Goal: Use online tool/utility: Utilize a website feature to perform a specific function

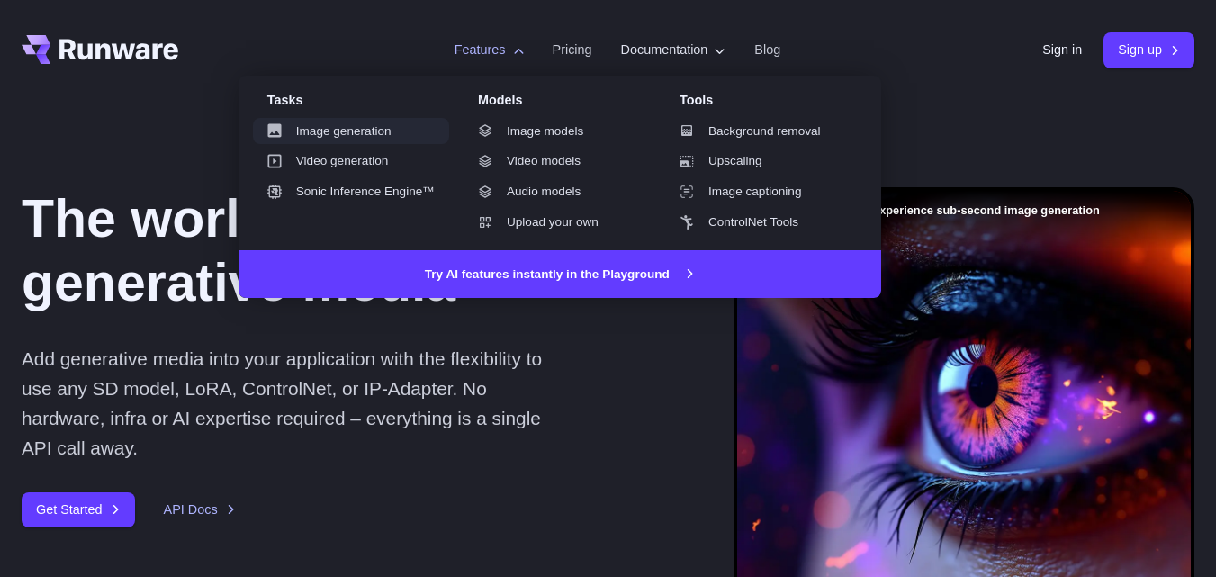
click at [340, 134] on link "Image generation" at bounding box center [351, 131] width 196 height 27
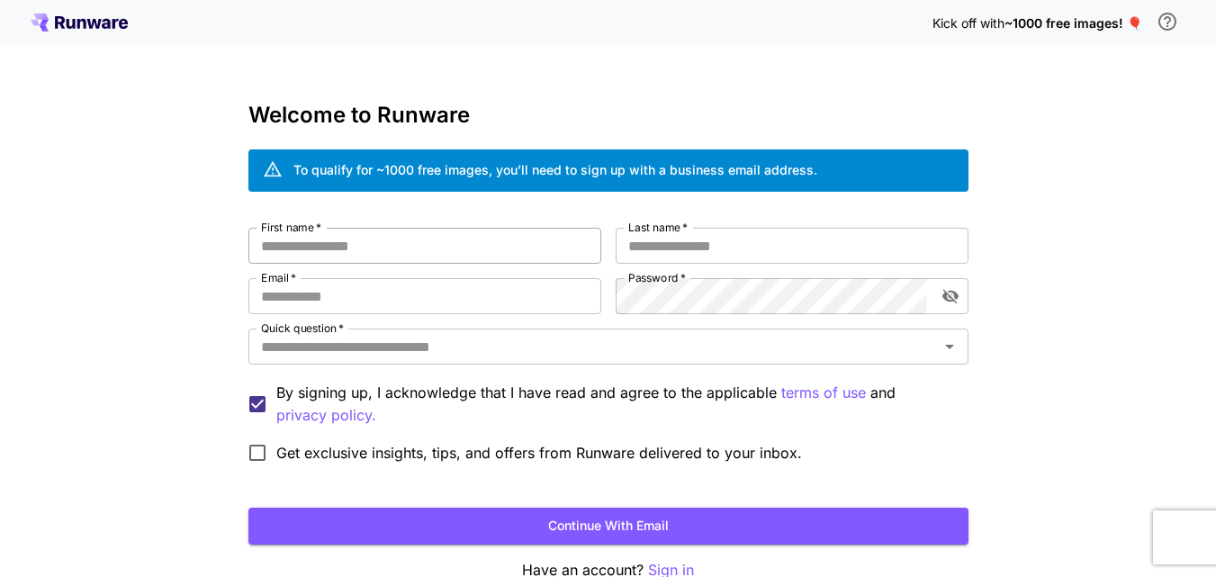
type input "**********"
click at [411, 250] on input "First name   *" at bounding box center [424, 246] width 353 height 36
click at [411, 248] on input "First name   *" at bounding box center [424, 246] width 353 height 36
click at [642, 246] on input "Last name   *" at bounding box center [791, 246] width 353 height 36
click at [379, 251] on input "First name   *" at bounding box center [424, 246] width 353 height 36
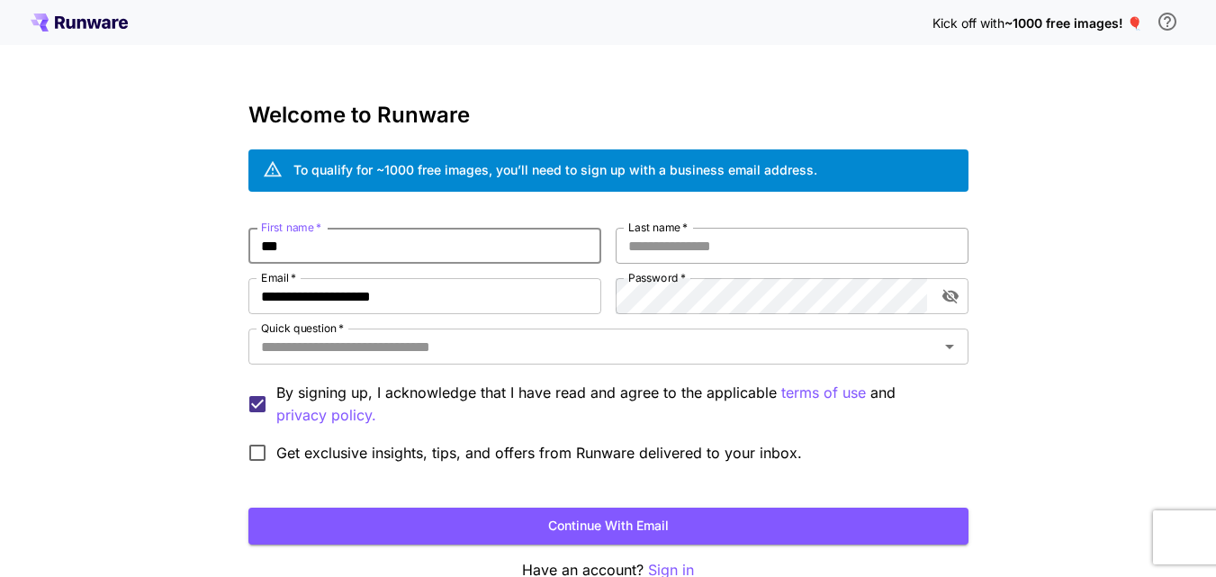
type input "***"
click at [657, 250] on input "Last name   *" at bounding box center [791, 246] width 353 height 36
type input "****"
click at [463, 506] on form "**********" at bounding box center [608, 386] width 720 height 317
click at [489, 523] on button "Continue with email" at bounding box center [608, 525] width 720 height 37
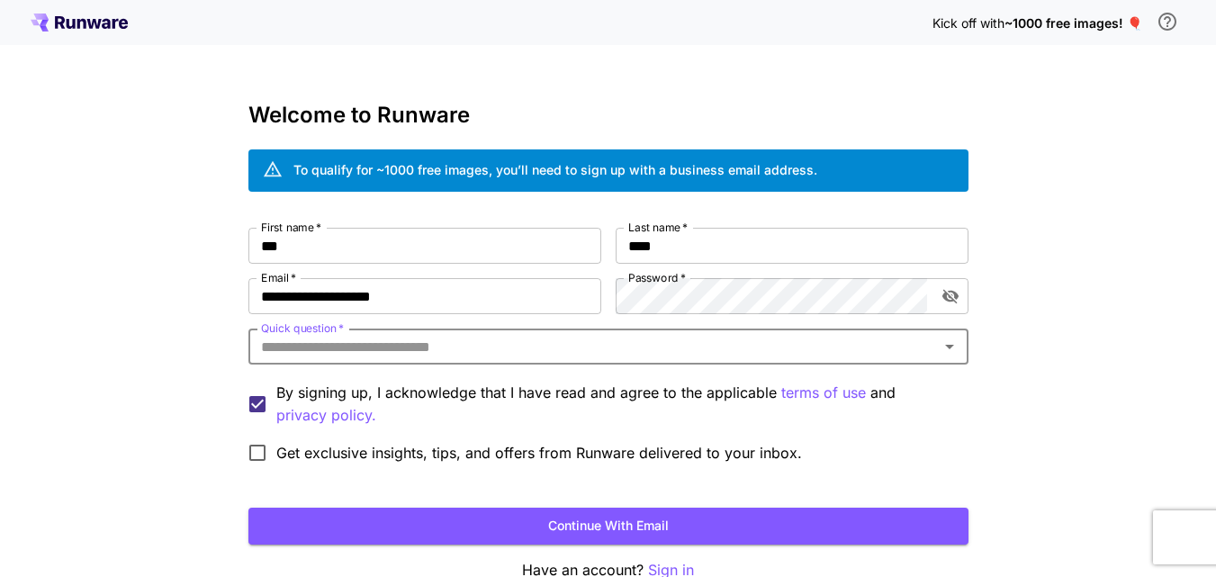
click at [402, 359] on div "Quick question   *" at bounding box center [608, 346] width 720 height 36
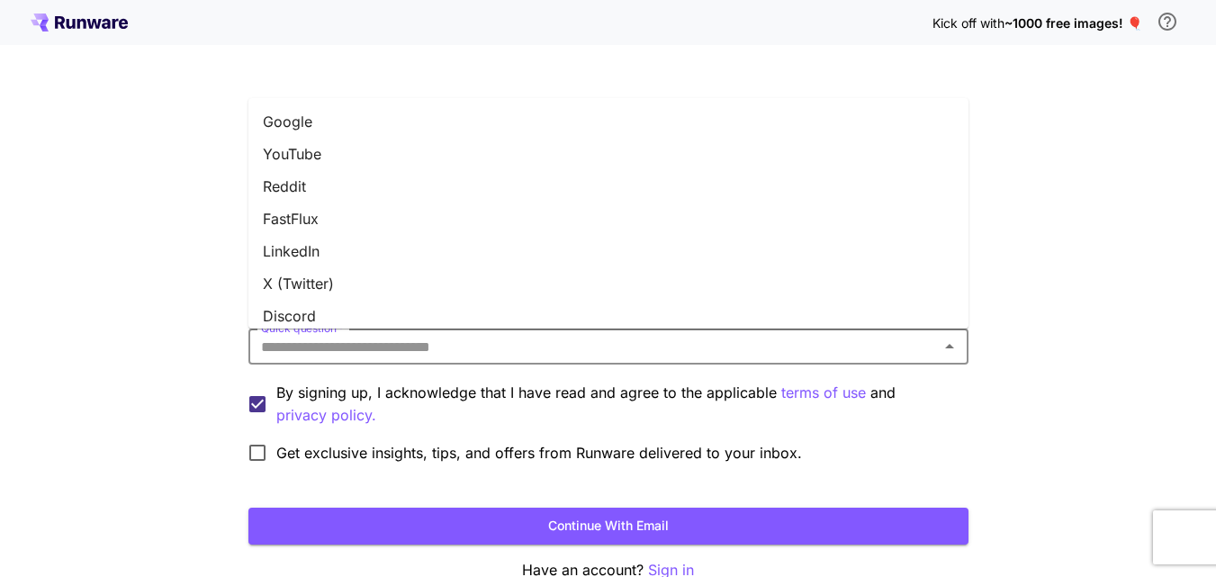
click at [316, 154] on li "YouTube" at bounding box center [608, 154] width 720 height 32
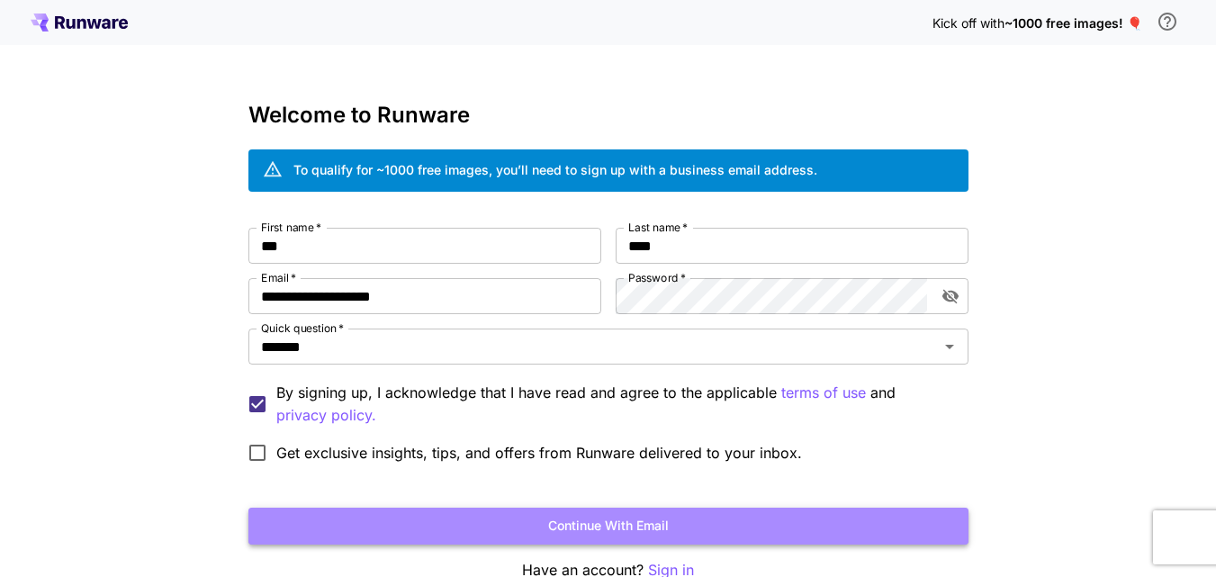
click at [414, 518] on button "Continue with email" at bounding box center [608, 525] width 720 height 37
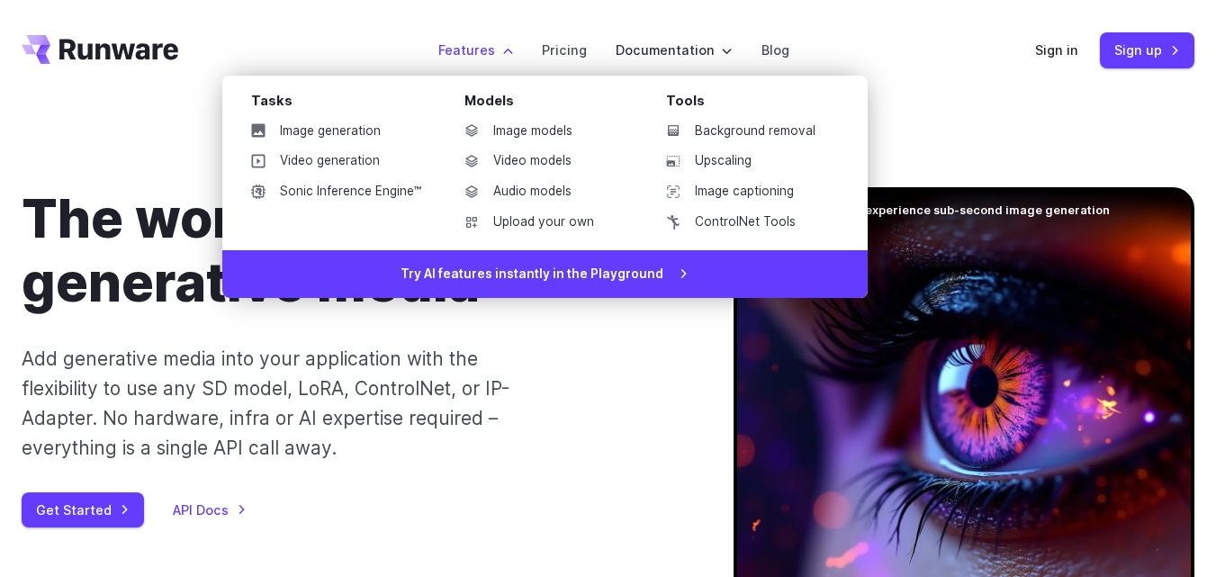
click at [485, 57] on label "Features" at bounding box center [475, 50] width 75 height 21
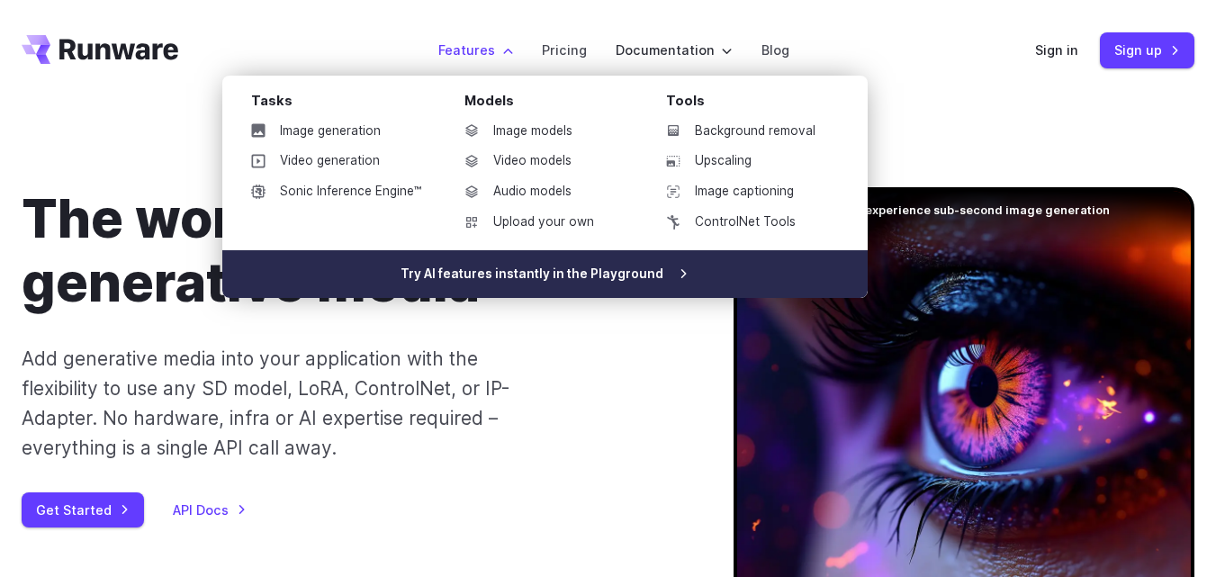
click at [516, 276] on link "Try AI features instantly in the Playground" at bounding box center [544, 274] width 645 height 49
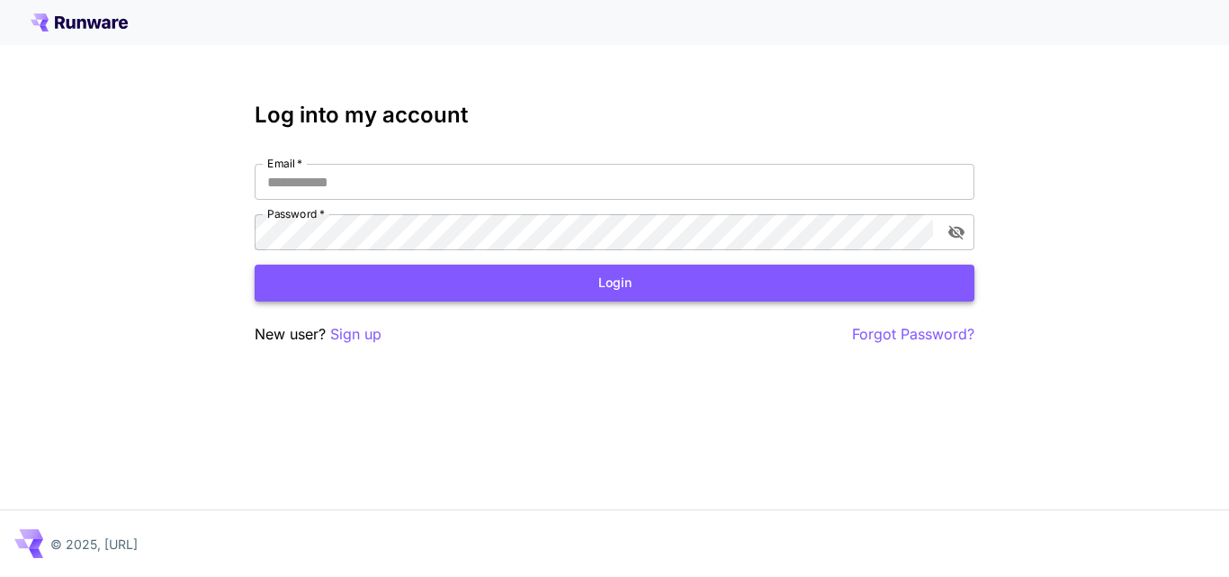
type input "**********"
click at [463, 282] on button "Login" at bounding box center [615, 283] width 720 height 37
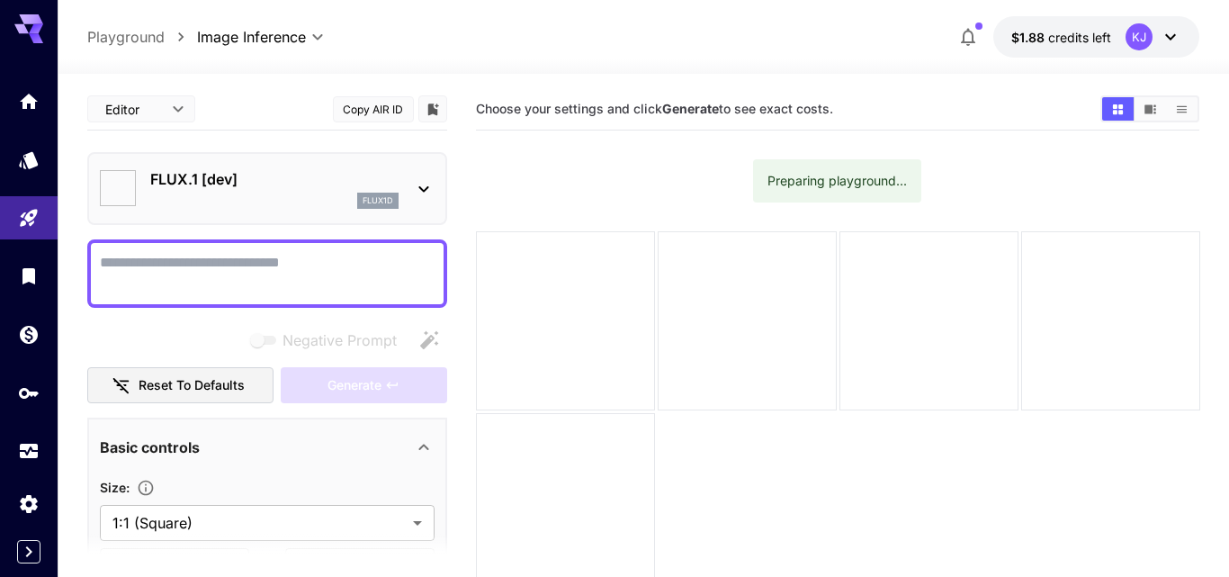
type input "**********"
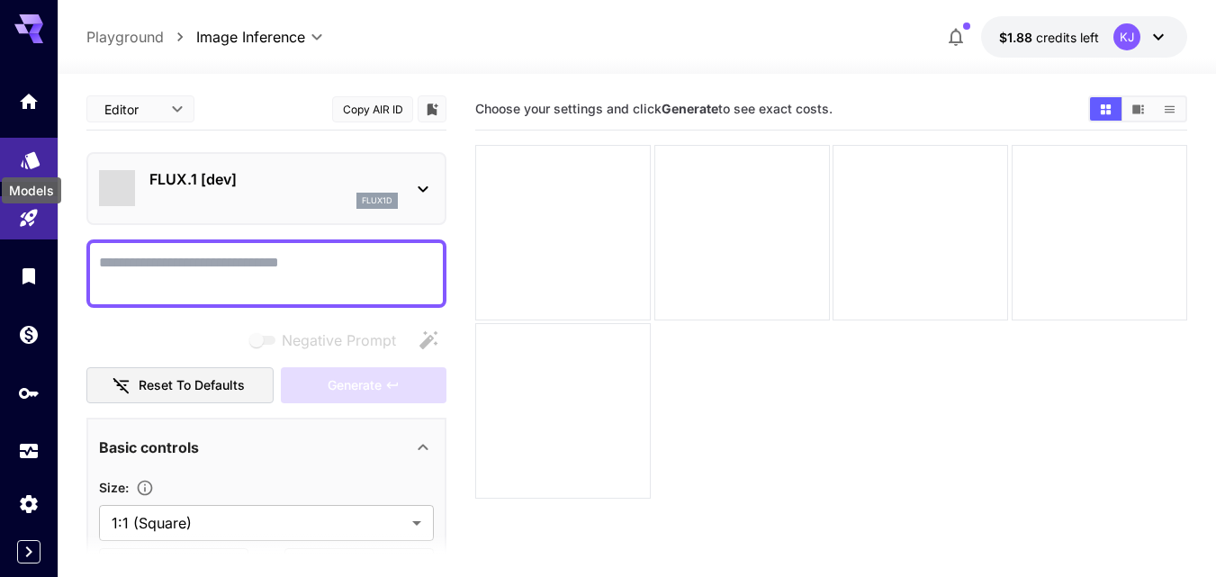
click at [30, 163] on icon "Models" at bounding box center [30, 154] width 19 height 17
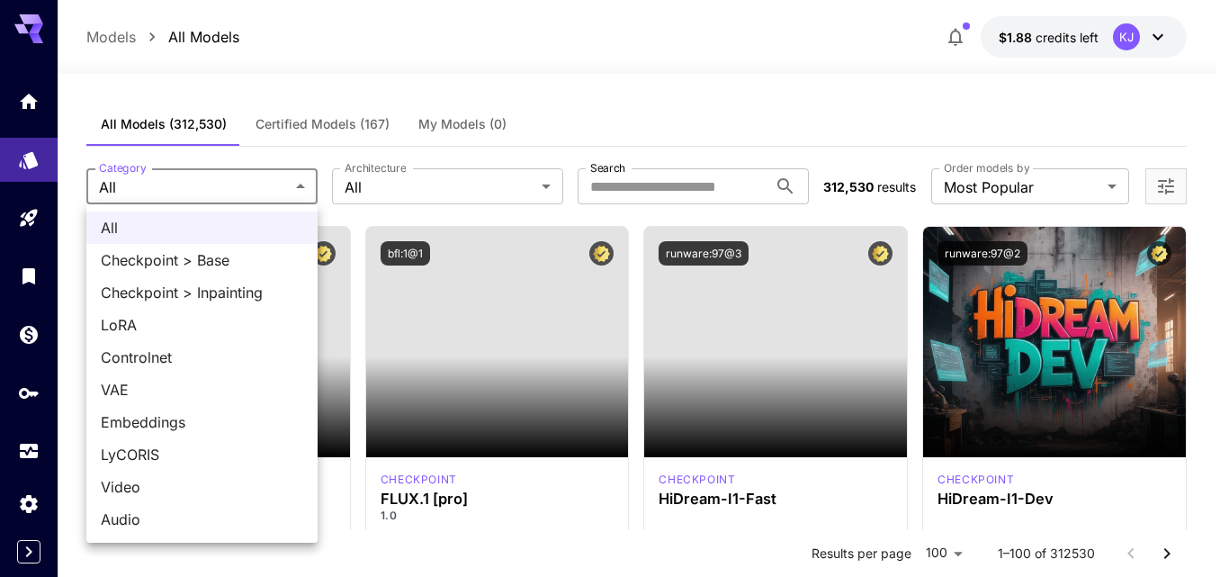
click at [292, 185] on div at bounding box center [614, 288] width 1229 height 577
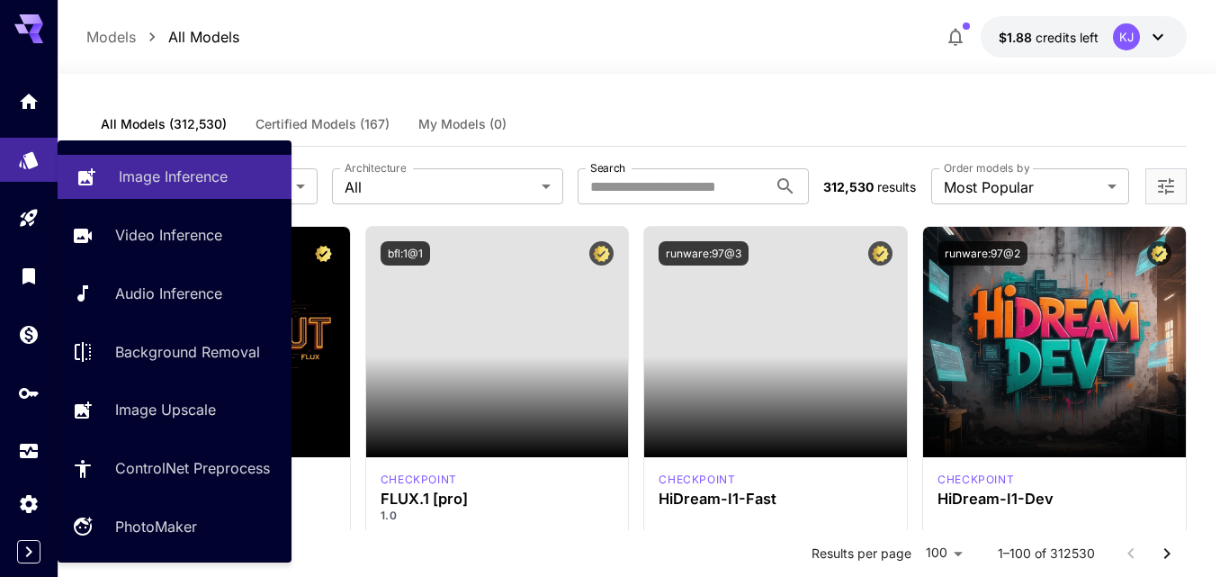
click at [168, 183] on p "Image Inference" at bounding box center [173, 177] width 109 height 22
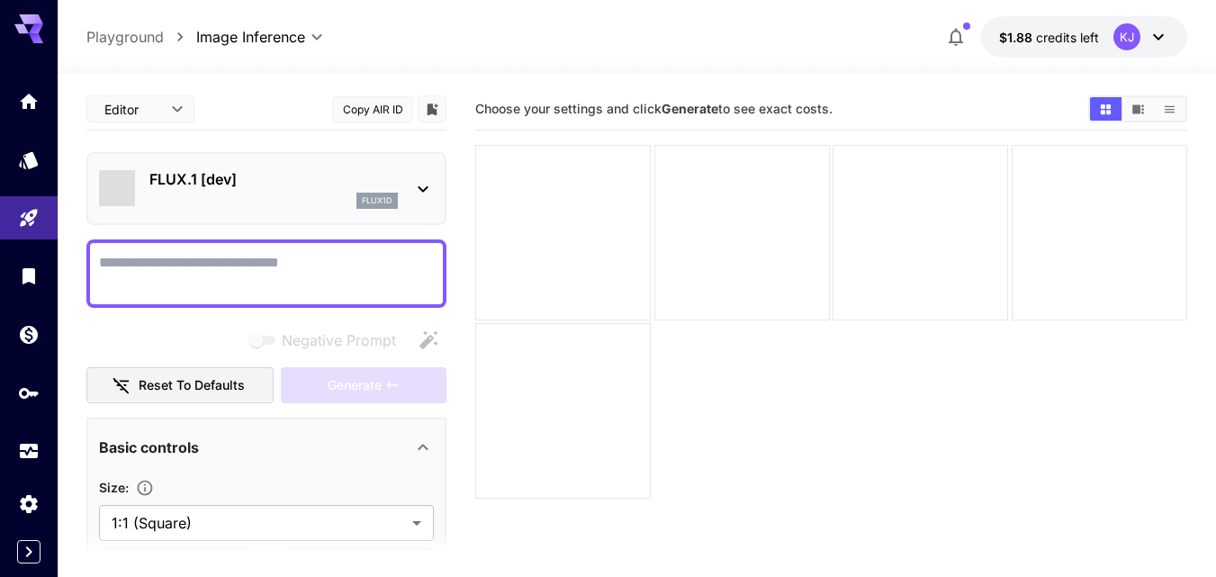
click at [417, 192] on icon at bounding box center [423, 189] width 22 height 22
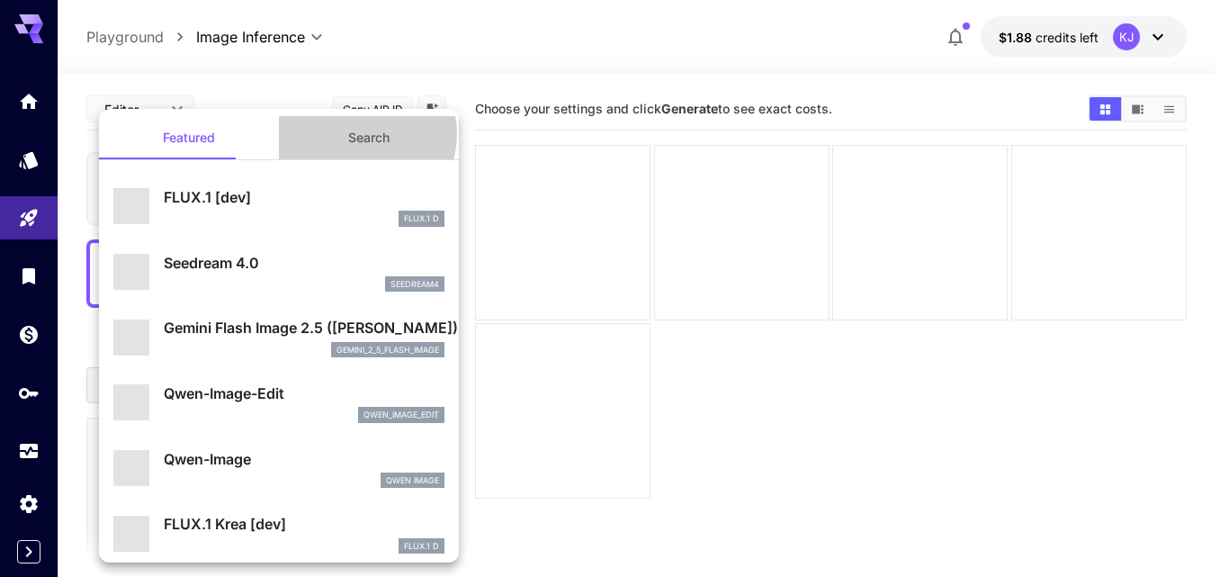
click at [354, 135] on button "Search" at bounding box center [369, 137] width 180 height 43
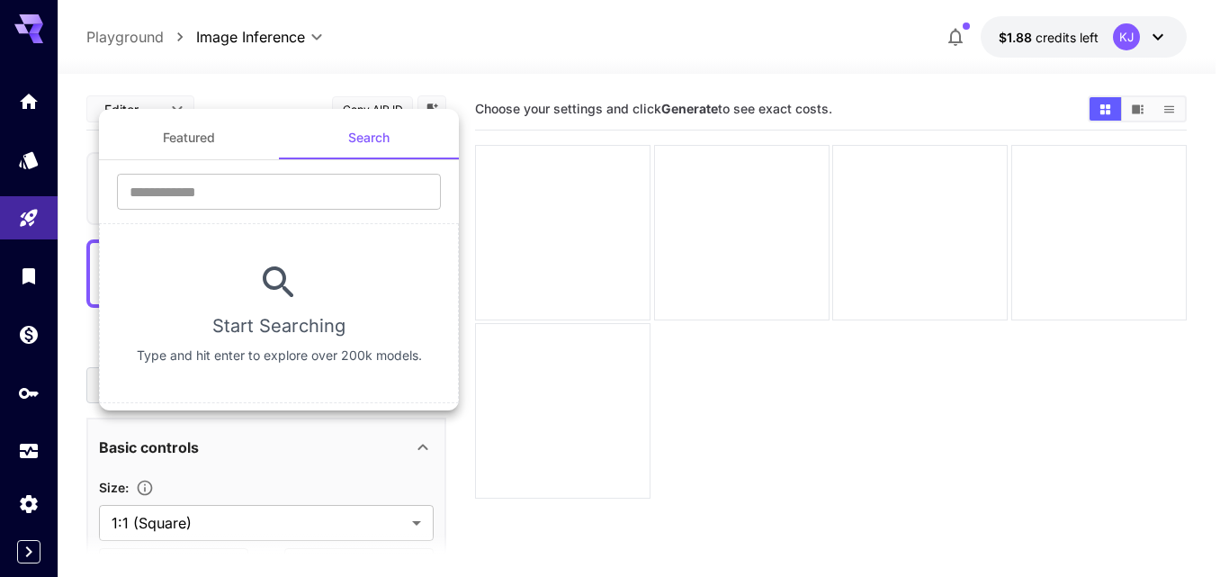
click at [179, 132] on button "Featured" at bounding box center [189, 137] width 180 height 43
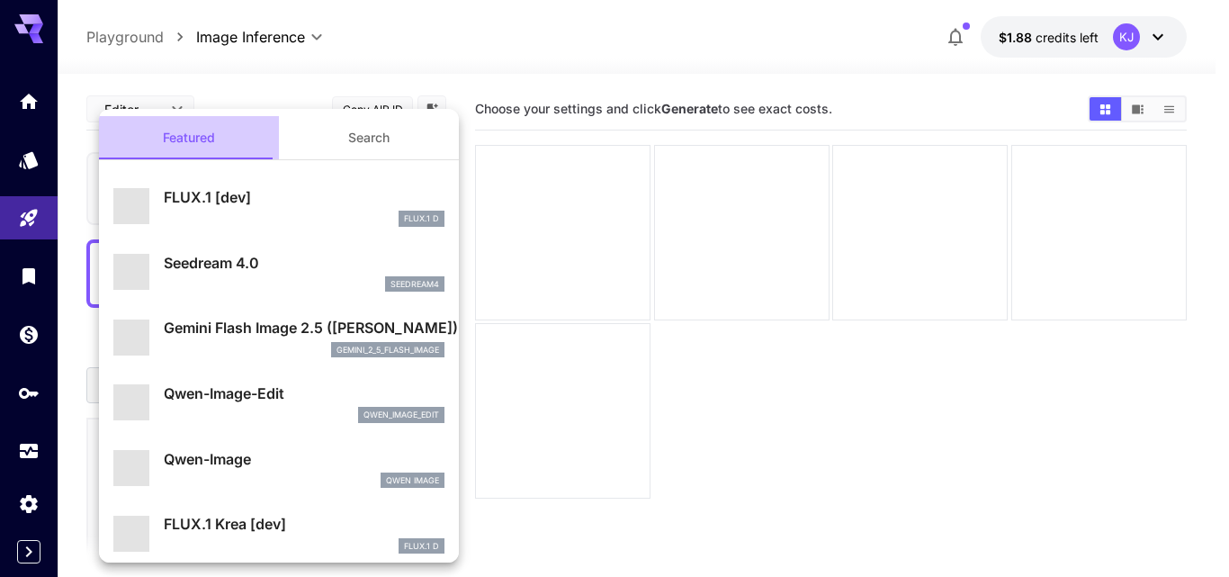
click at [210, 135] on button "Featured" at bounding box center [189, 137] width 180 height 43
click at [559, 249] on div at bounding box center [614, 288] width 1229 height 577
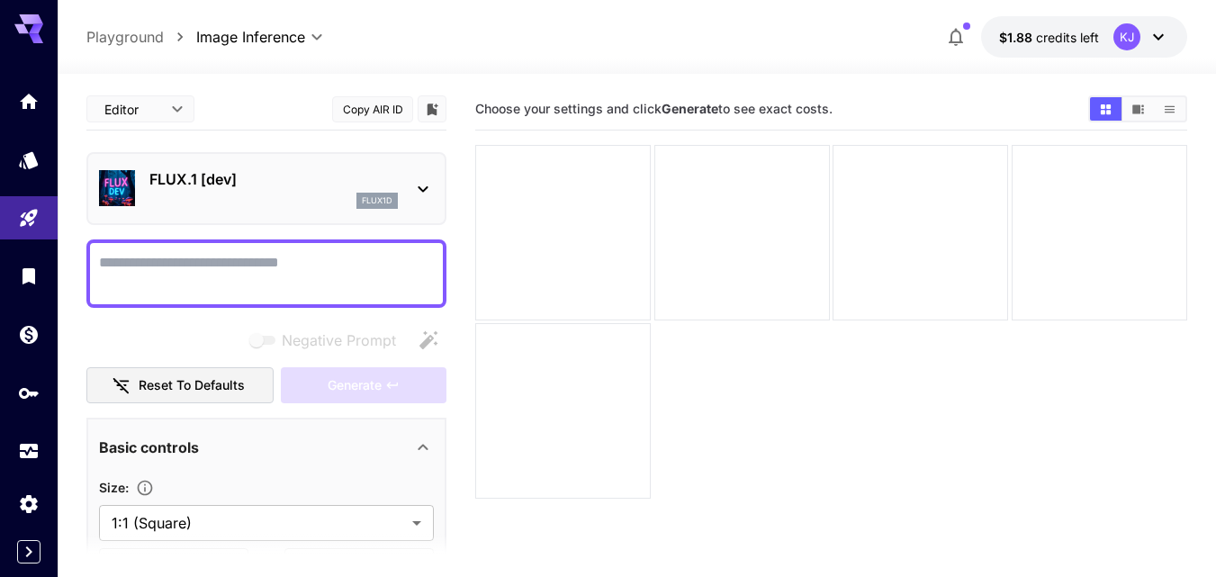
paste textarea "**********"
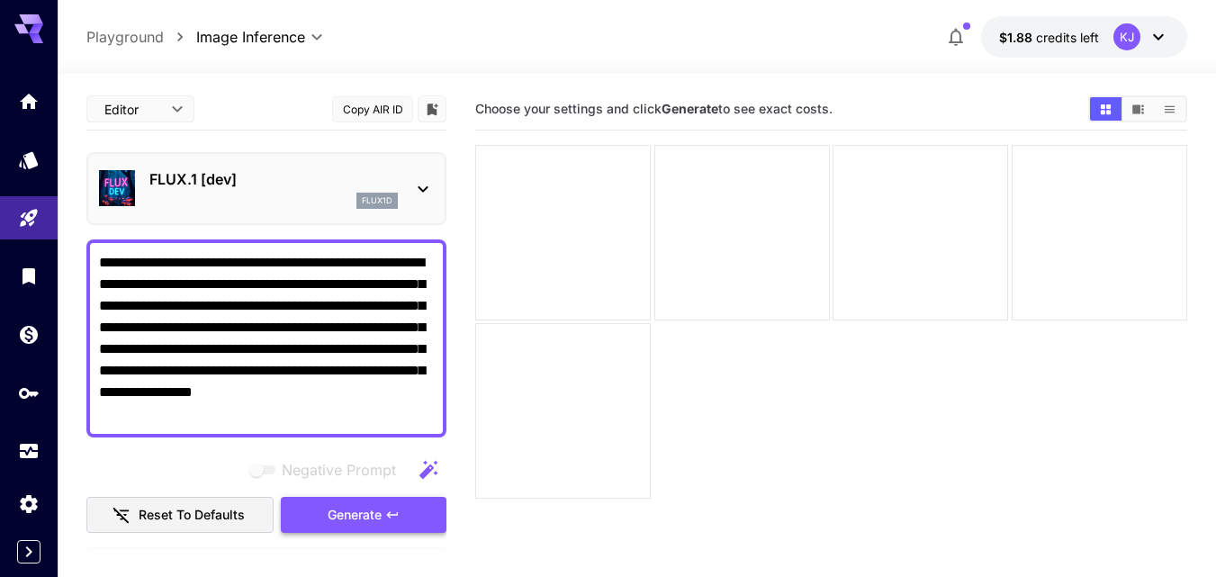
type textarea "**********"
click at [326, 504] on button "Generate" at bounding box center [364, 515] width 166 height 37
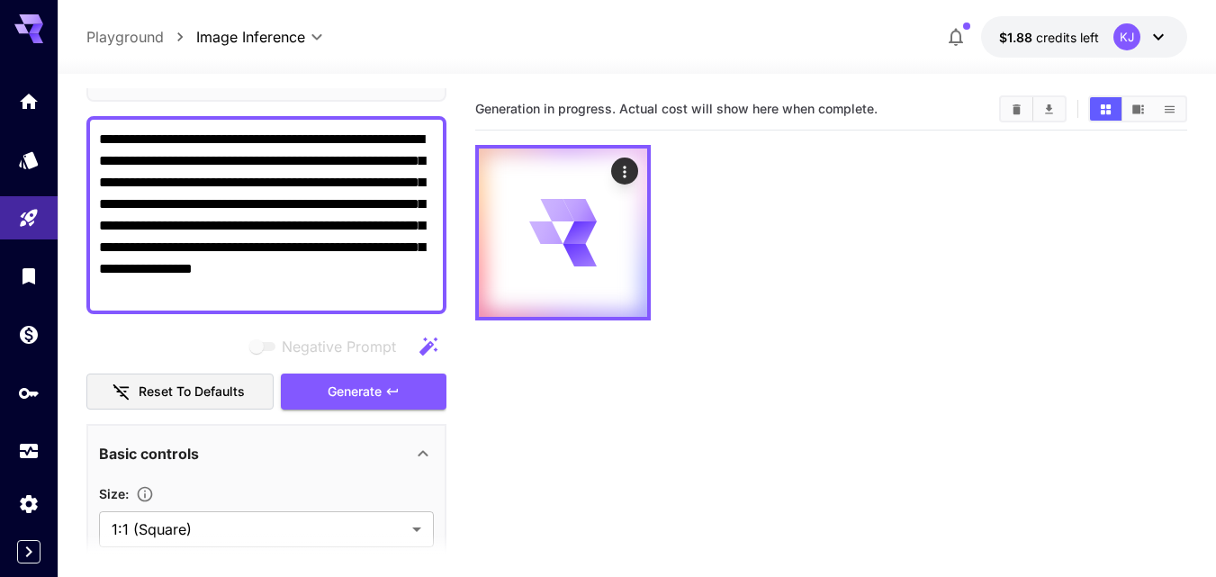
scroll to position [270, 0]
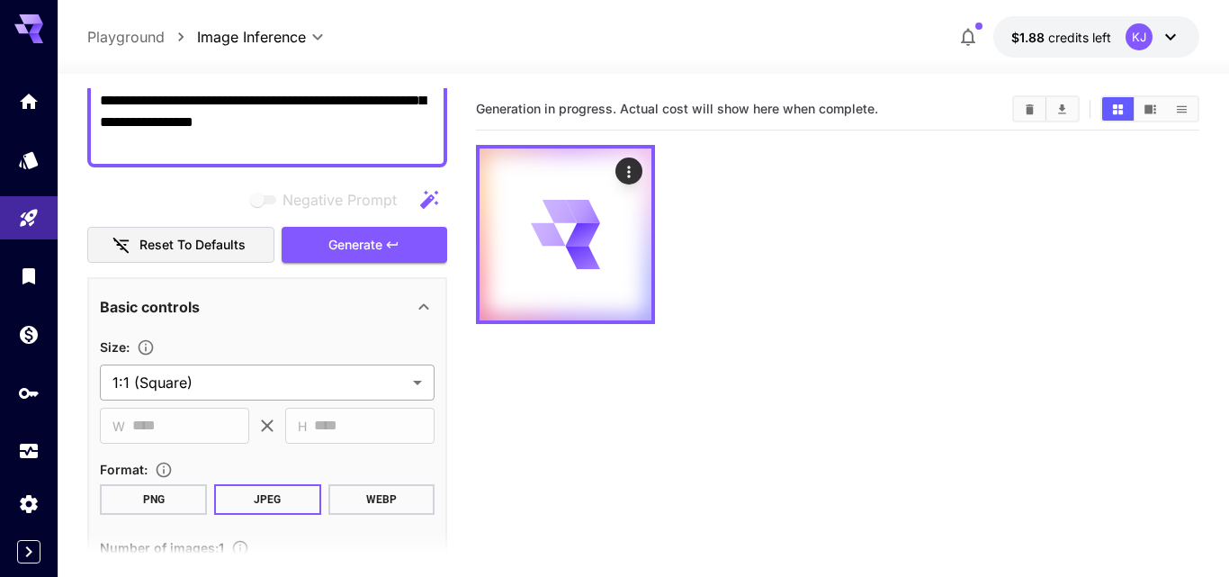
click at [199, 390] on body "**********" at bounding box center [614, 359] width 1229 height 719
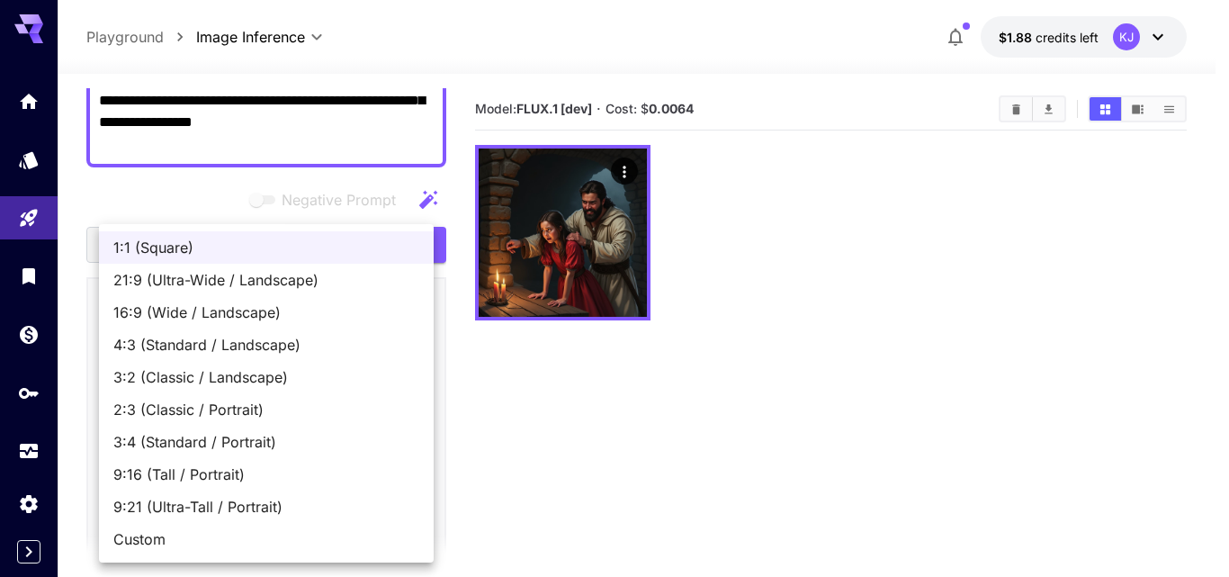
click at [163, 315] on span "16:9 (Wide / Landscape)" at bounding box center [266, 312] width 306 height 22
type input "**********"
type input "****"
type input "***"
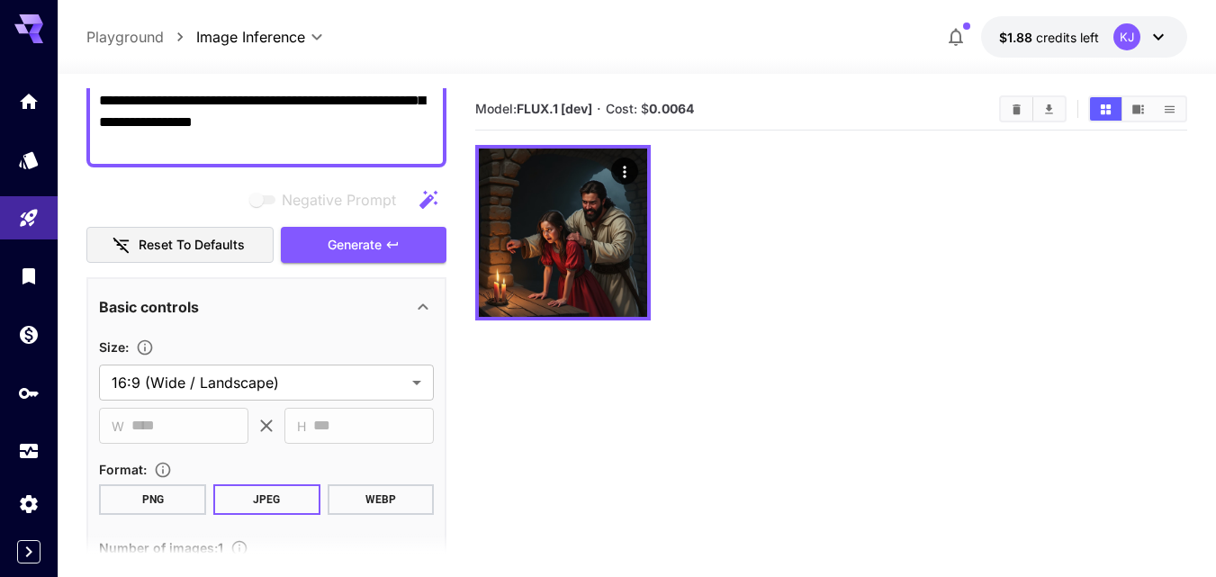
click at [245, 308] on ul "1:1 (Square) 21:9 (Ultra-Wide / Landscape) 16:9 (Wide / Landscape) 4:3 (Standar…" at bounding box center [266, 396] width 251 height 191
click at [375, 248] on span "Generate" at bounding box center [355, 245] width 54 height 22
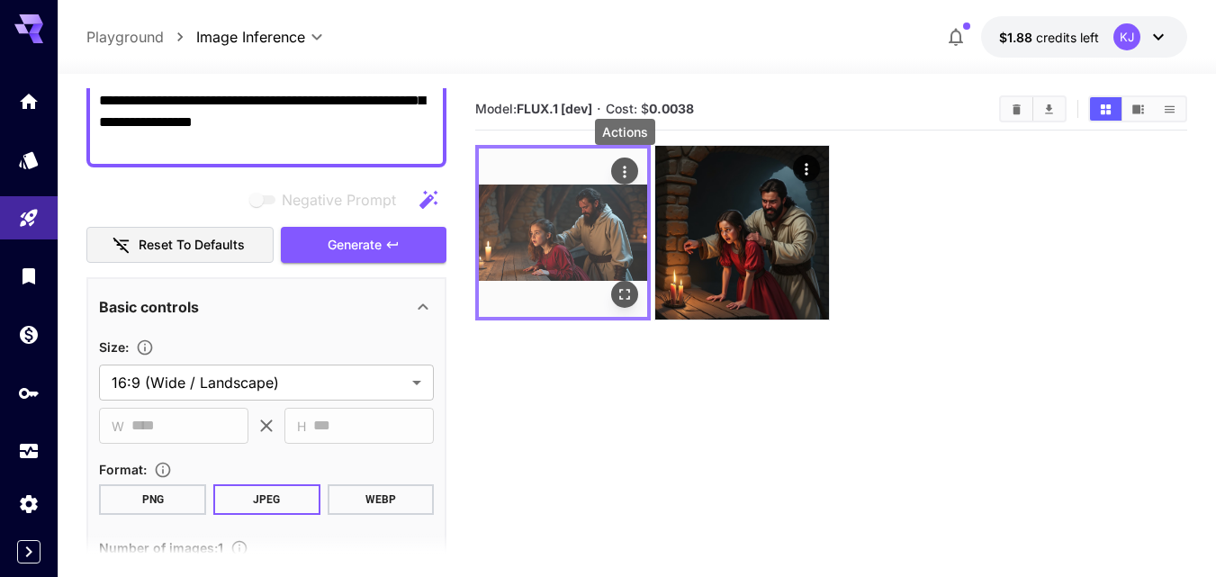
click at [627, 172] on icon "Actions" at bounding box center [624, 172] width 18 height 18
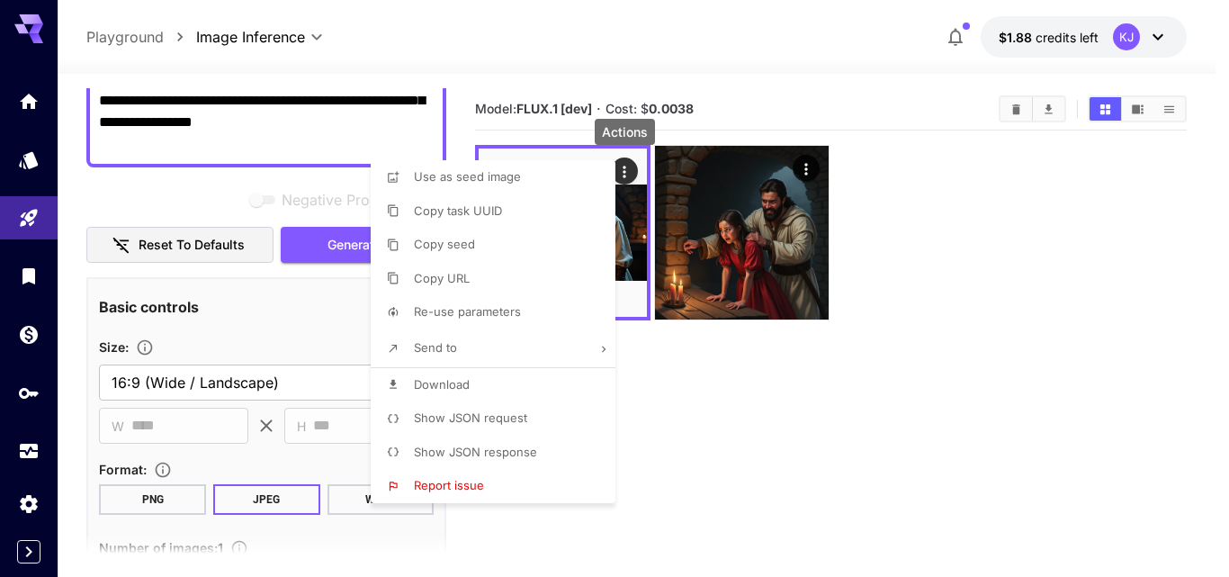
click at [449, 384] on span "Download" at bounding box center [442, 384] width 56 height 14
click at [332, 229] on div at bounding box center [614, 288] width 1229 height 577
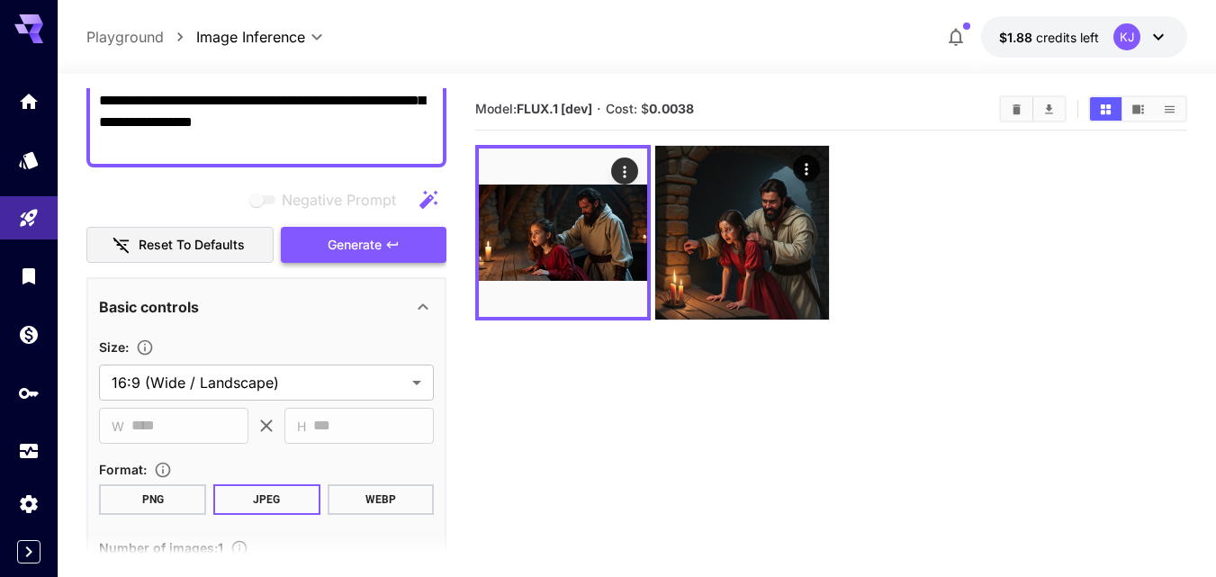
click at [333, 241] on span "Generate" at bounding box center [355, 245] width 54 height 22
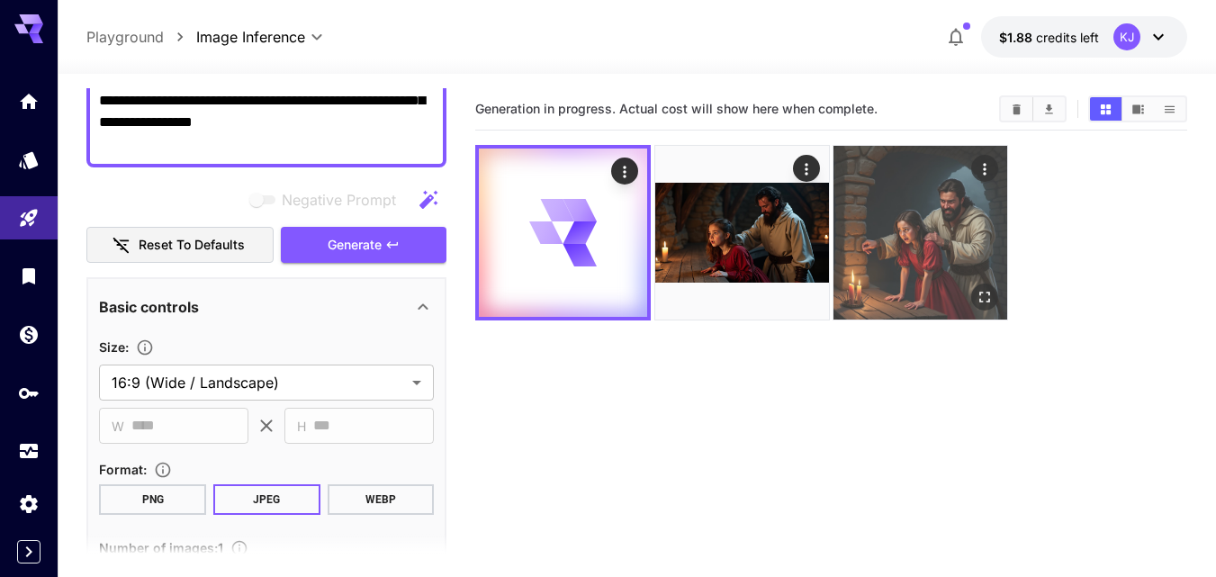
click at [979, 171] on icon "Actions" at bounding box center [984, 169] width 18 height 18
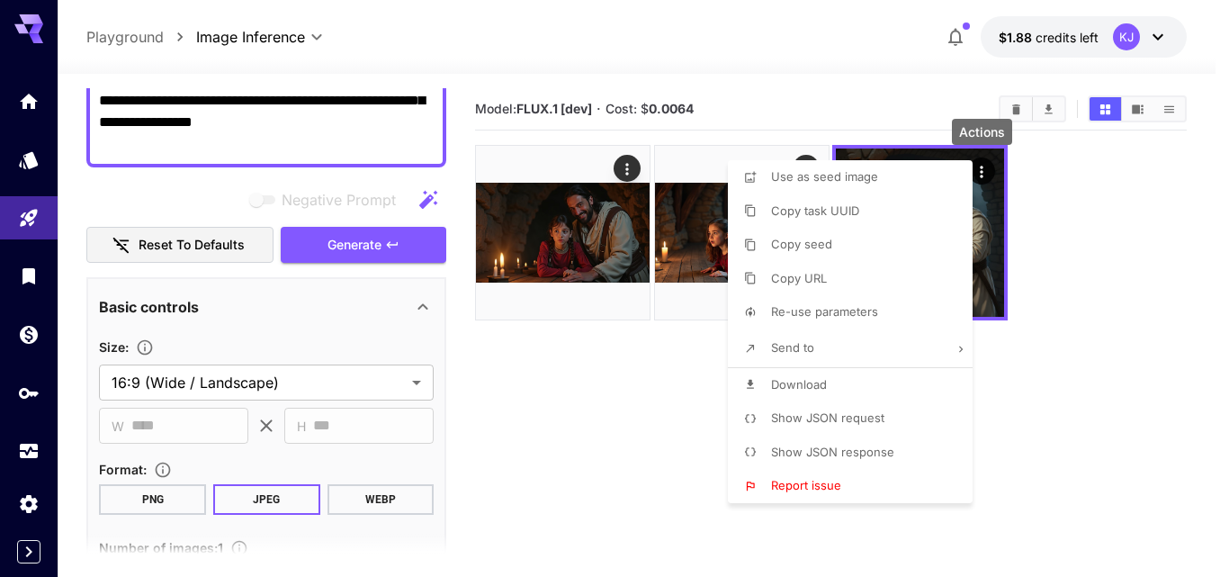
click at [570, 335] on div at bounding box center [614, 288] width 1229 height 577
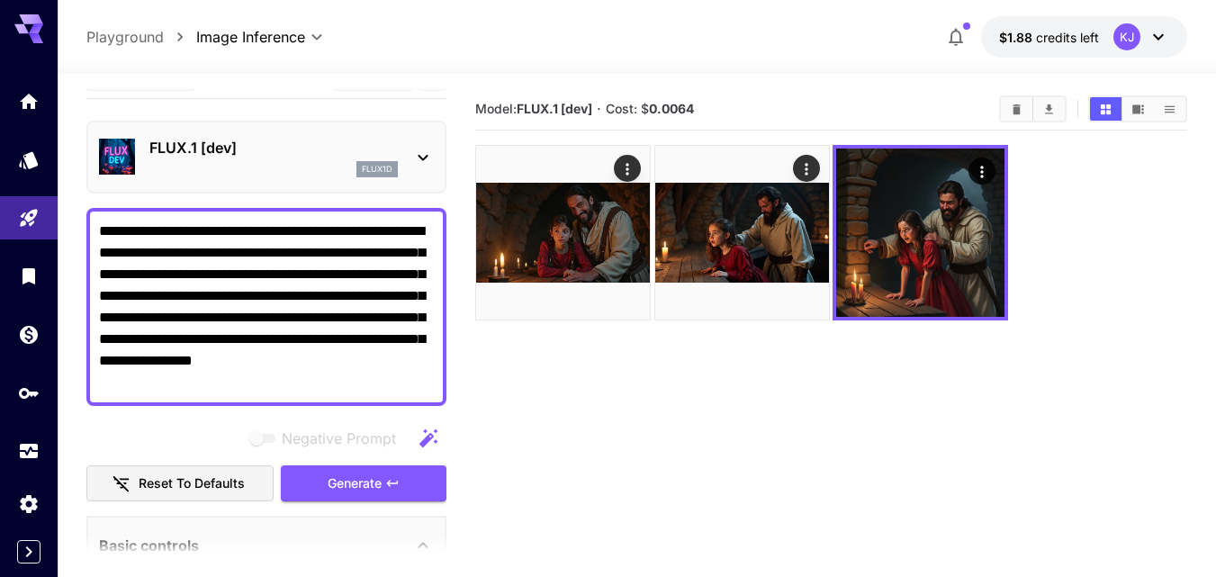
scroll to position [0, 0]
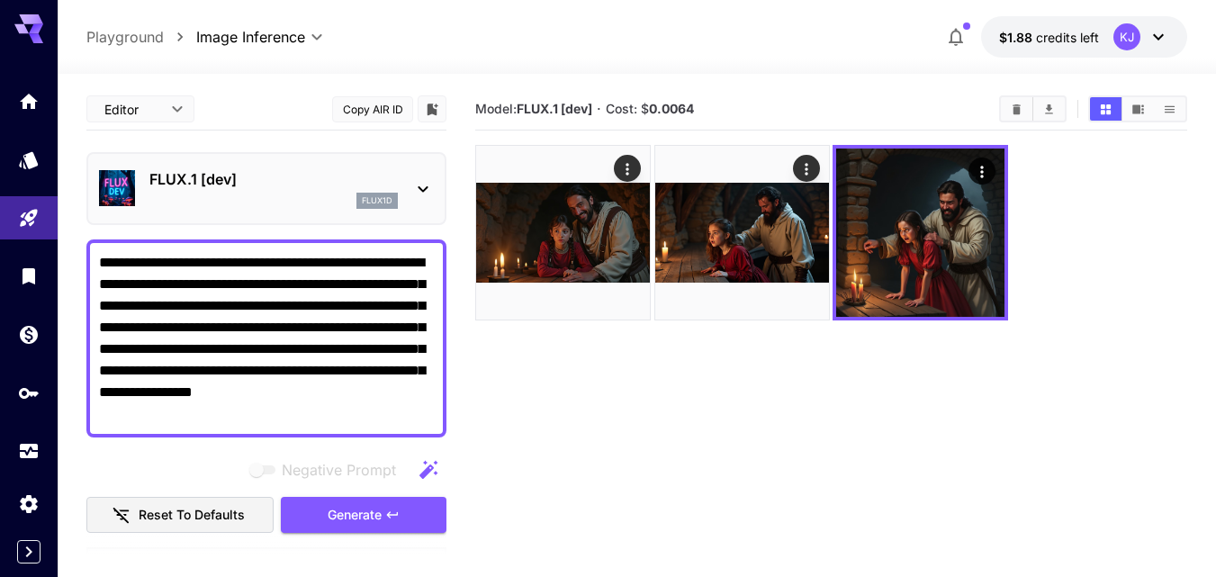
click at [405, 192] on div "FLUX.1 [dev] flux1d" at bounding box center [266, 188] width 335 height 55
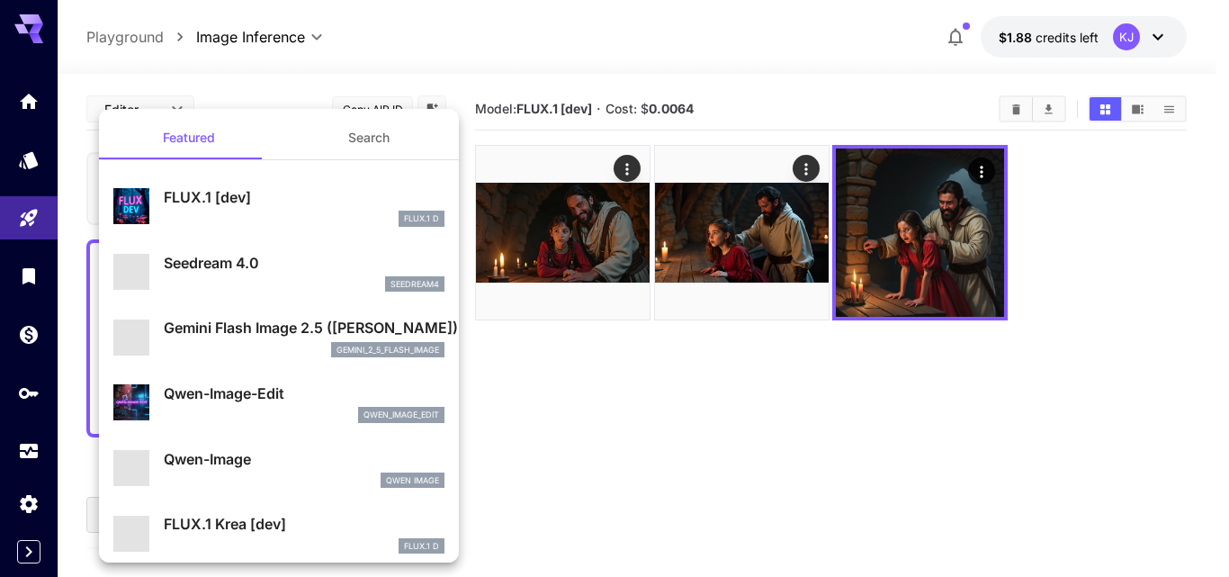
click at [259, 258] on p "Seedream 4.0" at bounding box center [304, 263] width 281 height 22
type input "**********"
type input "****"
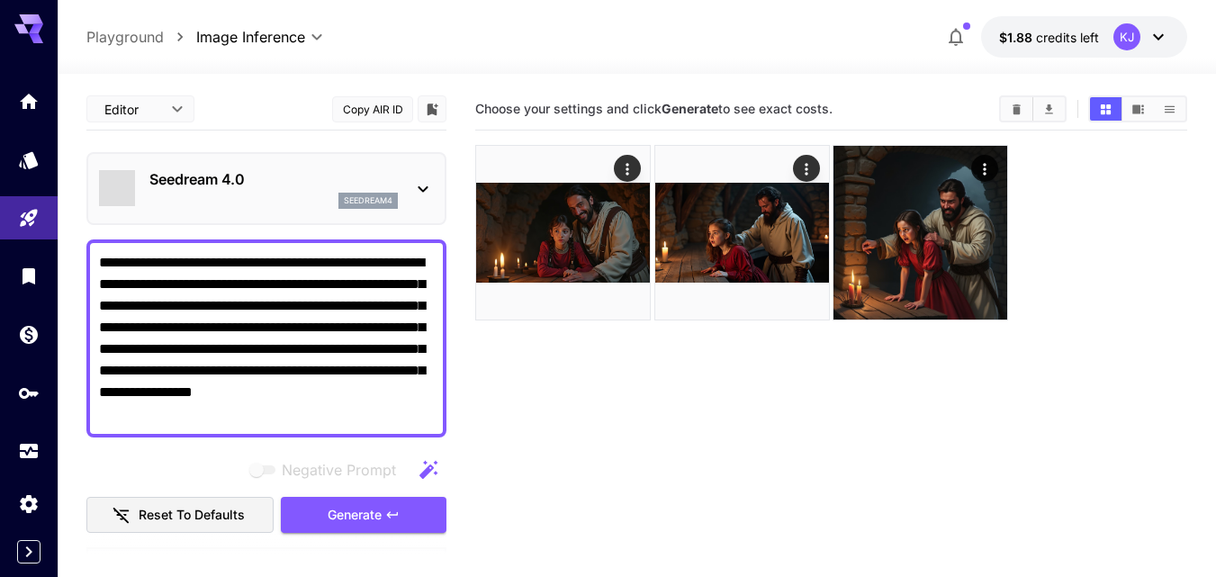
click at [385, 516] on icon "button" at bounding box center [392, 514] width 14 height 14
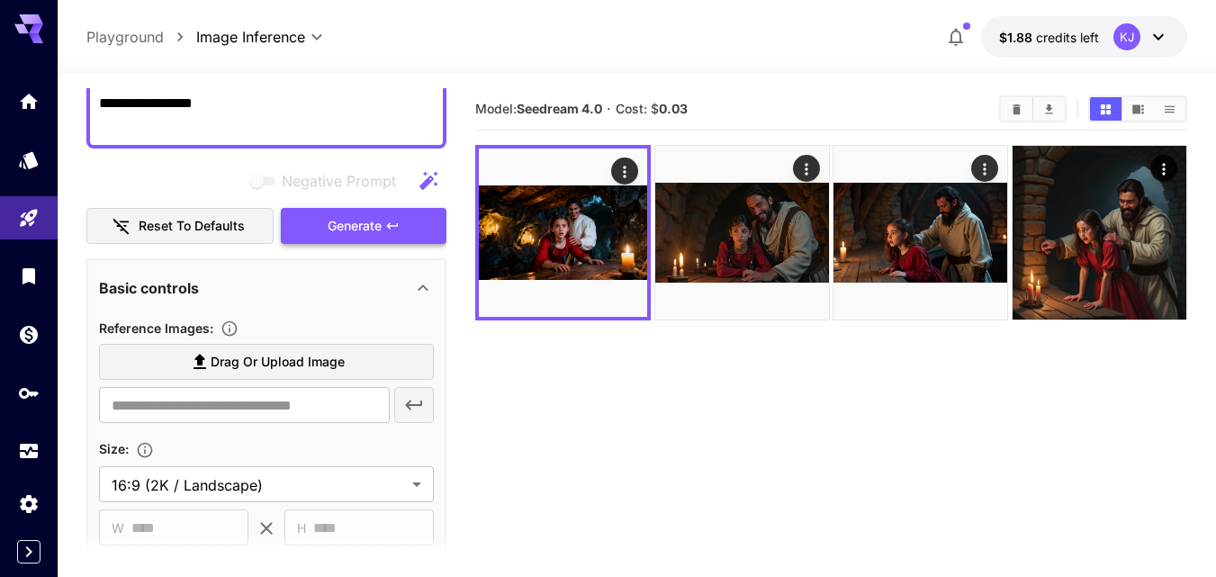
scroll to position [270, 0]
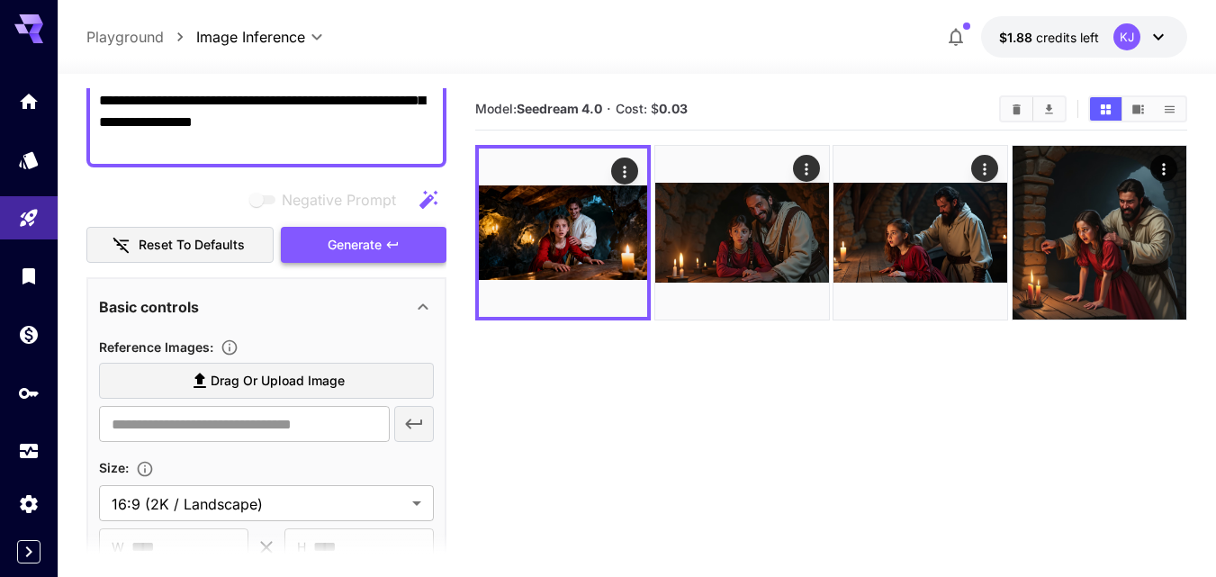
click at [356, 234] on span "Generate" at bounding box center [355, 245] width 54 height 22
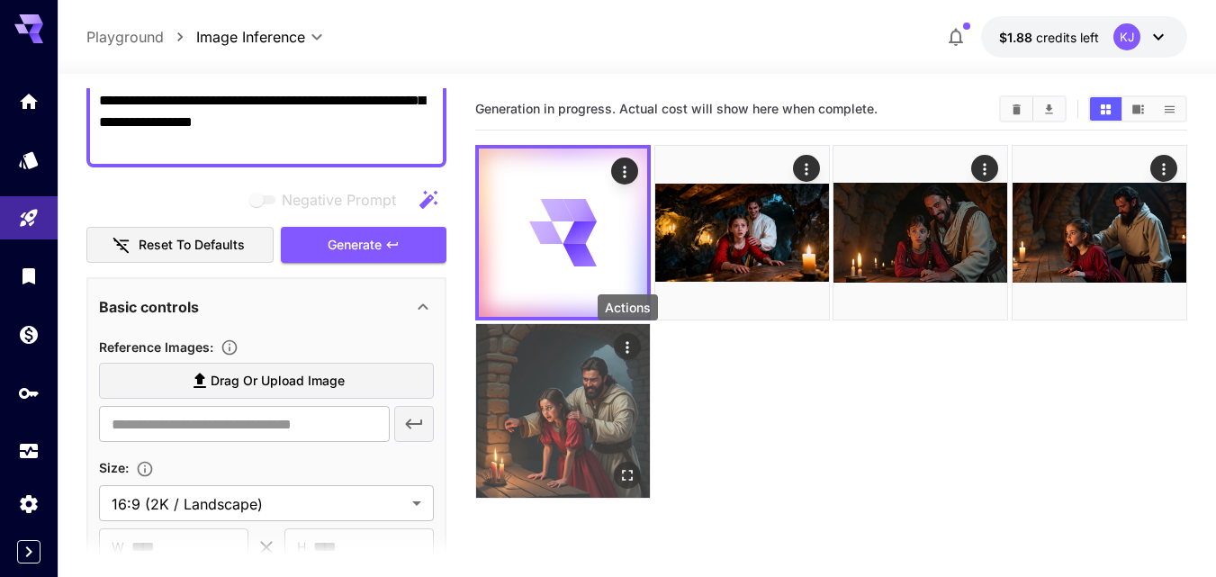
click at [630, 351] on icon "Actions" at bounding box center [627, 347] width 18 height 18
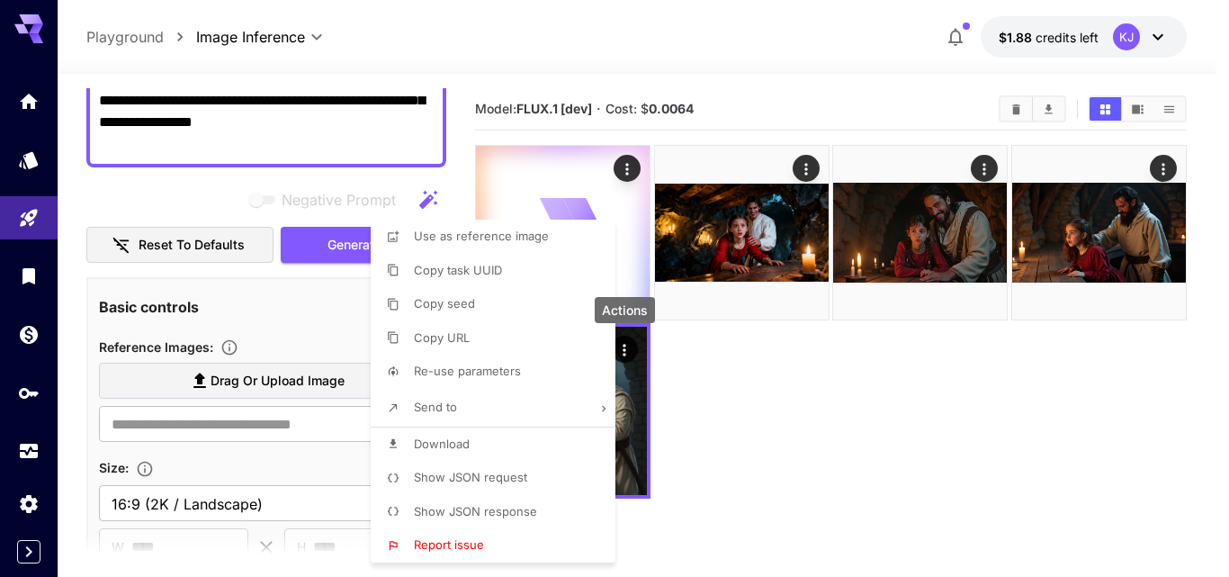
click at [732, 472] on div at bounding box center [614, 288] width 1229 height 577
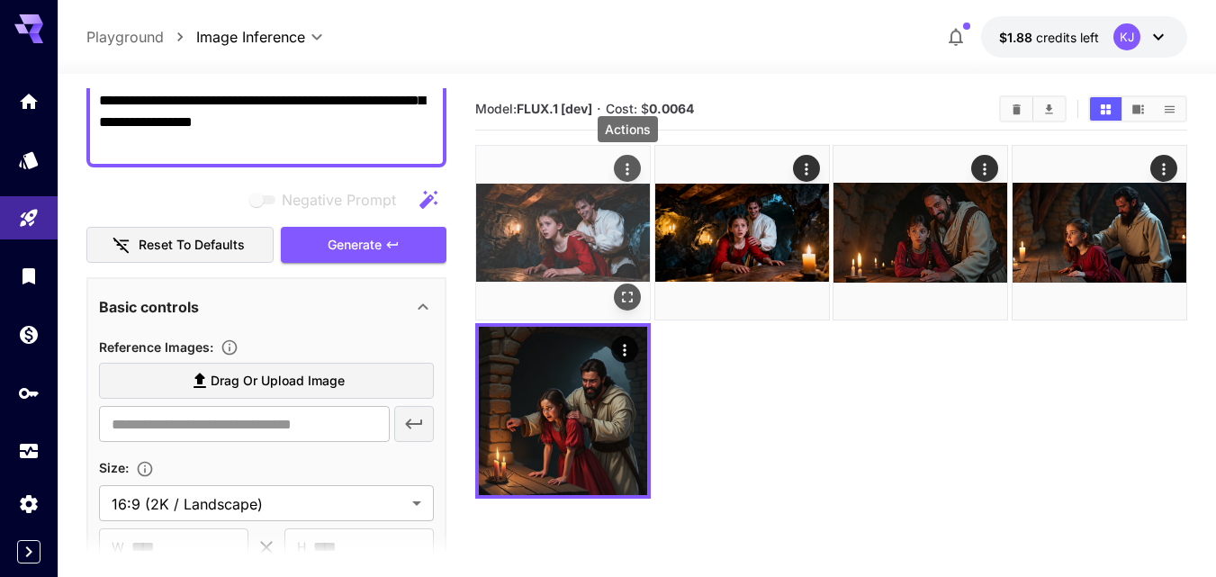
click at [628, 164] on icon "Actions" at bounding box center [627, 169] width 3 height 12
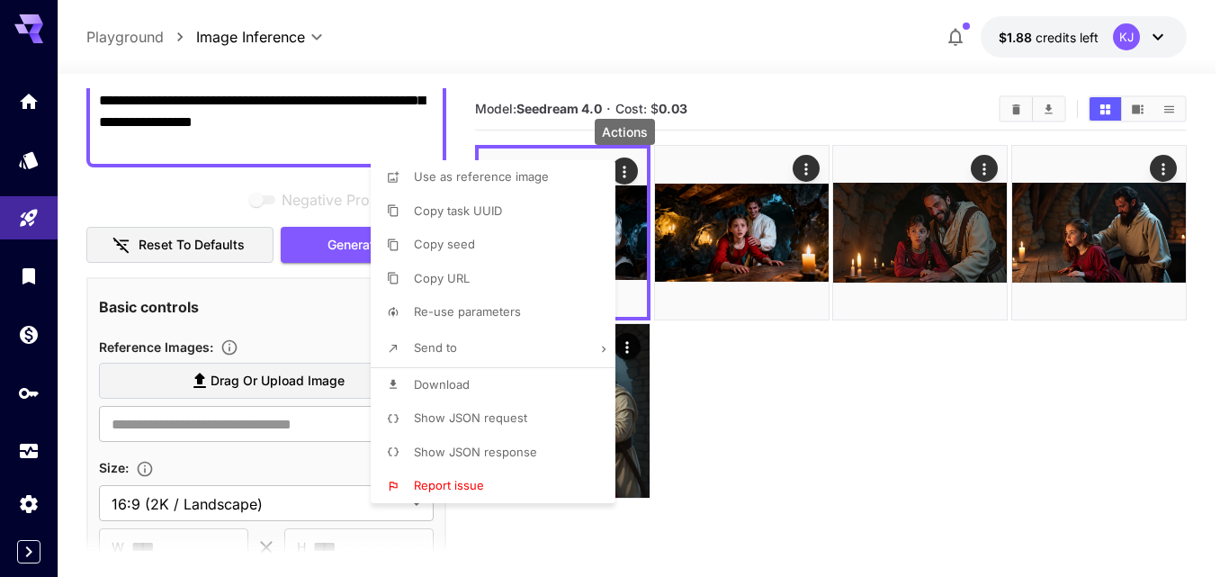
click at [451, 382] on span "Download" at bounding box center [442, 384] width 56 height 14
click at [623, 174] on div at bounding box center [614, 288] width 1229 height 577
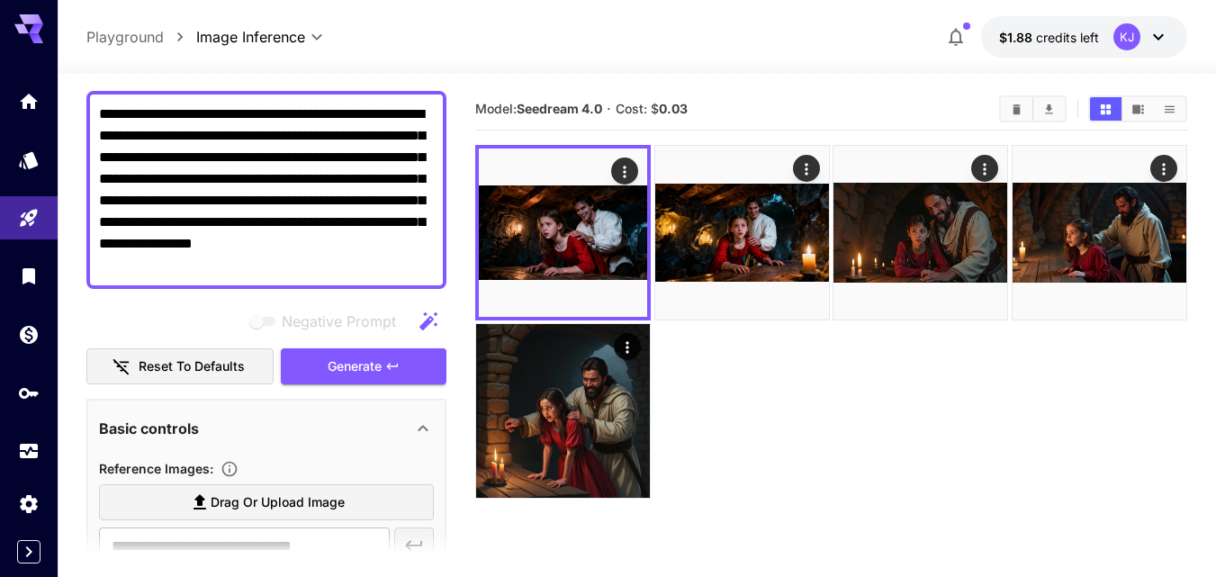
scroll to position [0, 0]
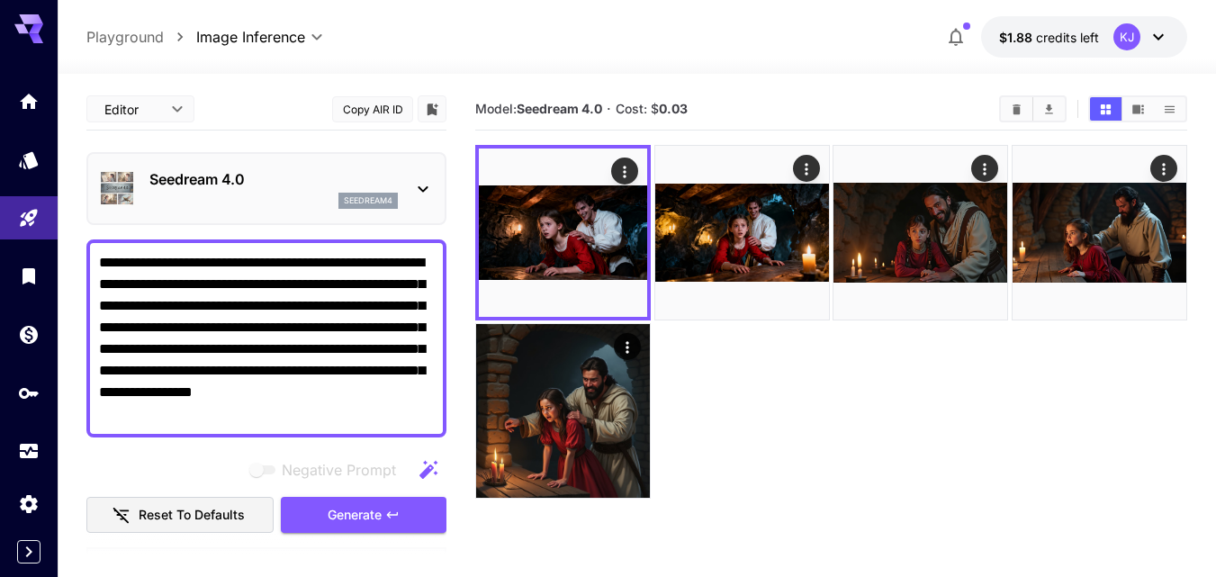
click at [413, 184] on icon at bounding box center [423, 189] width 22 height 22
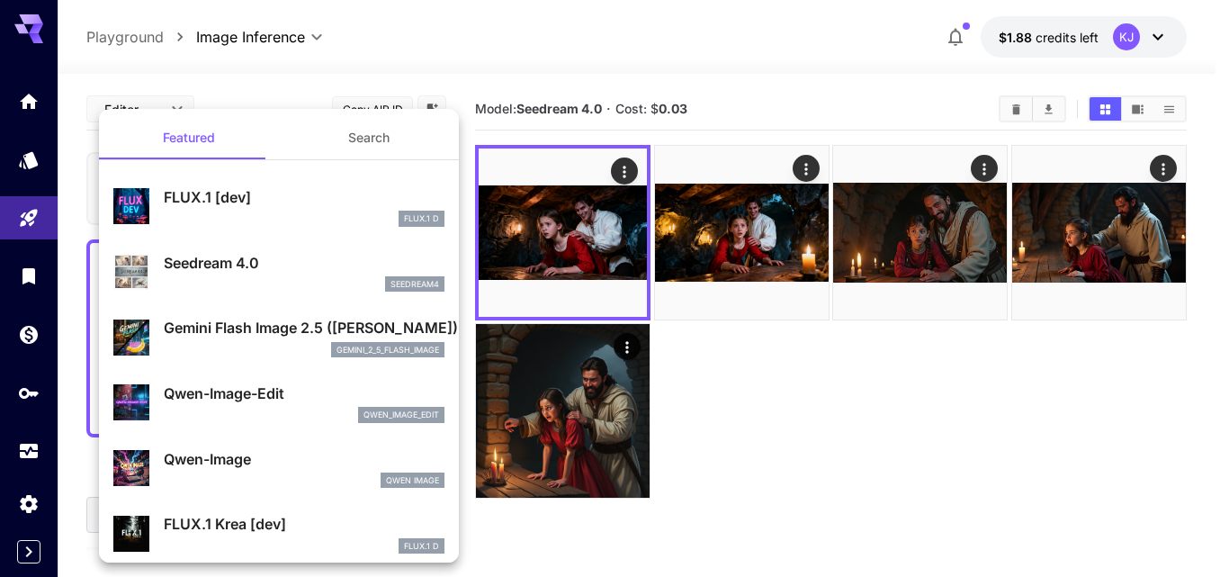
drag, startPoint x: 257, startPoint y: 325, endPoint x: 291, endPoint y: 298, distance: 42.9
click at [257, 325] on p "Gemini Flash Image 2.5 (Nano Banana)" at bounding box center [304, 328] width 281 height 22
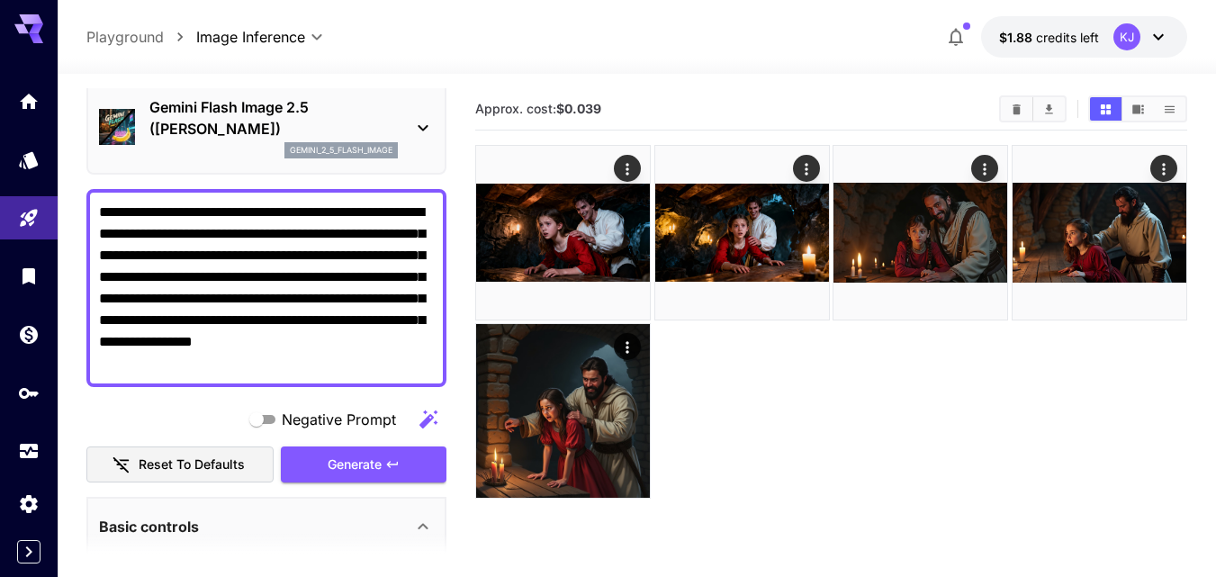
scroll to position [90, 0]
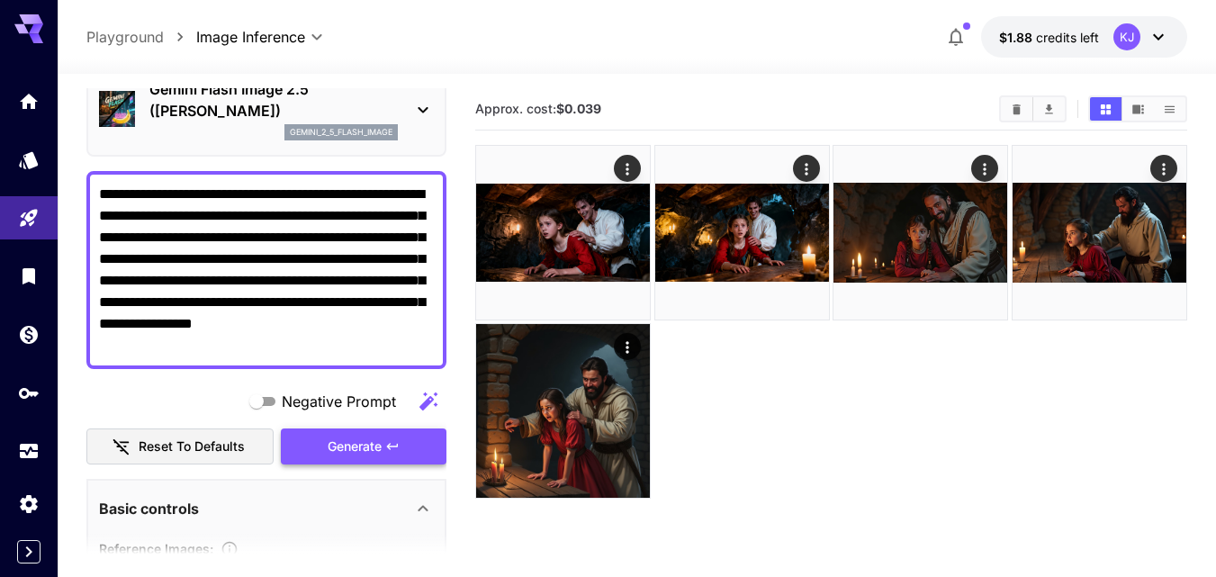
click at [346, 445] on span "Generate" at bounding box center [355, 447] width 54 height 22
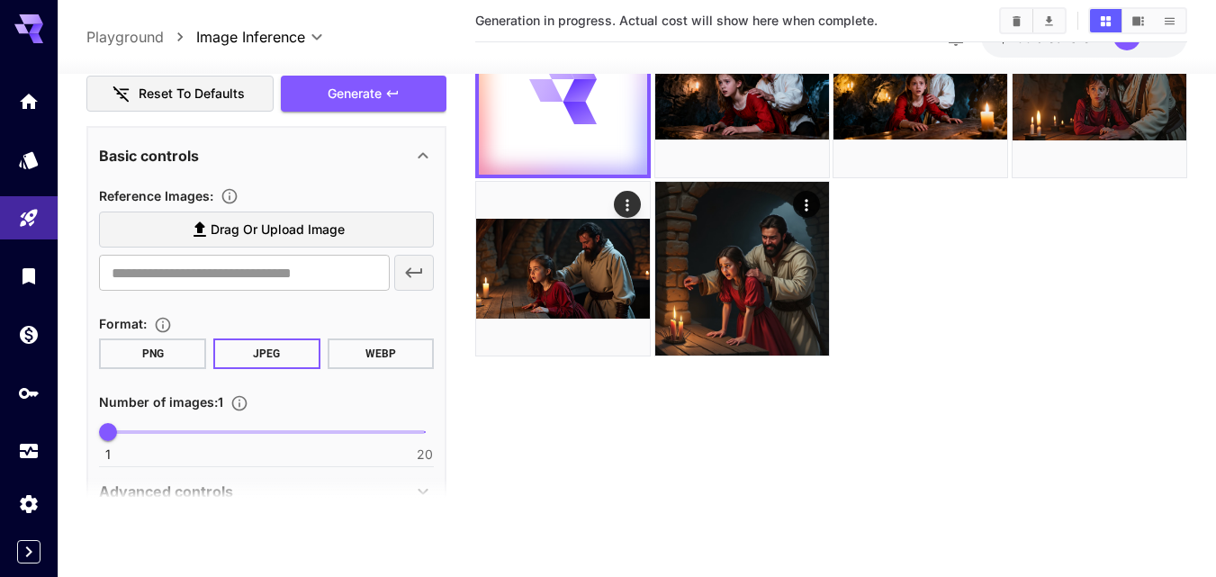
scroll to position [477, 0]
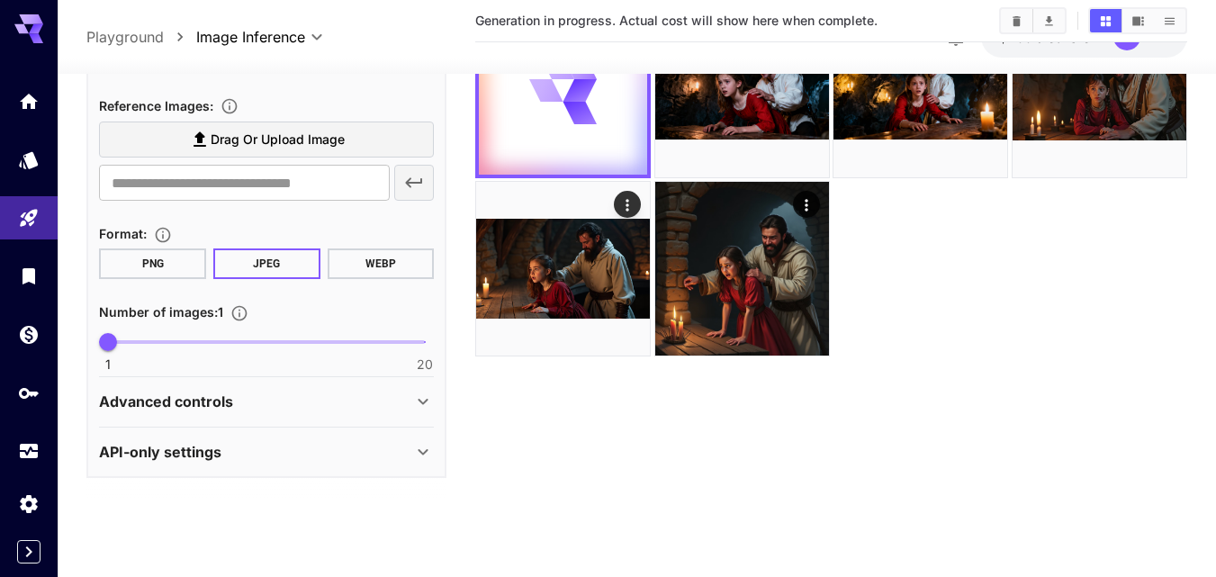
click at [201, 400] on p "Advanced controls" at bounding box center [166, 402] width 134 height 22
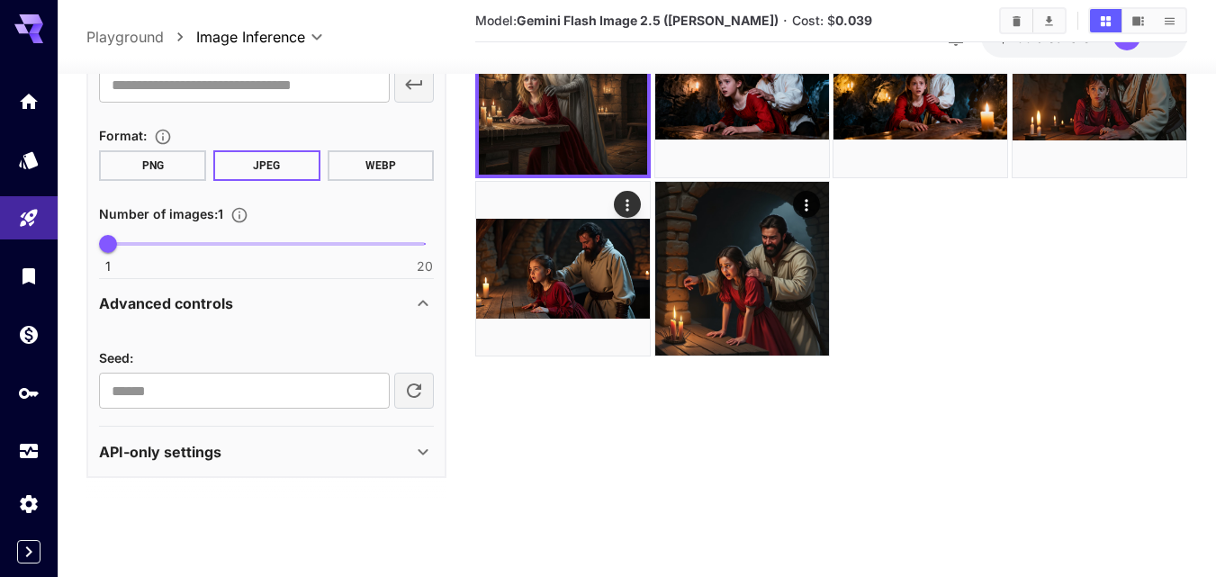
click at [212, 301] on p "Advanced controls" at bounding box center [166, 304] width 134 height 22
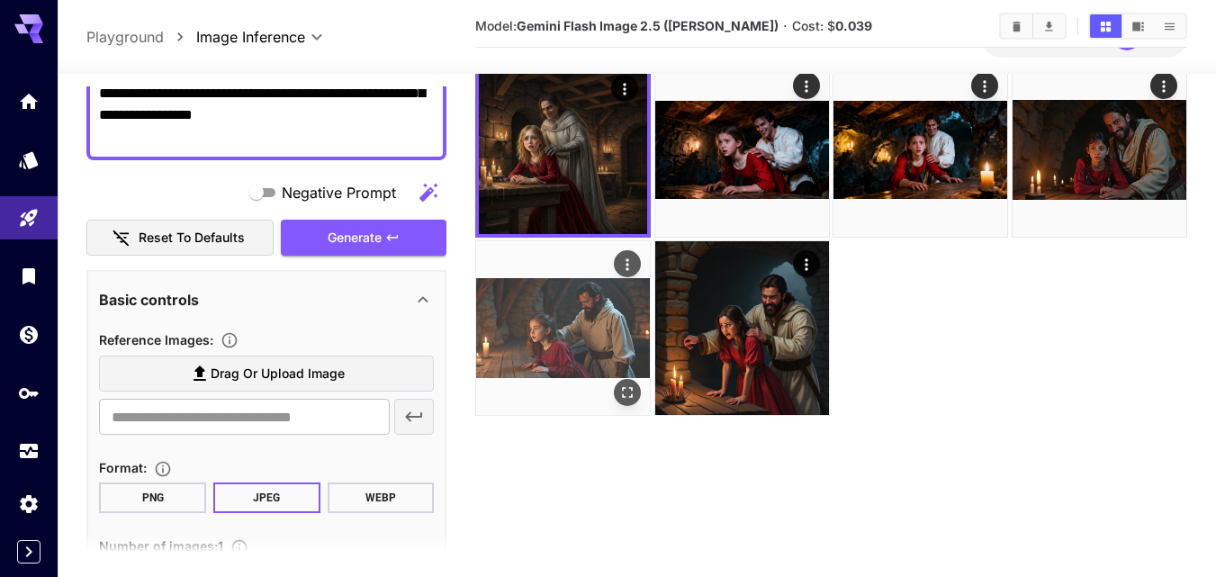
scroll to position [52, 0]
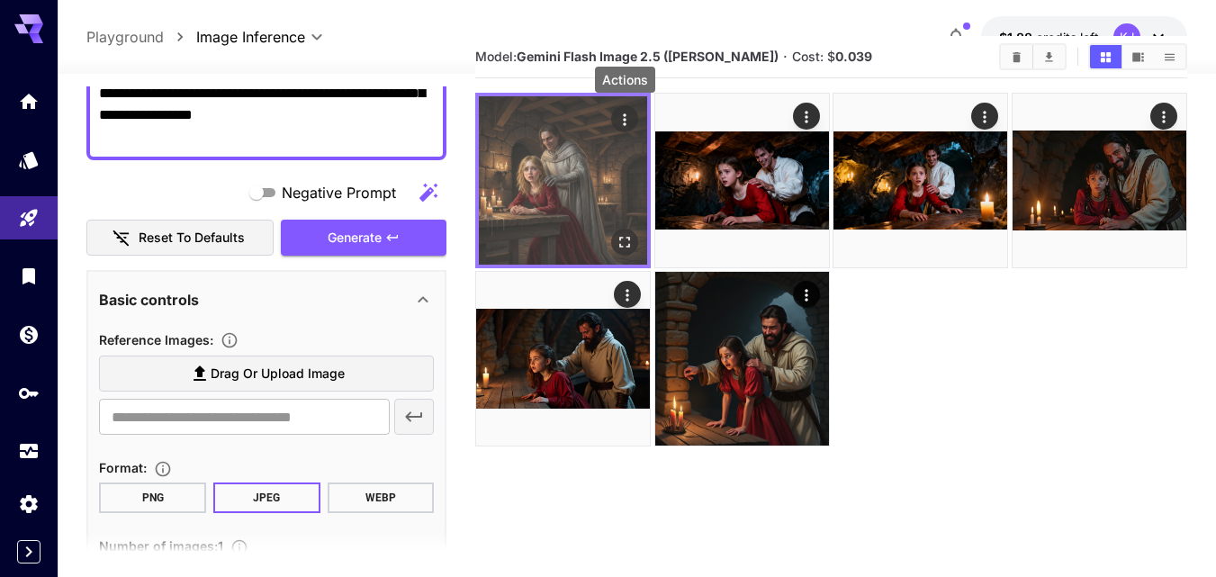
click at [621, 118] on icon "Actions" at bounding box center [624, 120] width 18 height 18
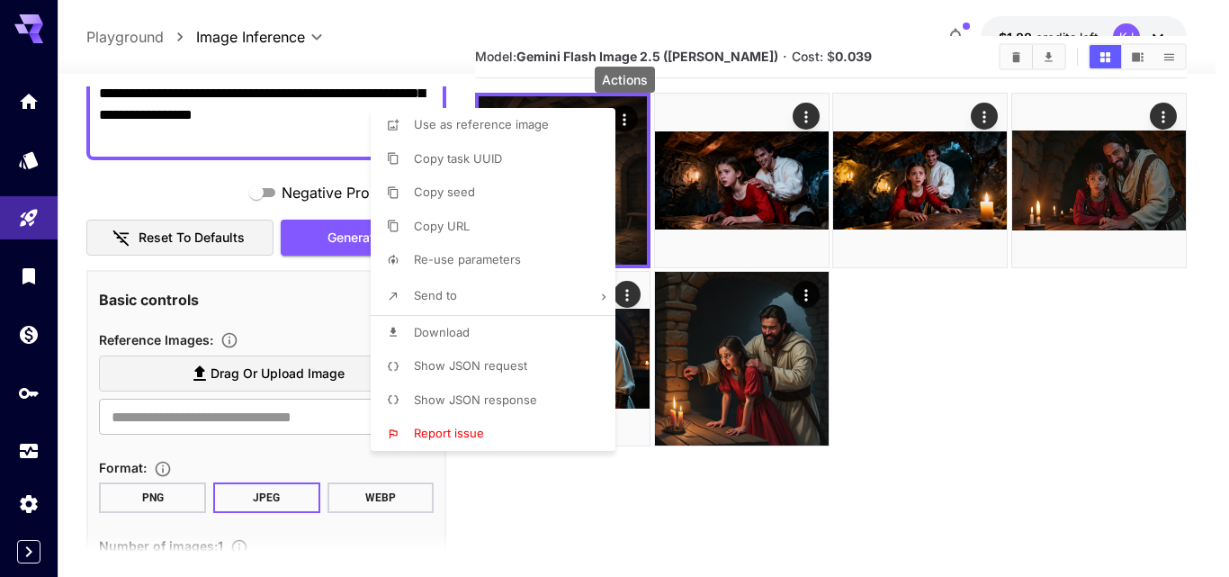
click at [449, 328] on span "Download" at bounding box center [442, 332] width 56 height 14
click at [627, 116] on div at bounding box center [614, 288] width 1229 height 577
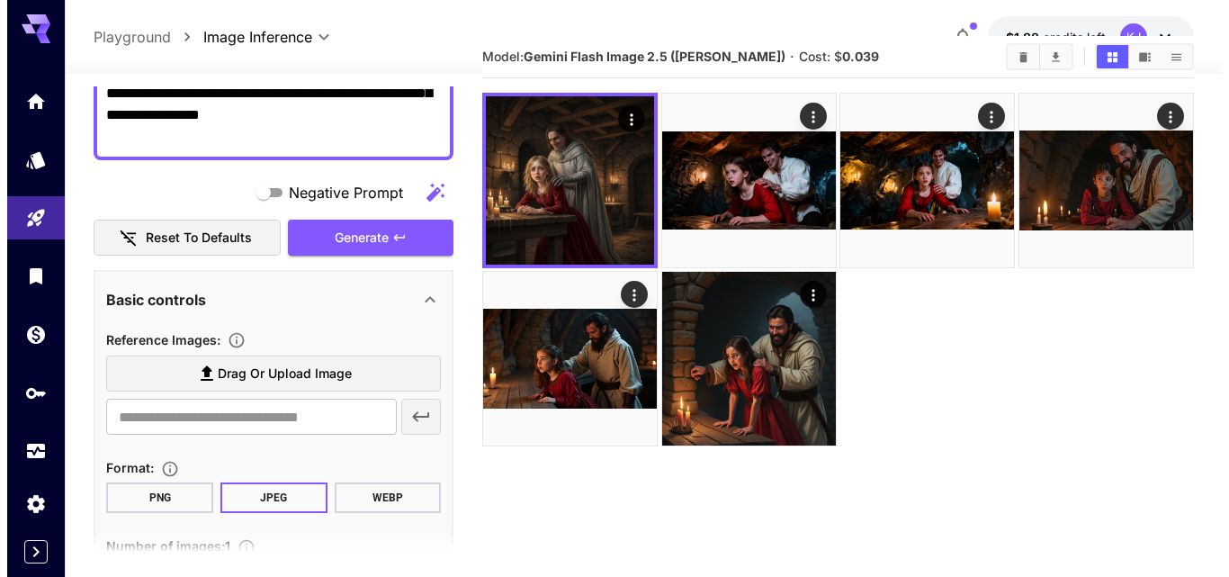
scroll to position [27, 0]
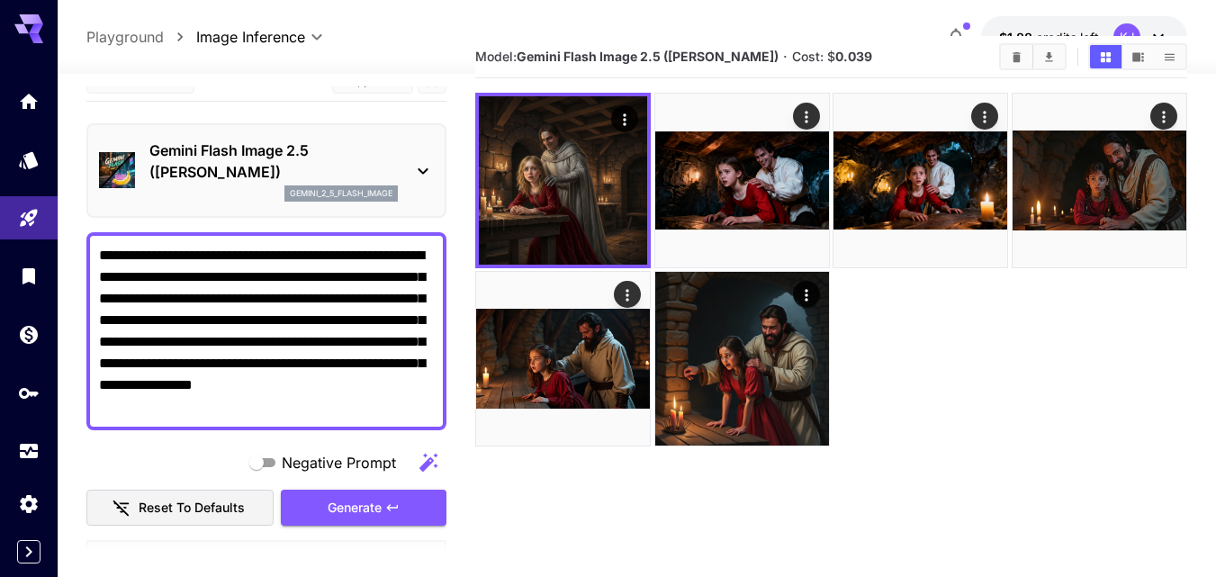
click at [410, 168] on div "Gemini Flash Image 2.5 (Nano Banana) gemini_2_5_flash_image" at bounding box center [266, 170] width 335 height 76
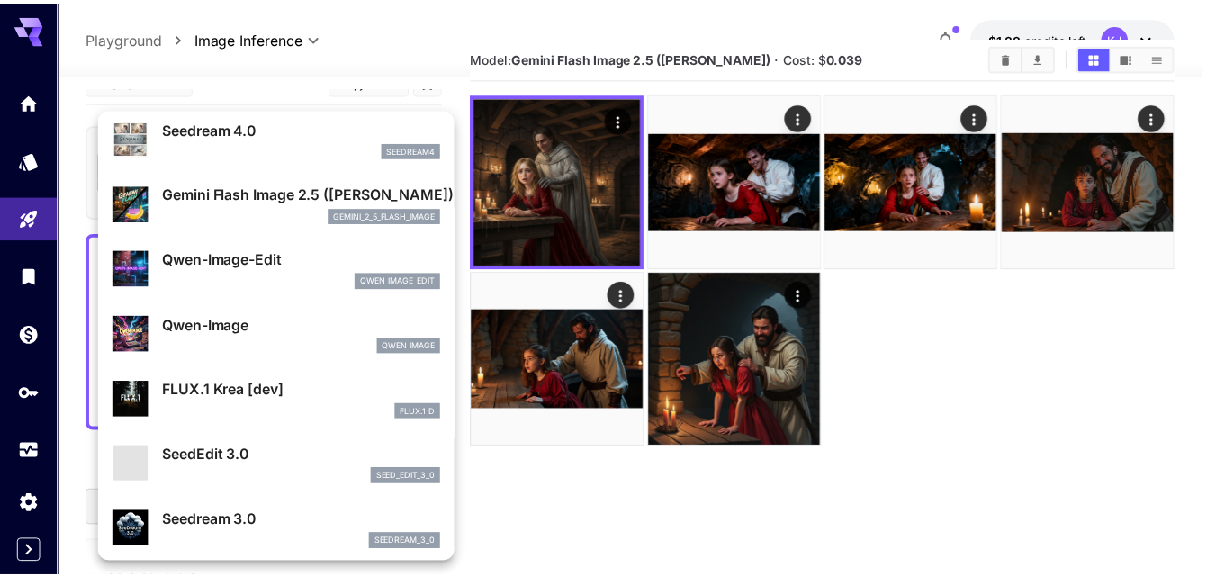
scroll to position [180, 0]
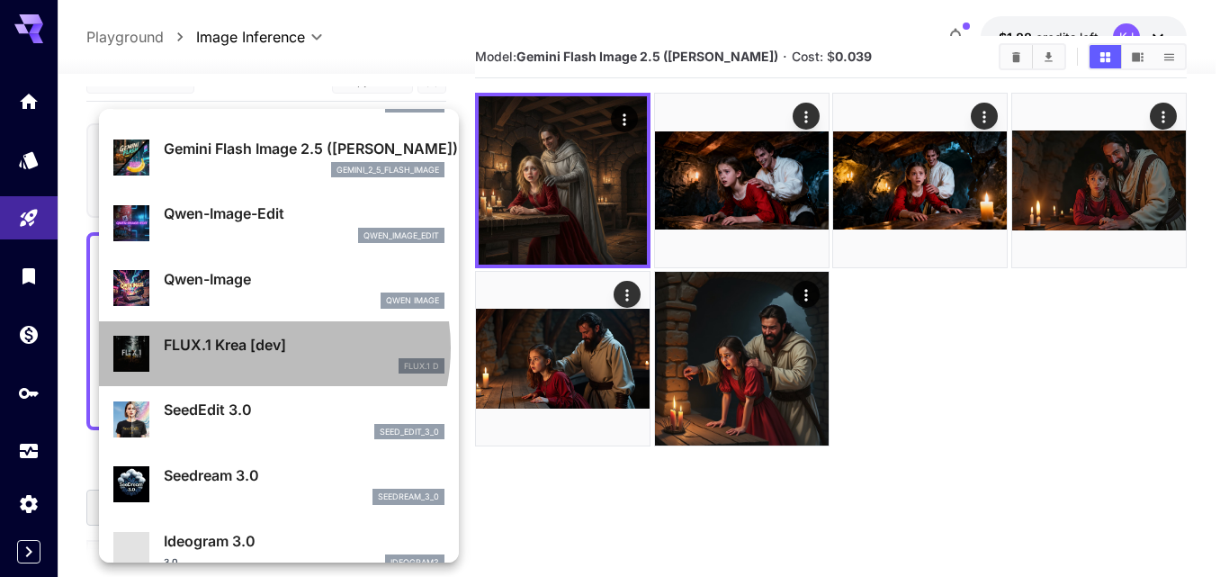
click at [255, 348] on p "FLUX.1 Krea [dev]" at bounding box center [304, 345] width 281 height 22
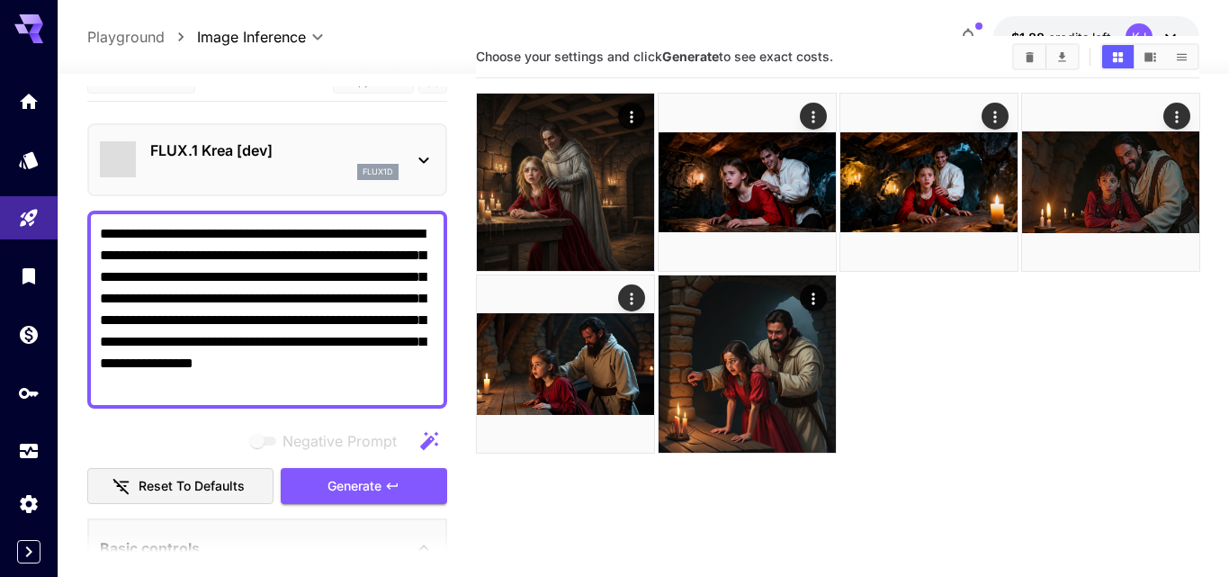
type input "*******"
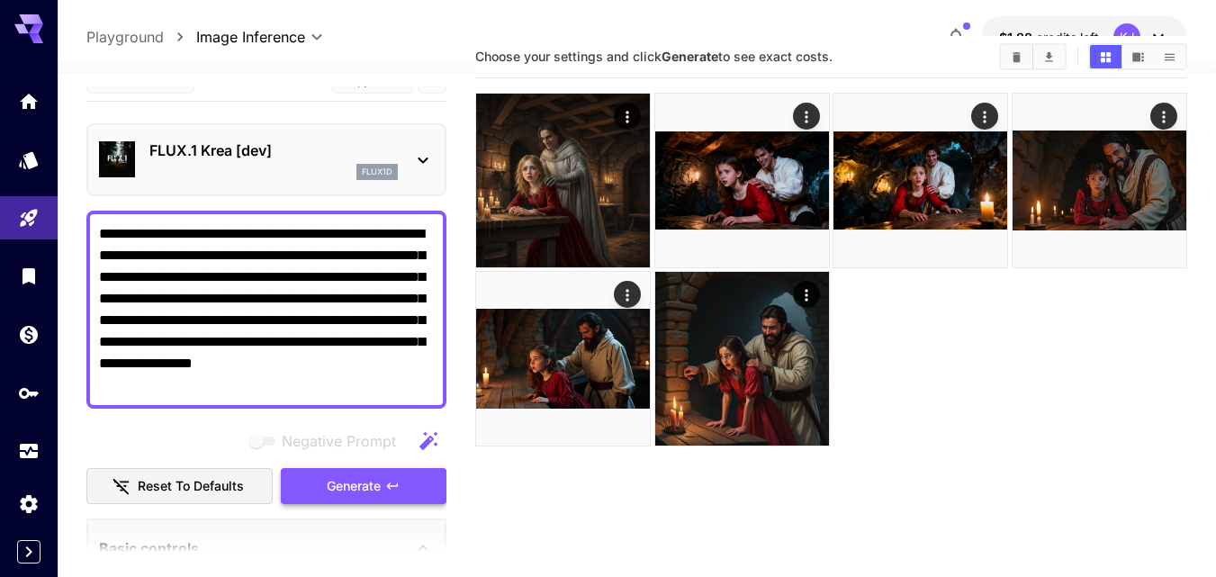
click at [343, 477] on span "Generate" at bounding box center [355, 486] width 54 height 22
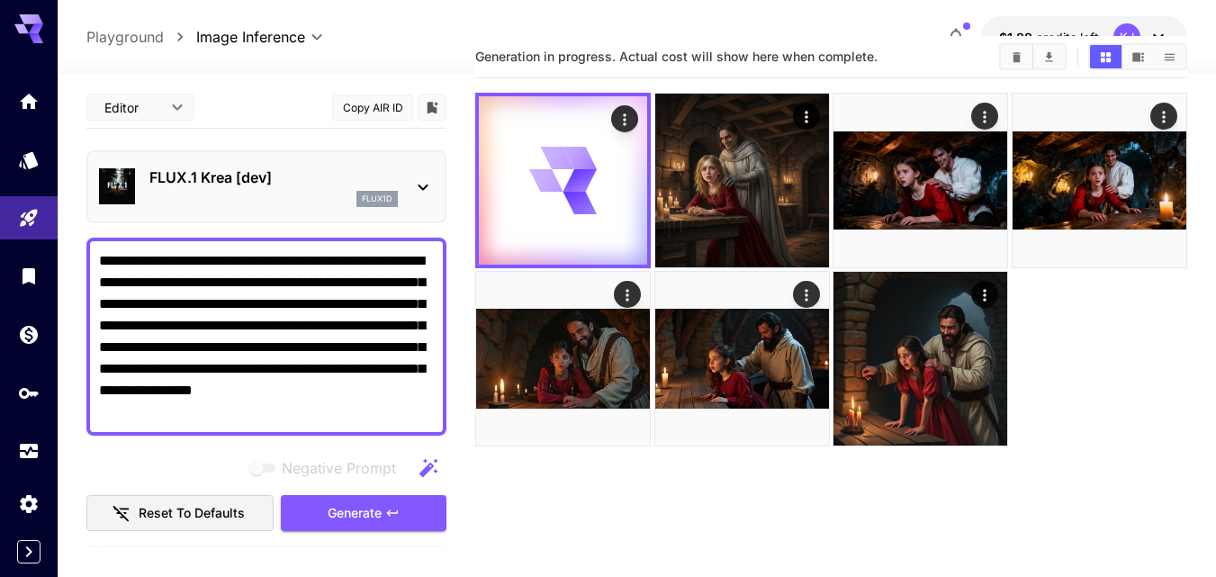
click at [398, 184] on p "FLUX.1 Krea [dev]" at bounding box center [273, 177] width 248 height 22
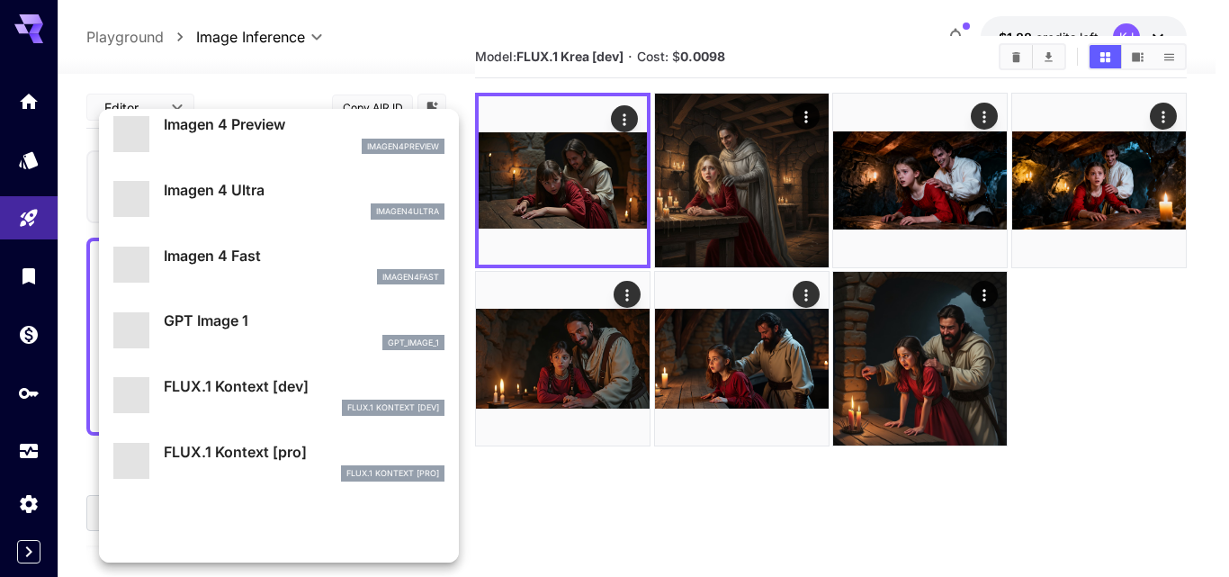
scroll to position [1082, 0]
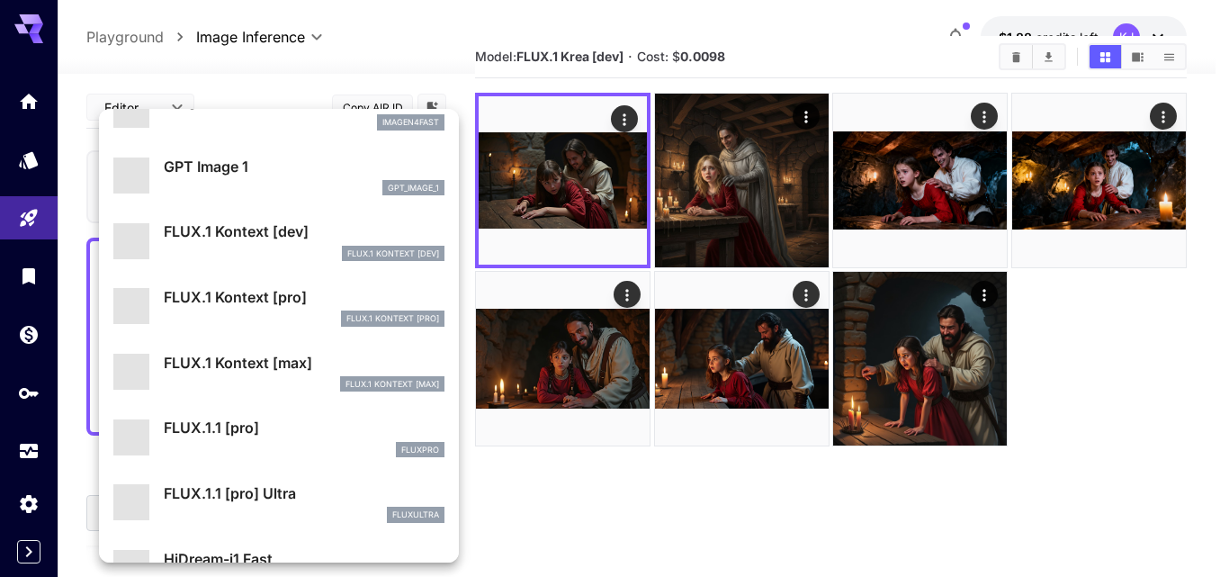
click at [621, 119] on div at bounding box center [614, 288] width 1229 height 577
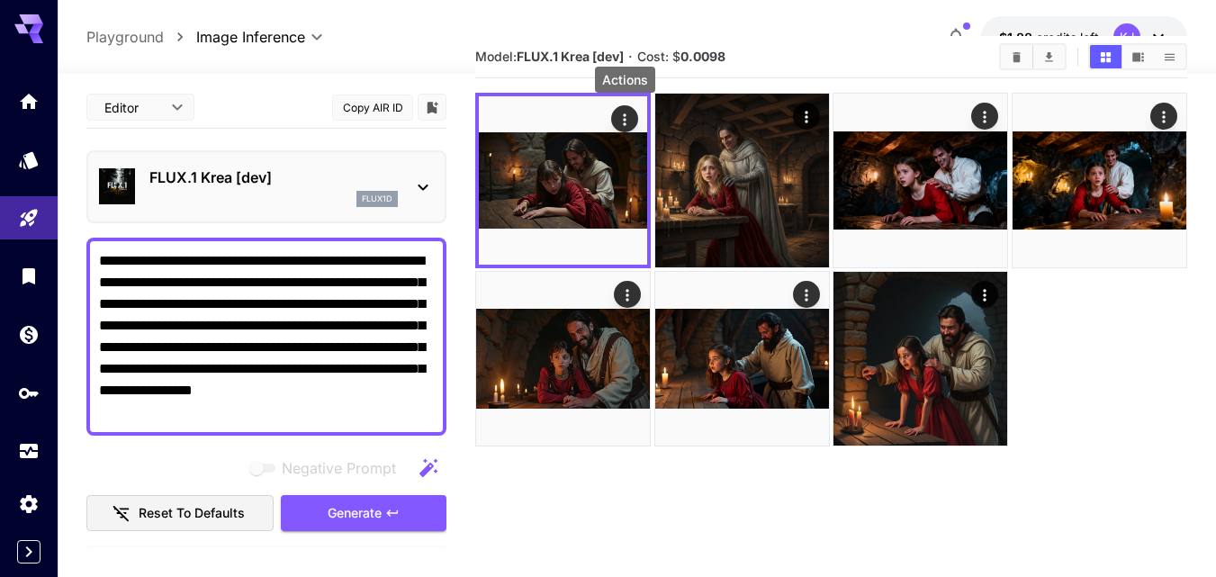
click at [424, 183] on icon at bounding box center [423, 187] width 22 height 22
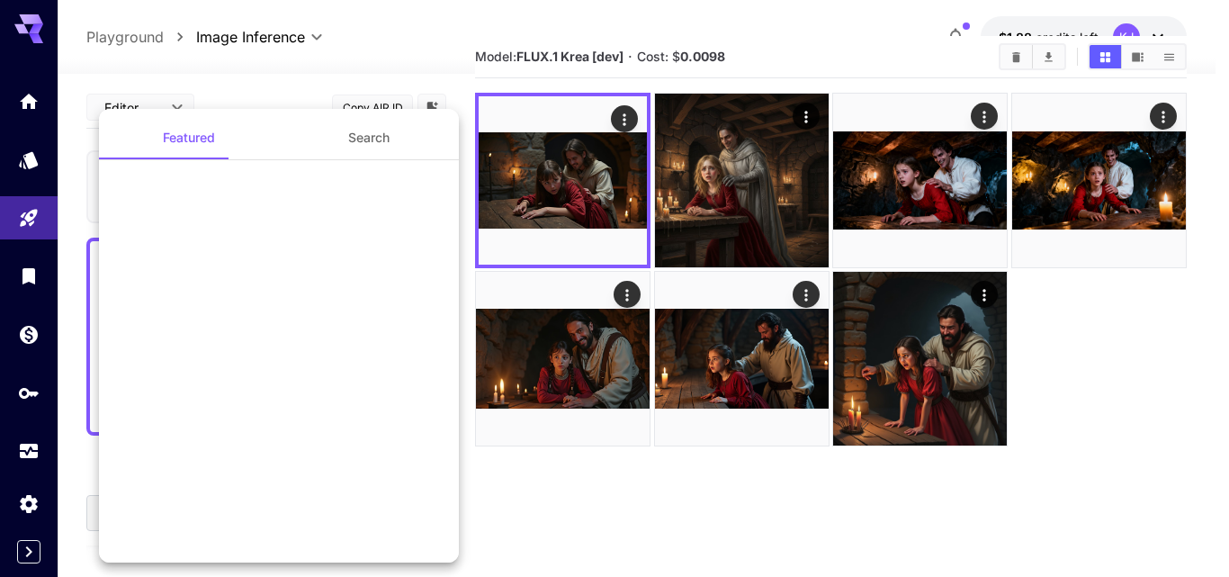
click at [621, 120] on div at bounding box center [614, 288] width 1229 height 577
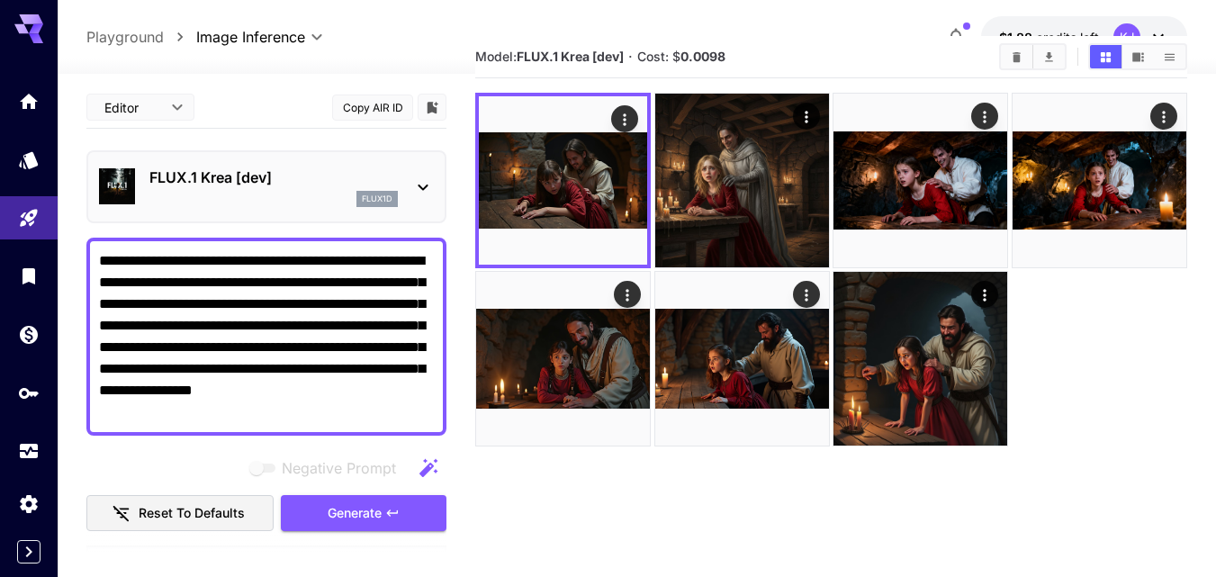
click at [421, 184] on icon at bounding box center [423, 187] width 22 height 22
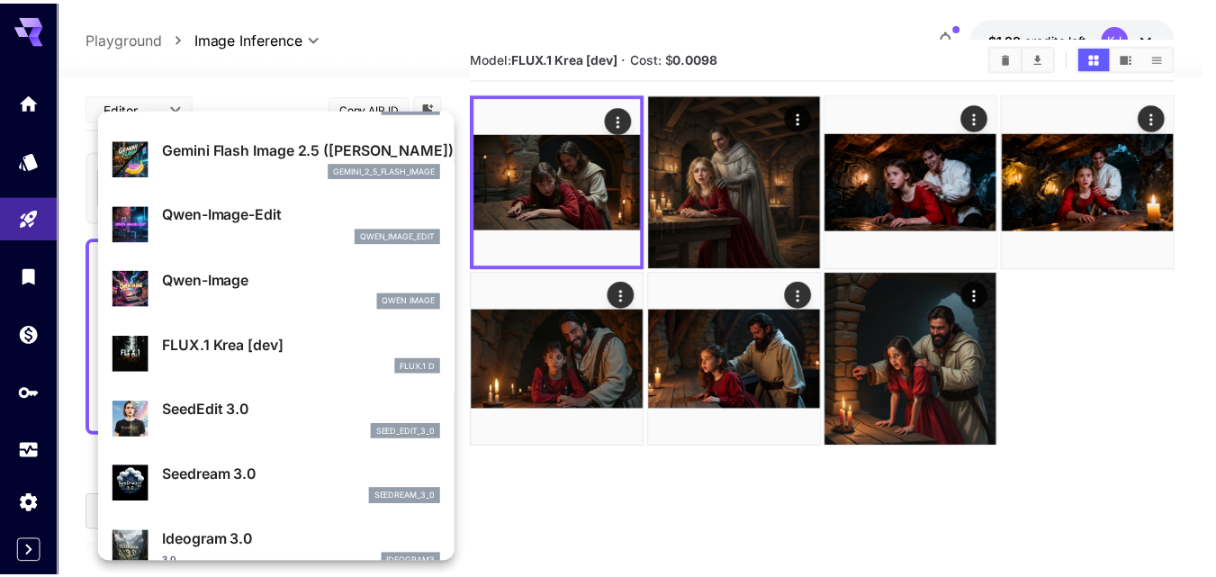
scroll to position [144, 0]
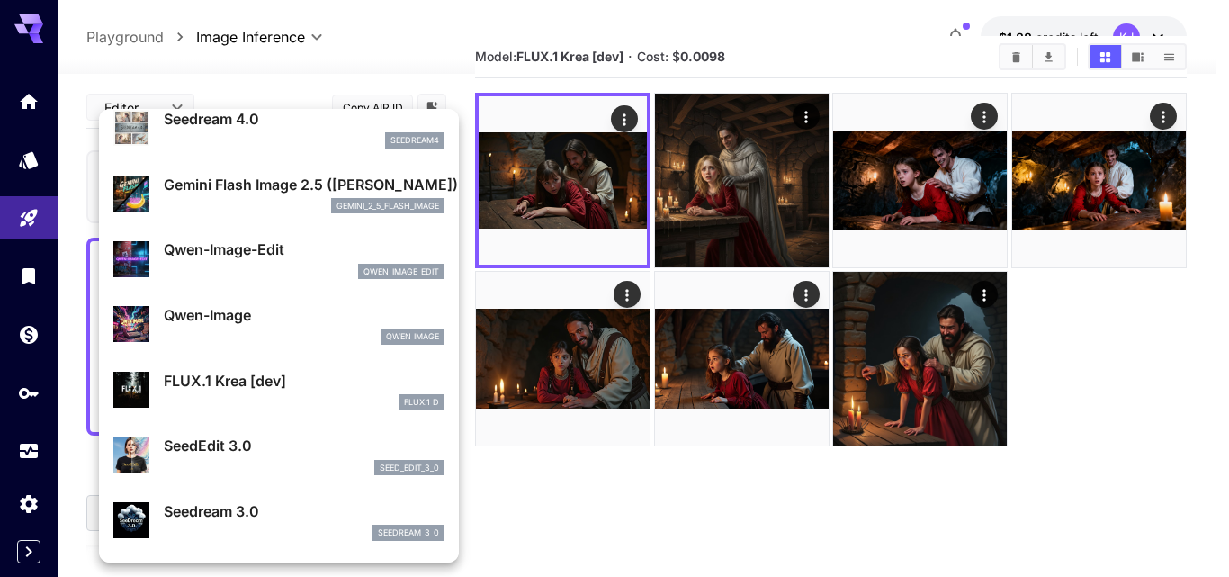
click at [348, 101] on div at bounding box center [614, 288] width 1229 height 577
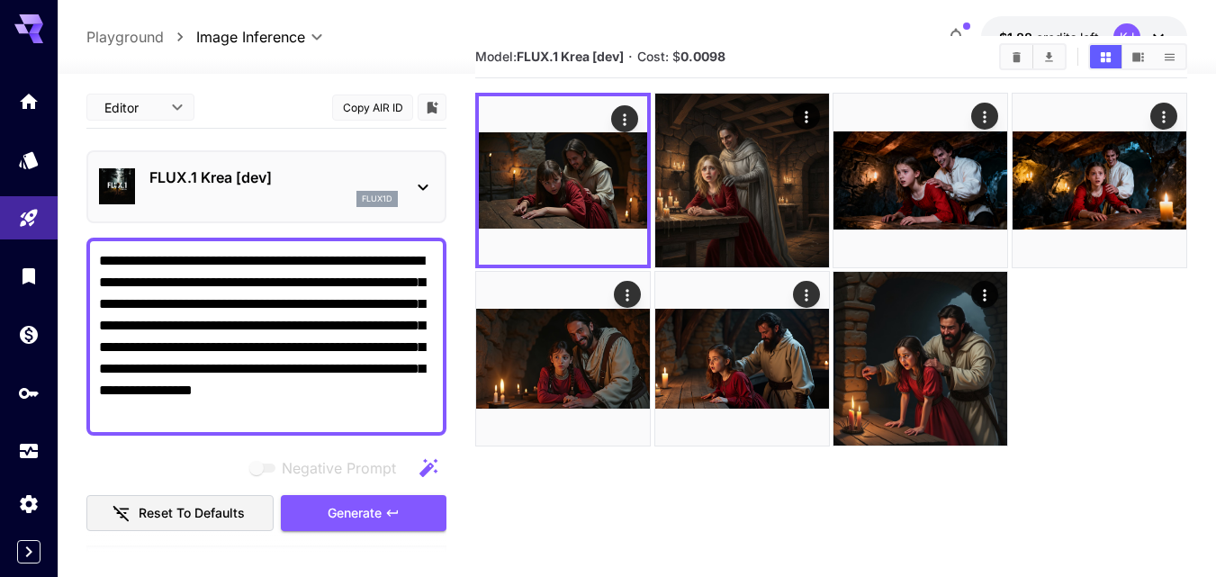
click at [409, 177] on div "FLUX.1 Krea [dev] flux1d" at bounding box center [266, 186] width 335 height 55
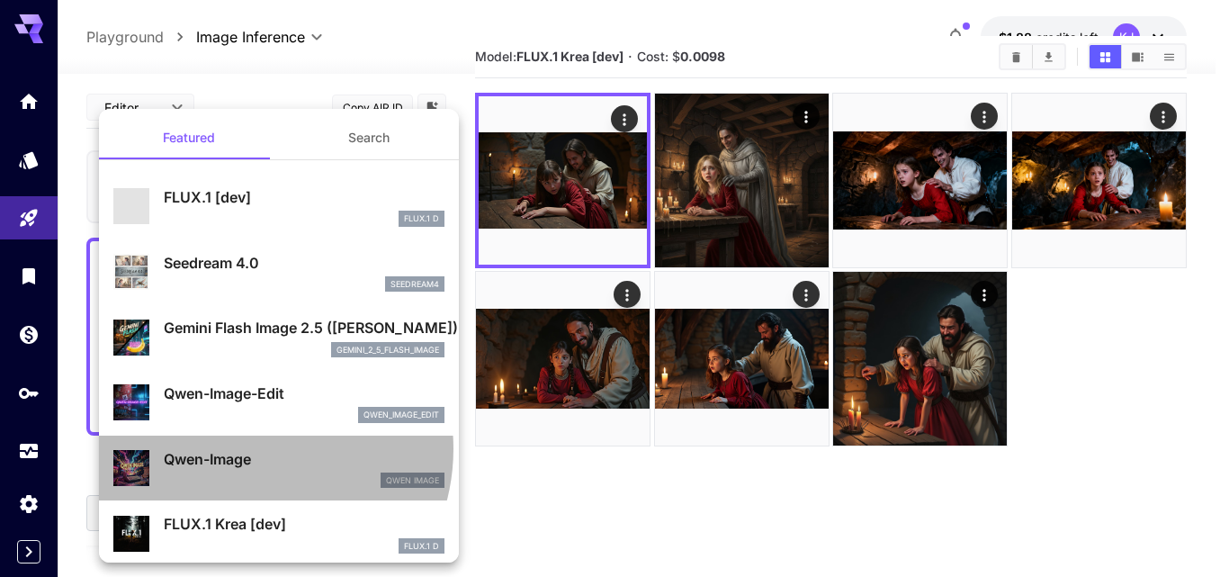
click at [244, 449] on p "Qwen-Image" at bounding box center [304, 459] width 281 height 22
type input "**"
type input "***"
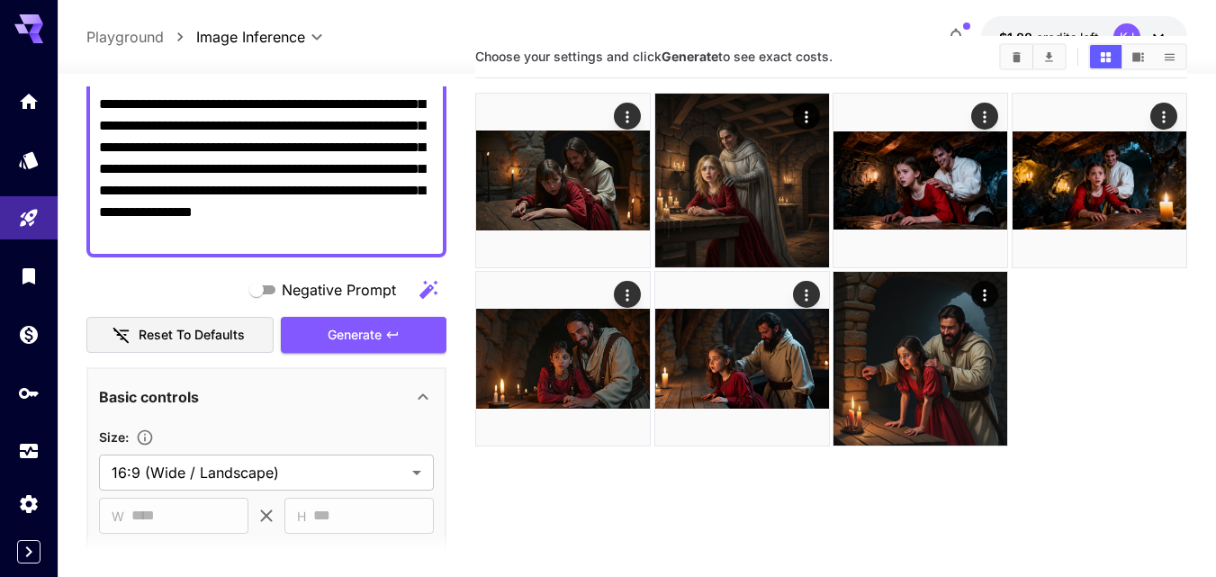
scroll to position [180, 0]
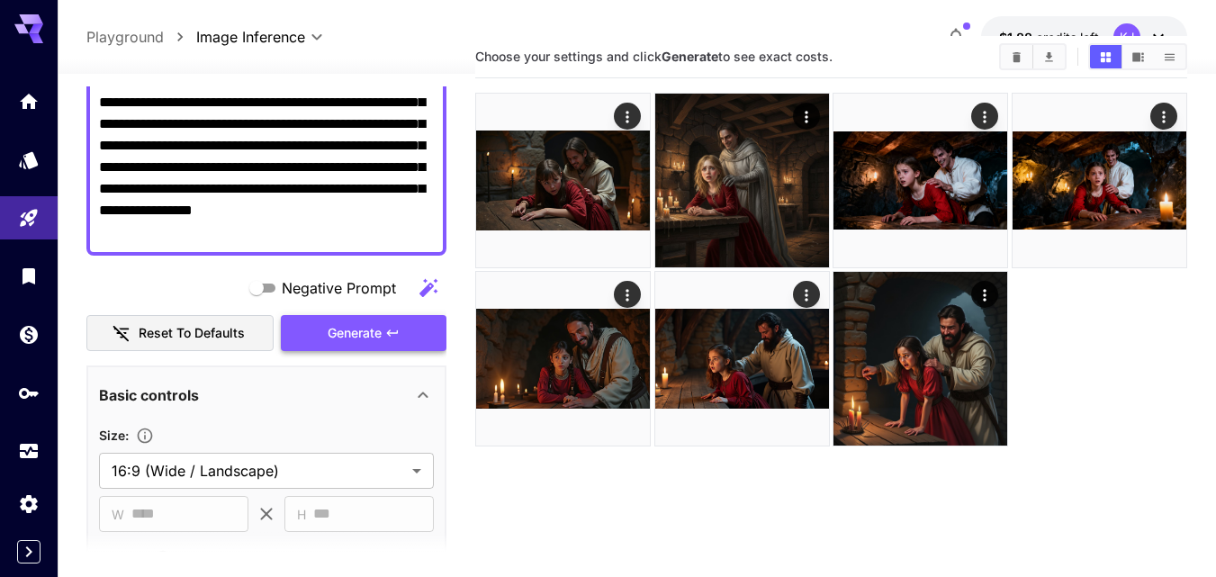
click at [364, 335] on span "Generate" at bounding box center [355, 333] width 54 height 22
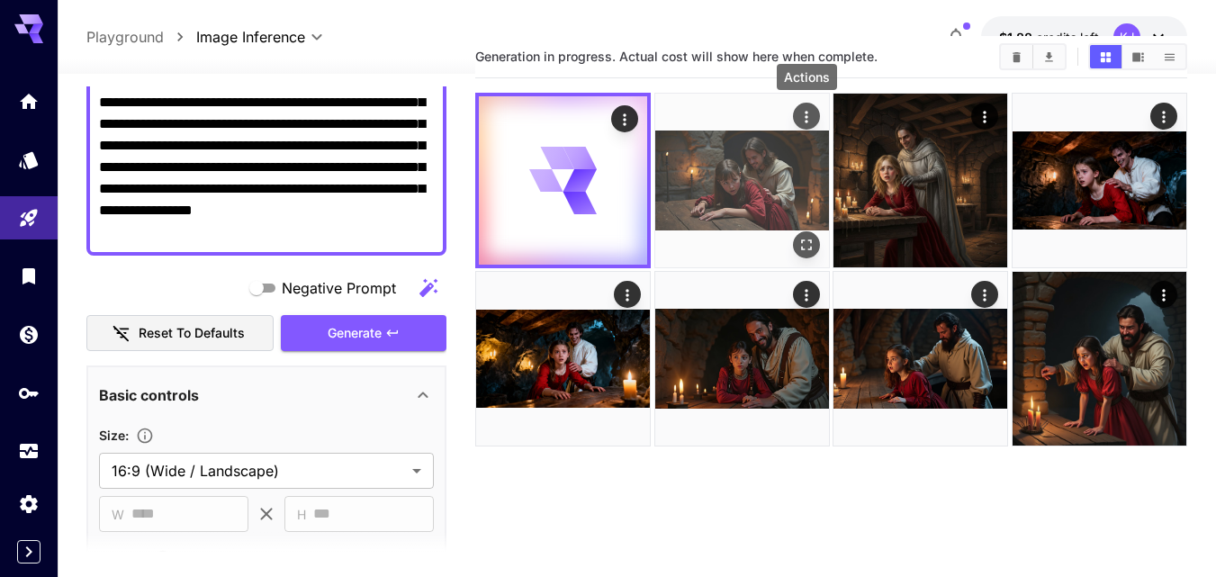
click at [799, 118] on icon "Actions" at bounding box center [806, 117] width 18 height 18
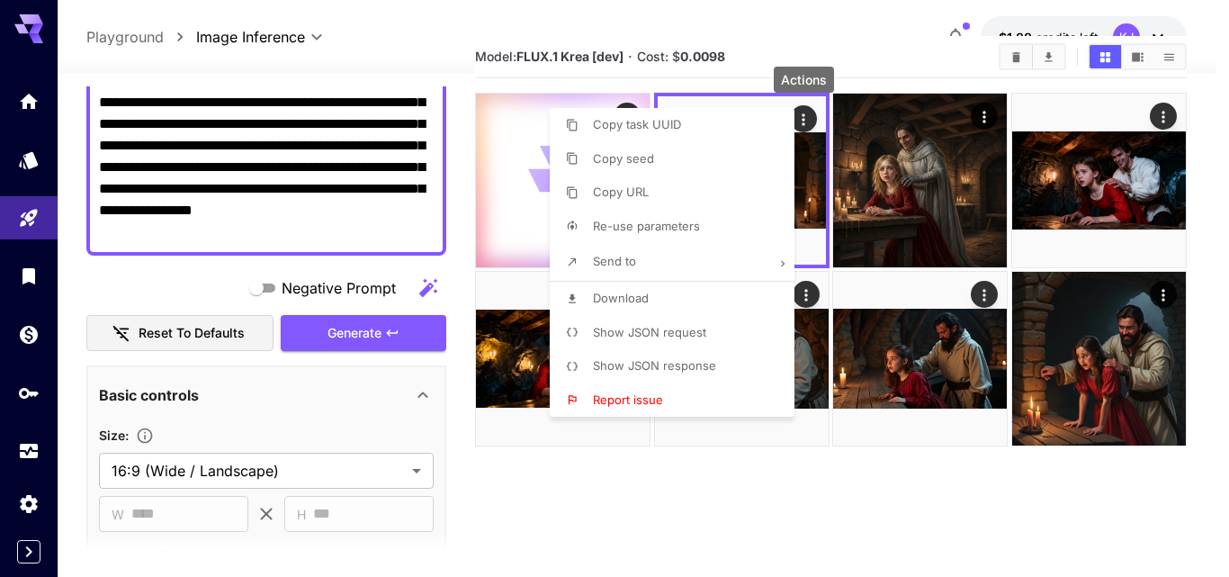
click at [613, 298] on span "Download" at bounding box center [621, 298] width 56 height 14
click at [600, 458] on div at bounding box center [614, 288] width 1229 height 577
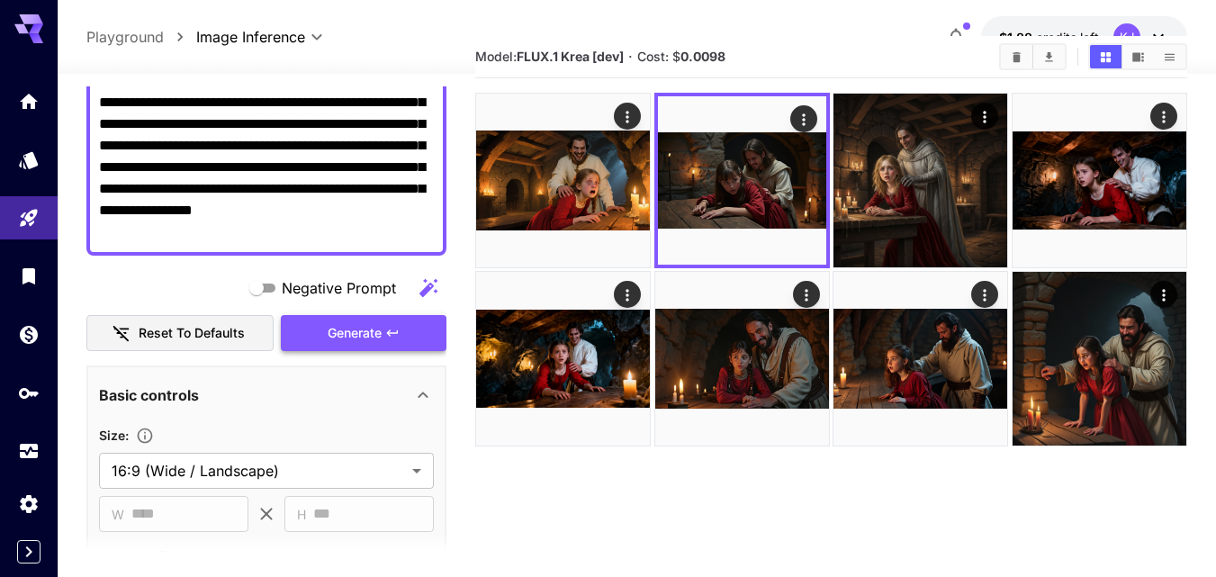
click at [424, 319] on button "Generate" at bounding box center [364, 333] width 166 height 37
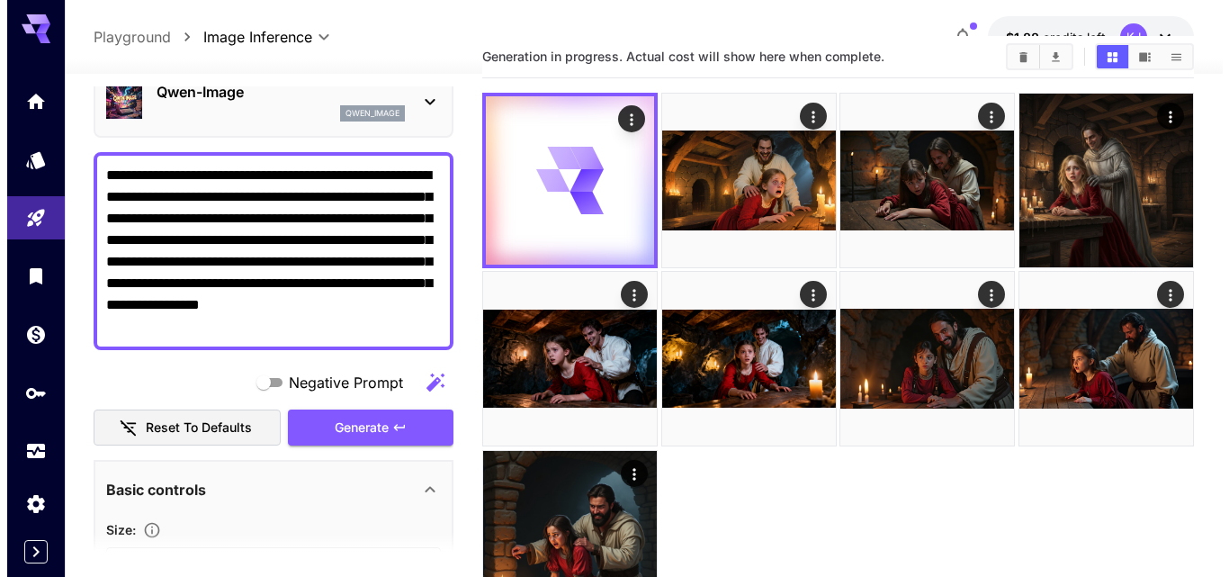
scroll to position [0, 0]
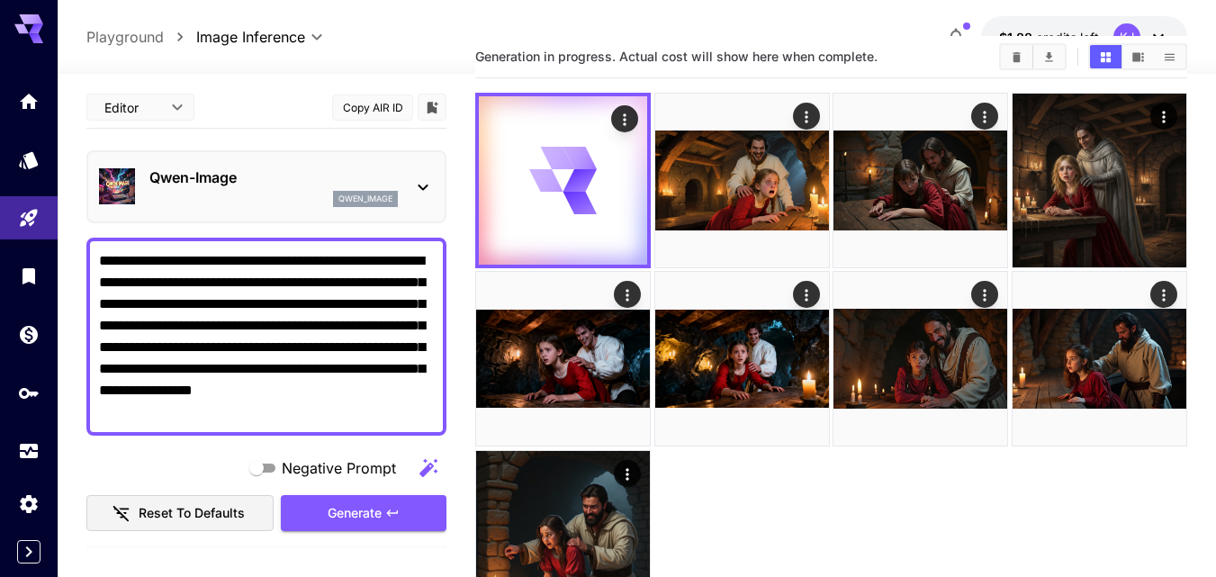
click at [338, 191] on div "qwen_image" at bounding box center [365, 199] width 65 height 16
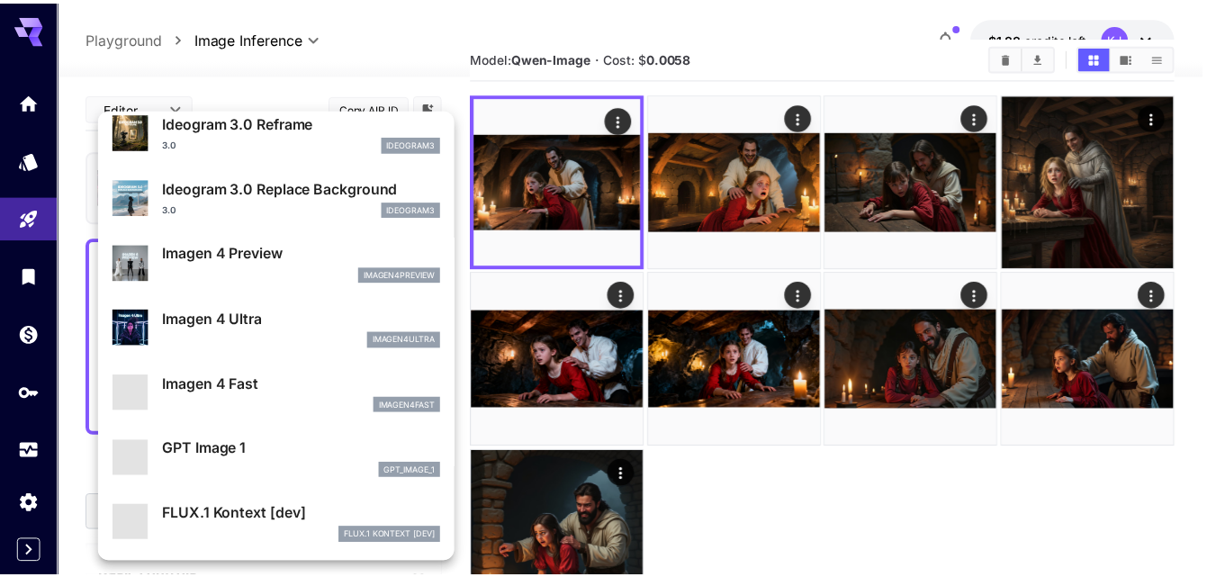
scroll to position [810, 0]
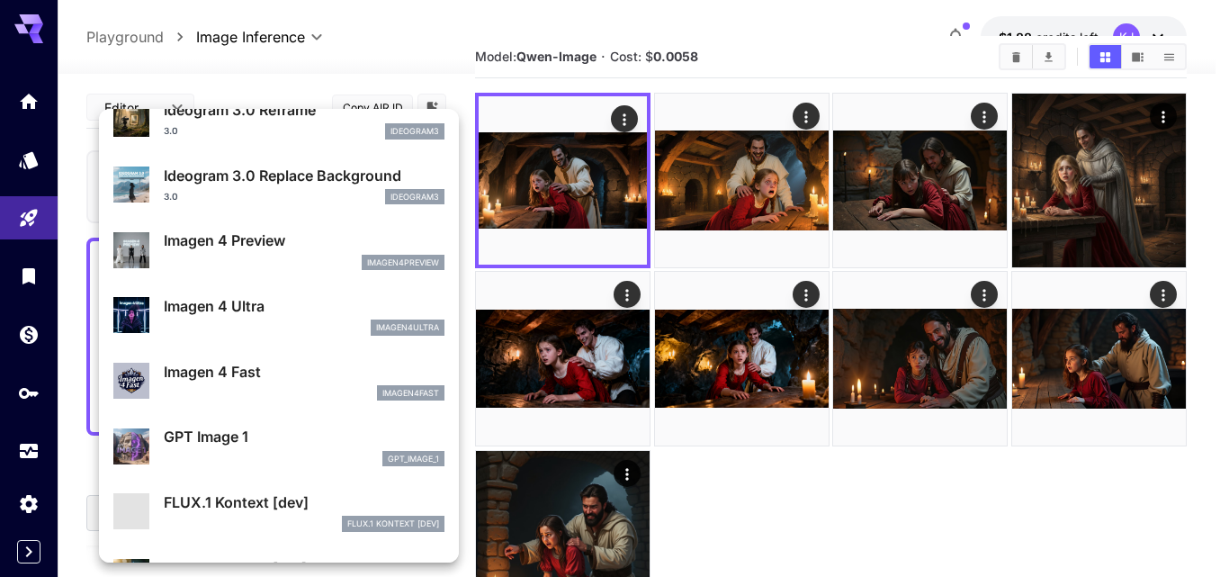
click at [263, 307] on p "Imagen 4 Ultra" at bounding box center [304, 306] width 281 height 22
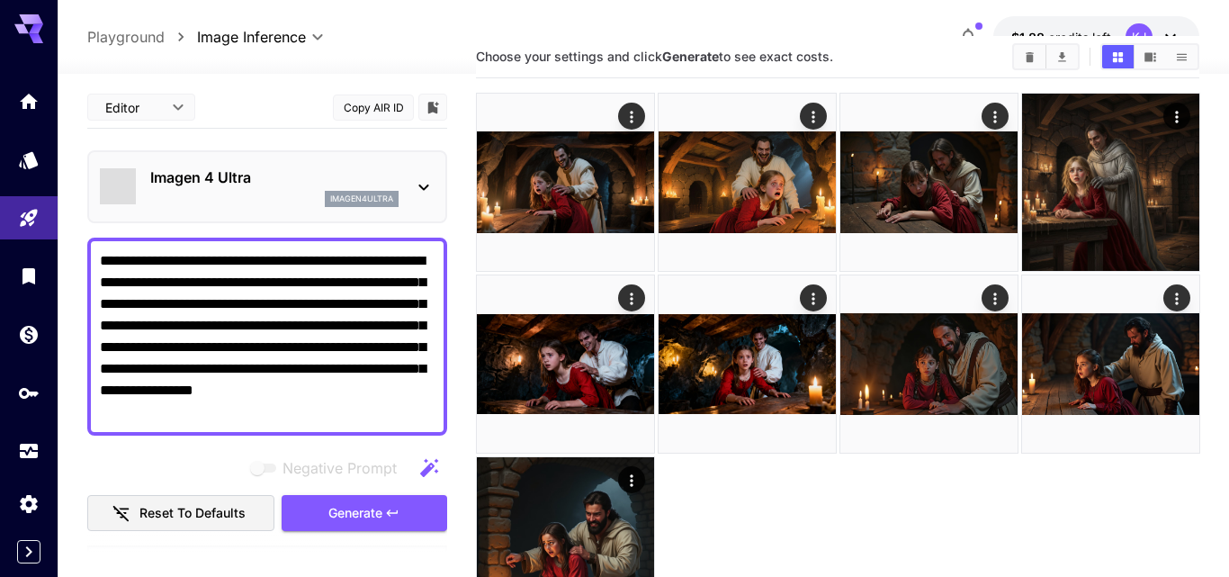
type input "**********"
type input "****"
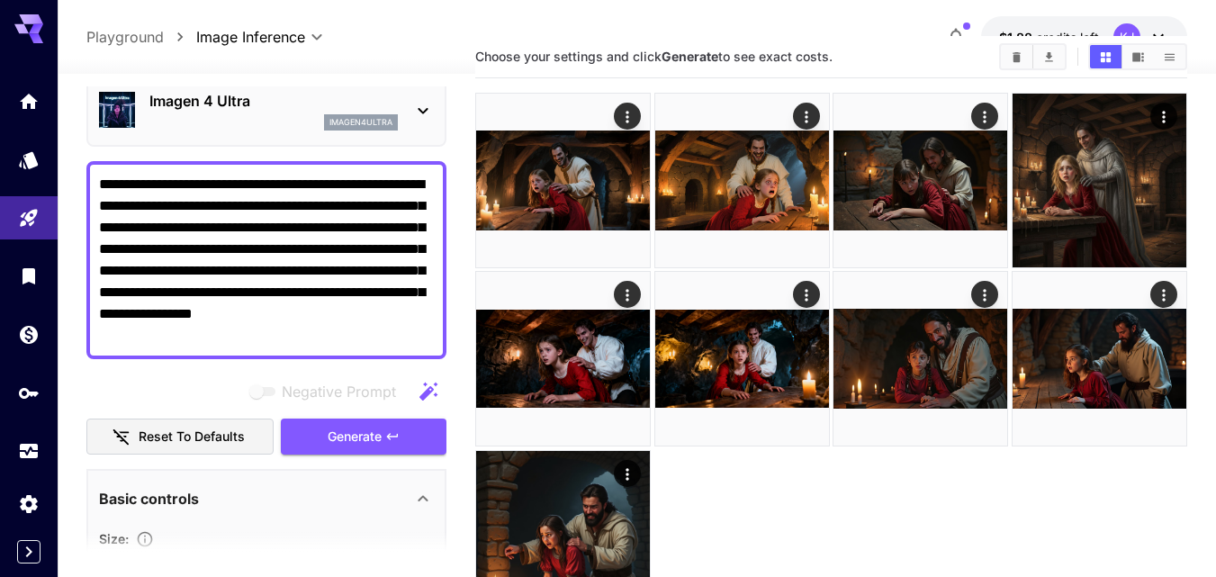
scroll to position [180, 0]
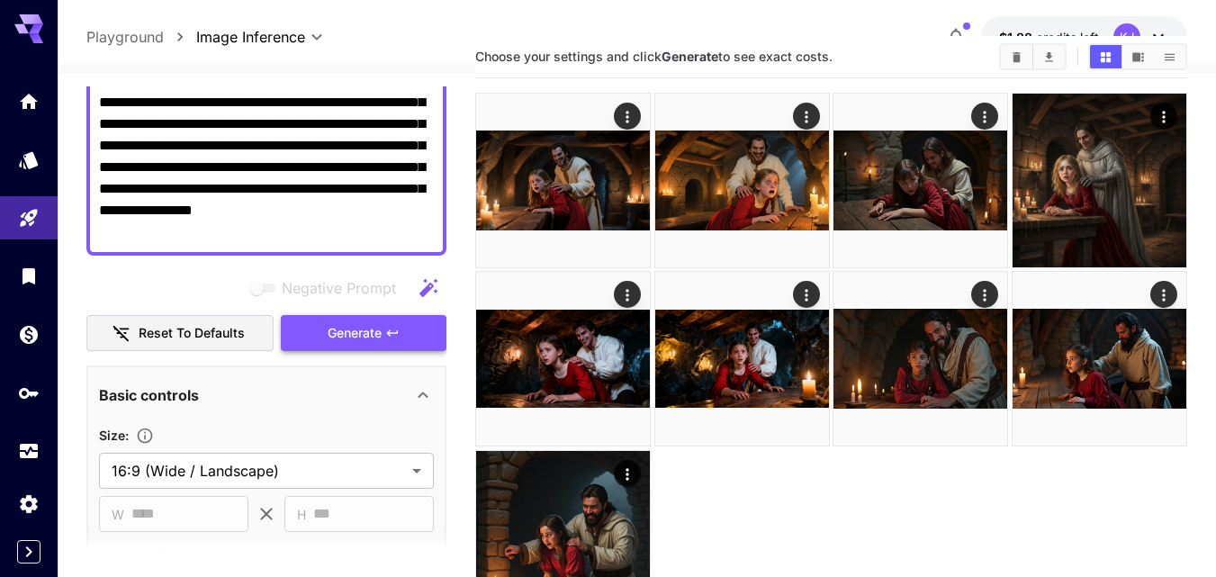
click at [367, 335] on span "Generate" at bounding box center [355, 333] width 54 height 22
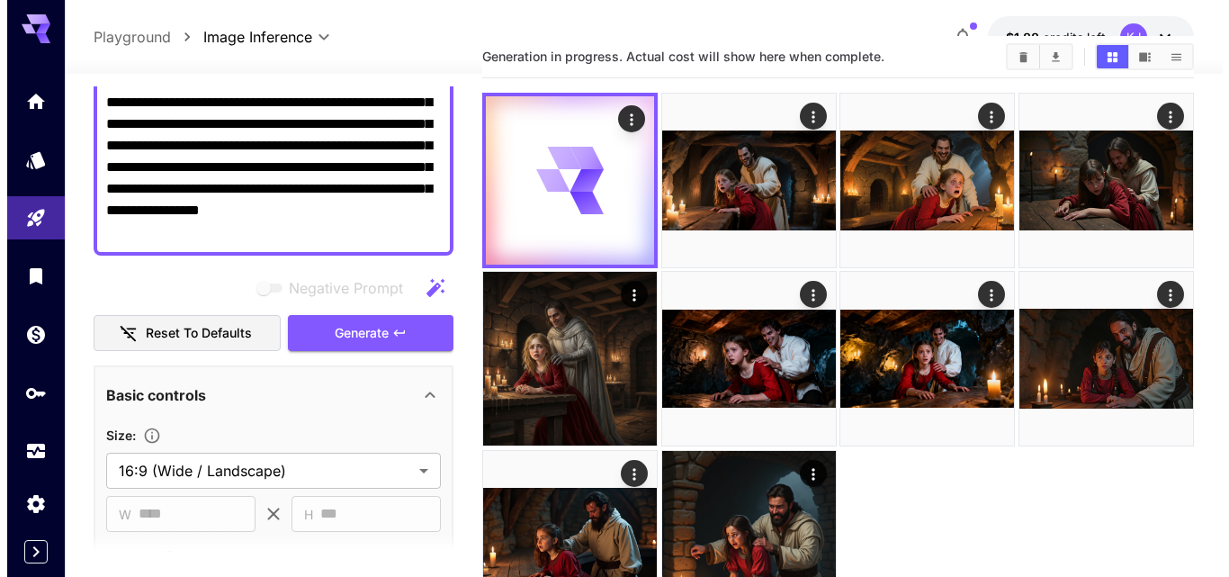
scroll to position [0, 0]
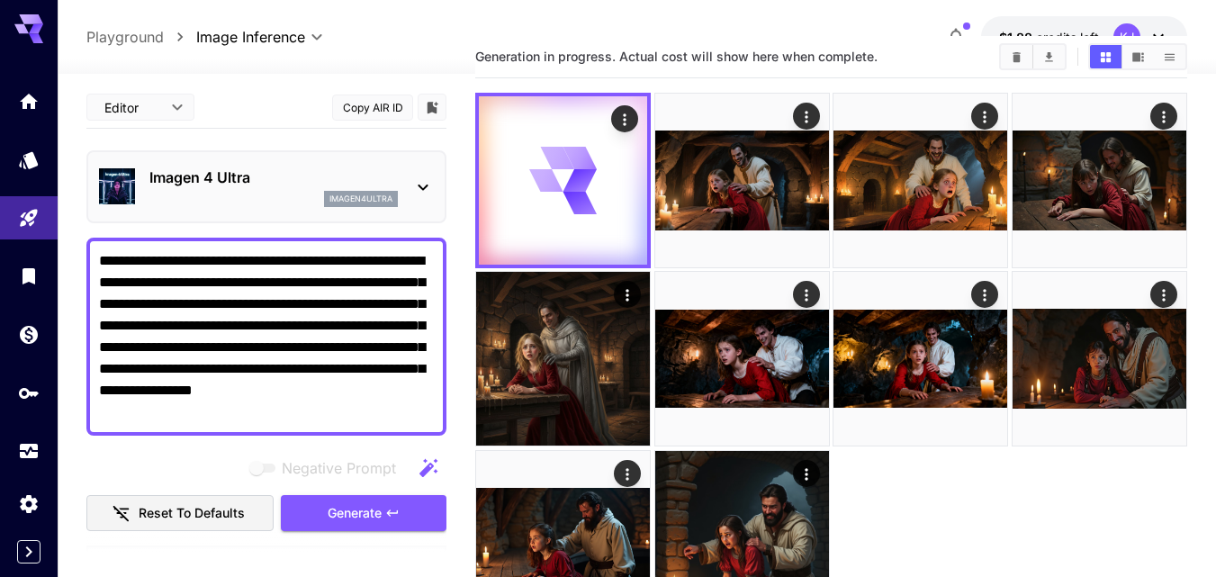
click at [422, 185] on icon at bounding box center [423, 187] width 22 height 22
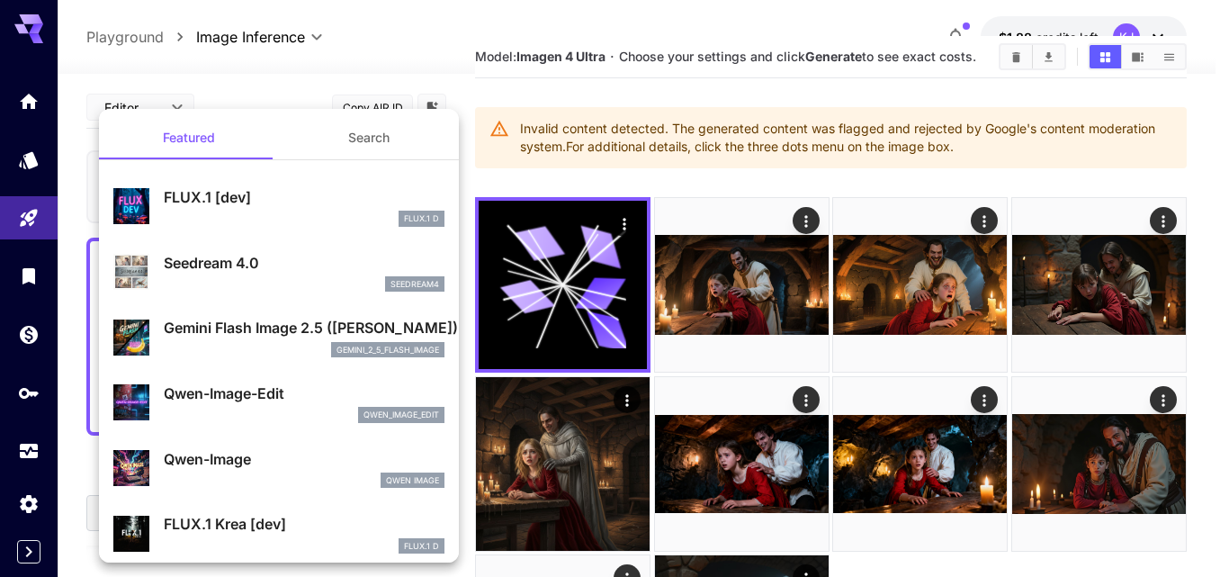
click at [374, 70] on div at bounding box center [614, 288] width 1229 height 577
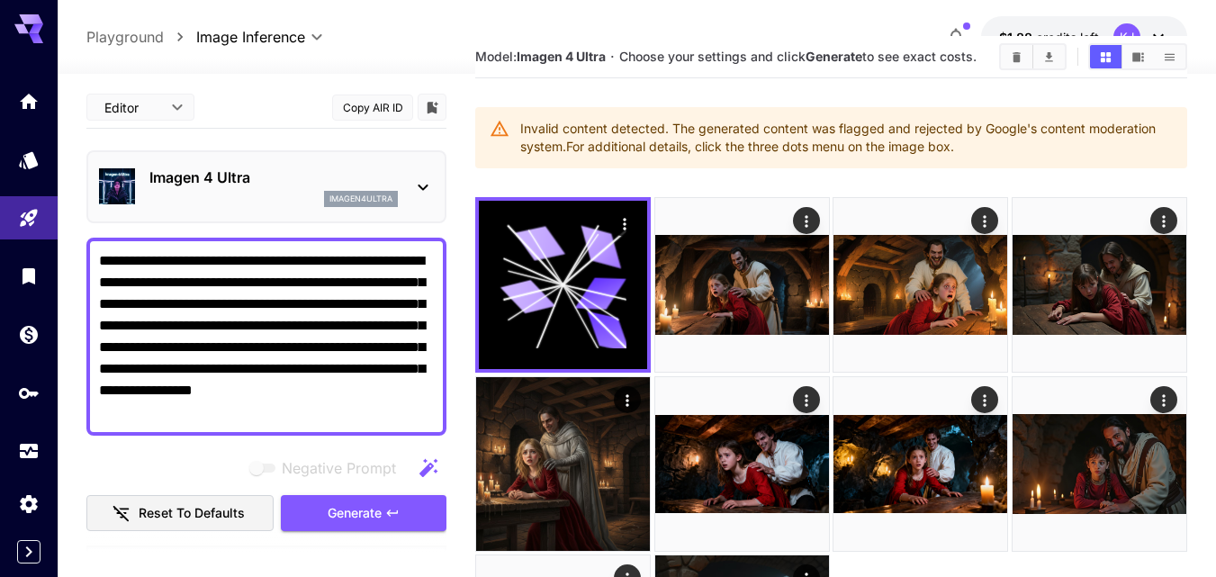
click at [412, 181] on icon at bounding box center [423, 187] width 22 height 22
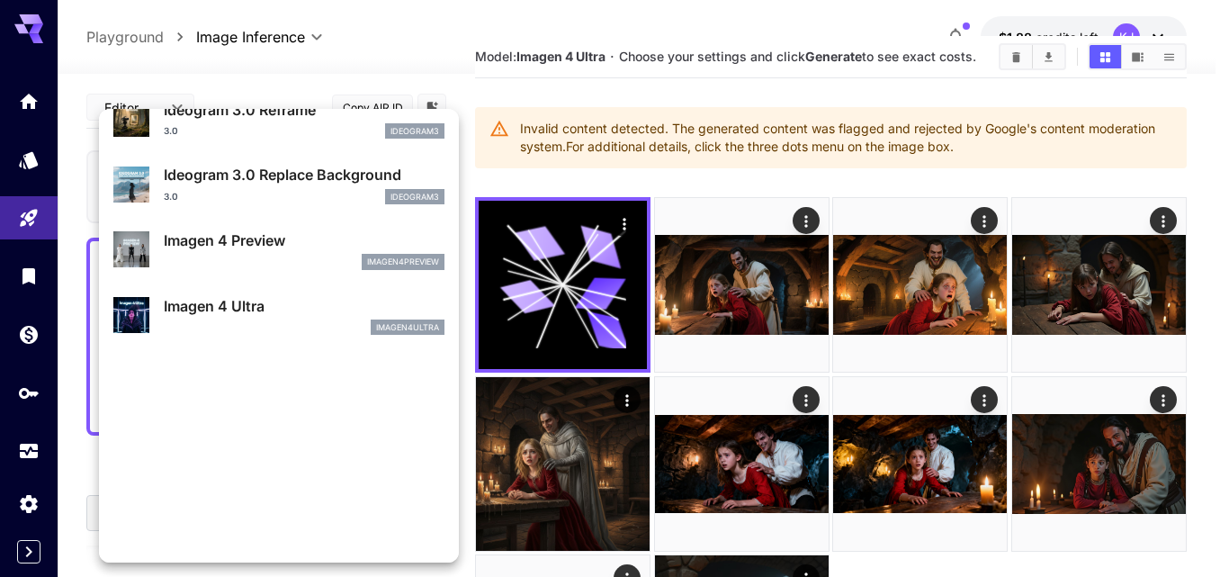
scroll to position [812, 0]
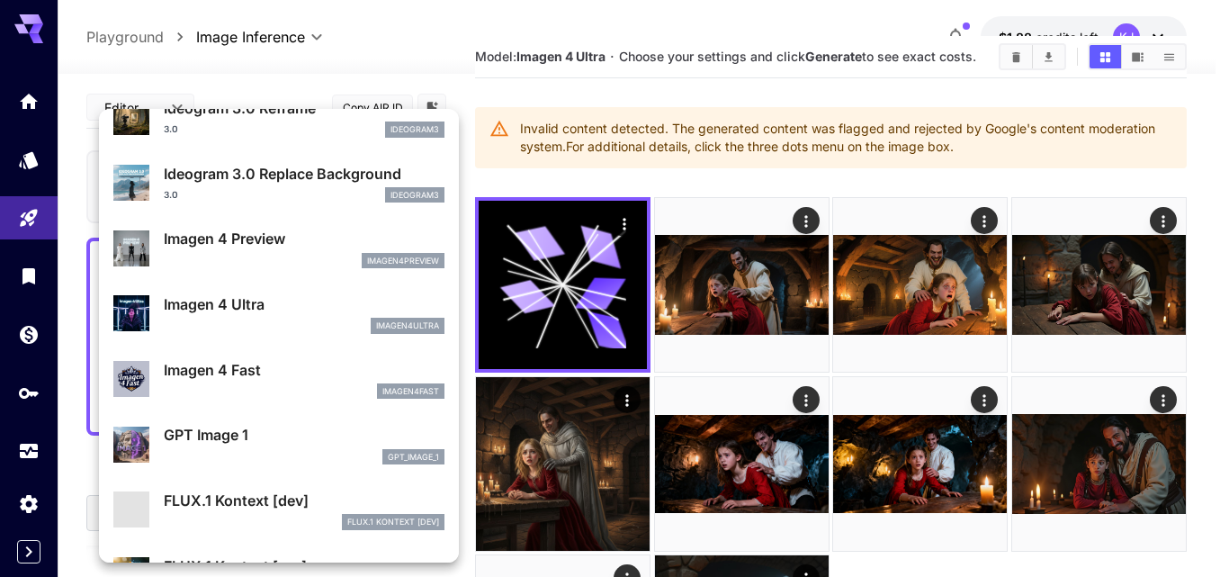
click at [251, 180] on p "Ideogram 3.0 Replace Background" at bounding box center [304, 174] width 281 height 22
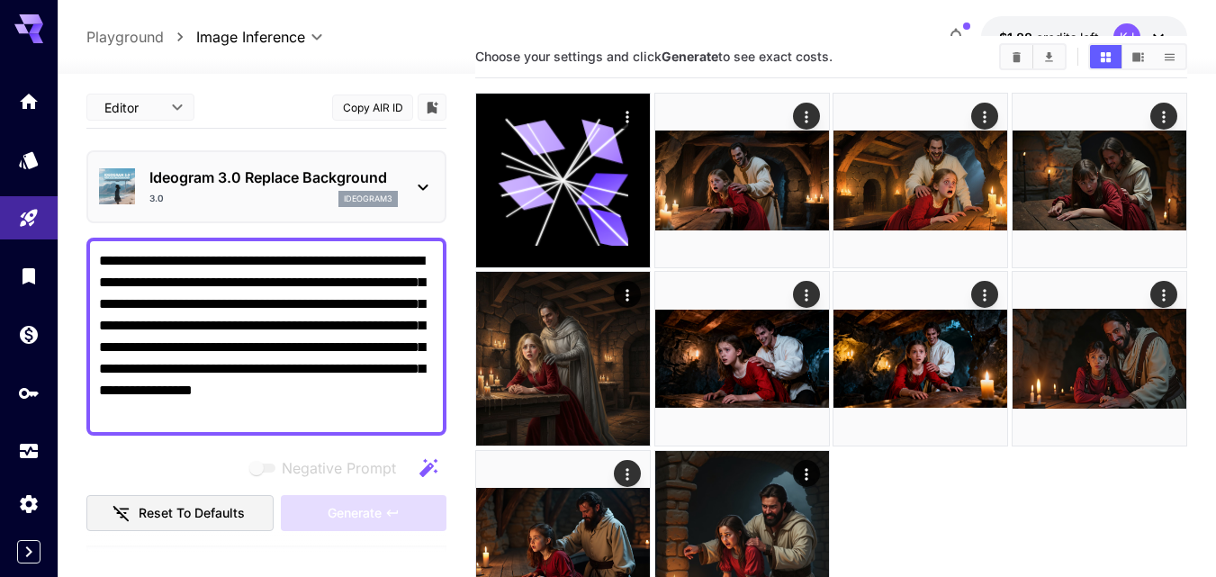
click at [364, 184] on p "Ideogram 3.0 Replace Background" at bounding box center [273, 177] width 248 height 22
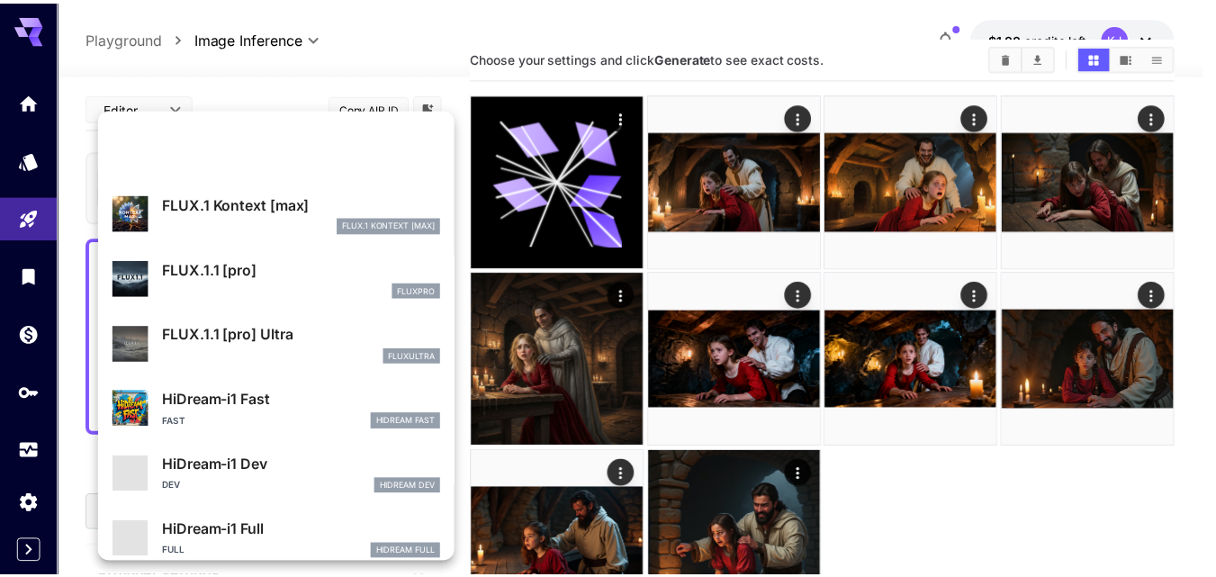
scroll to position [1352, 0]
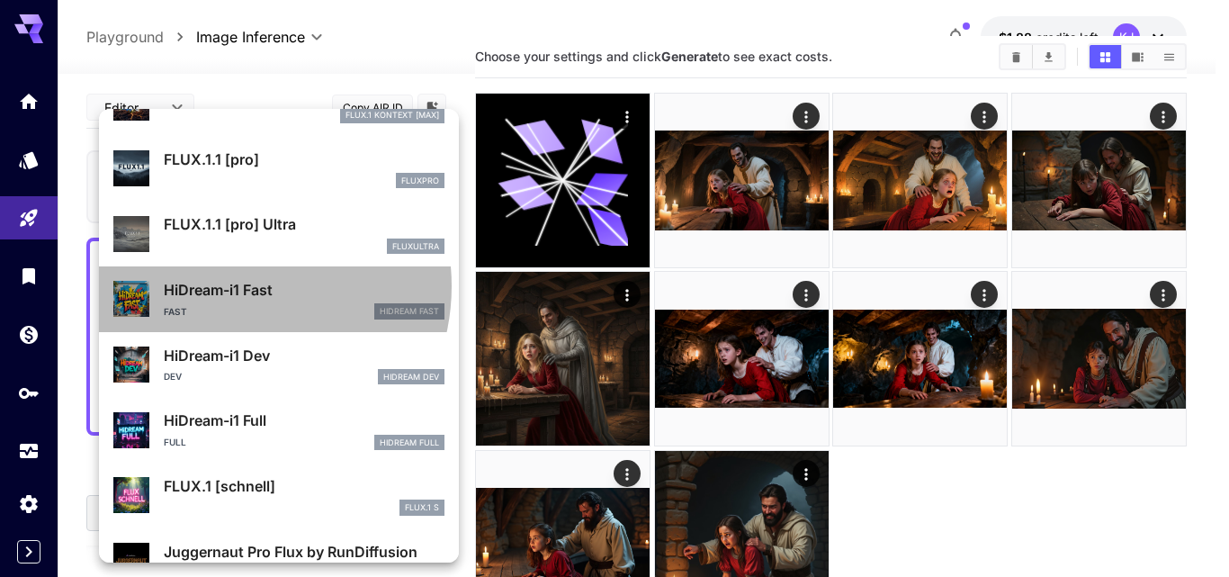
click at [236, 286] on p "HiDream-i1 Fast" at bounding box center [304, 290] width 281 height 22
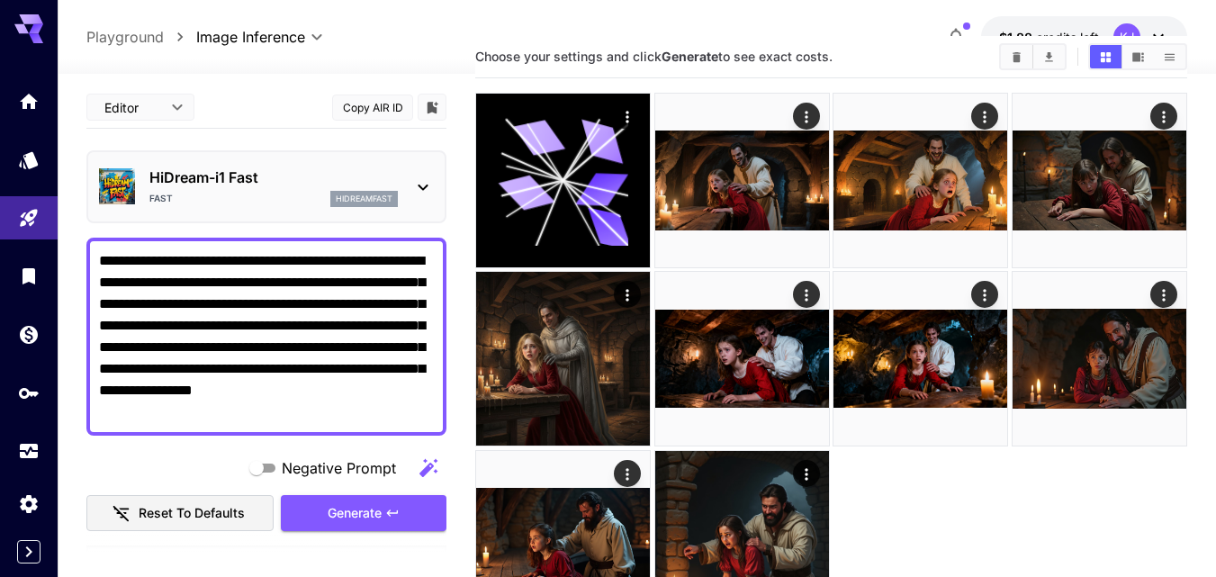
click at [377, 502] on span "Generate" at bounding box center [355, 513] width 54 height 22
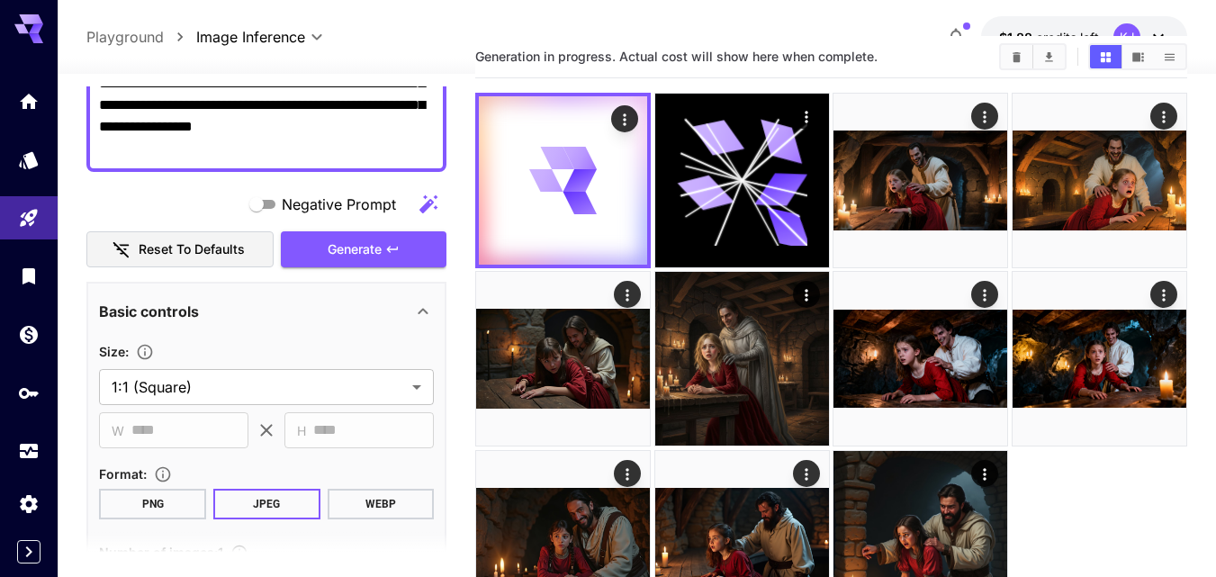
scroll to position [360, 0]
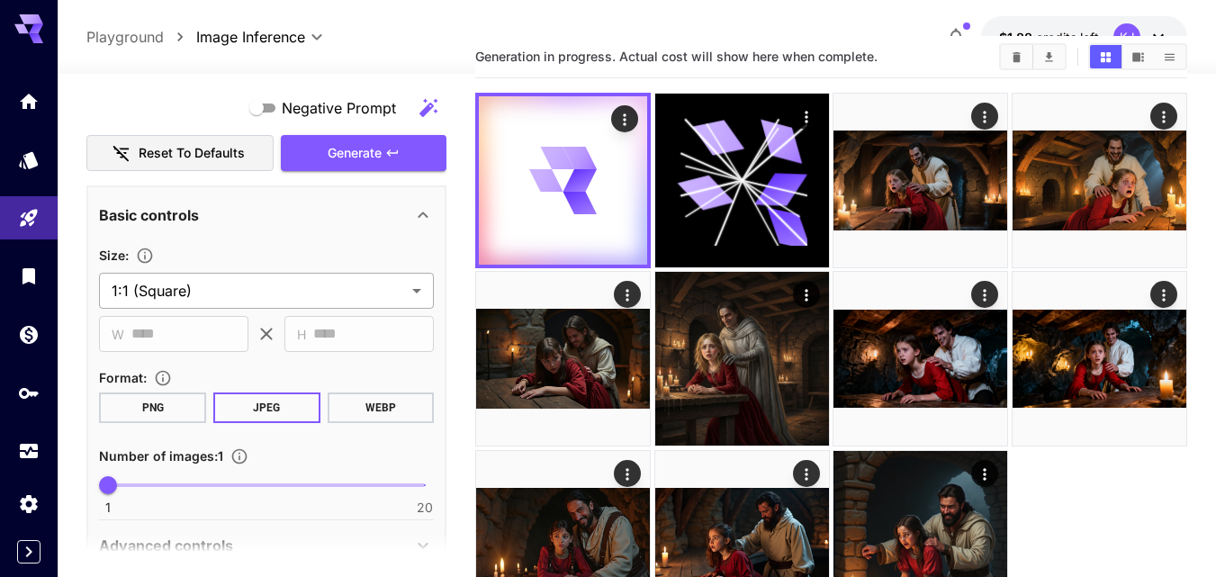
click at [390, 301] on body "**********" at bounding box center [608, 314] width 1216 height 732
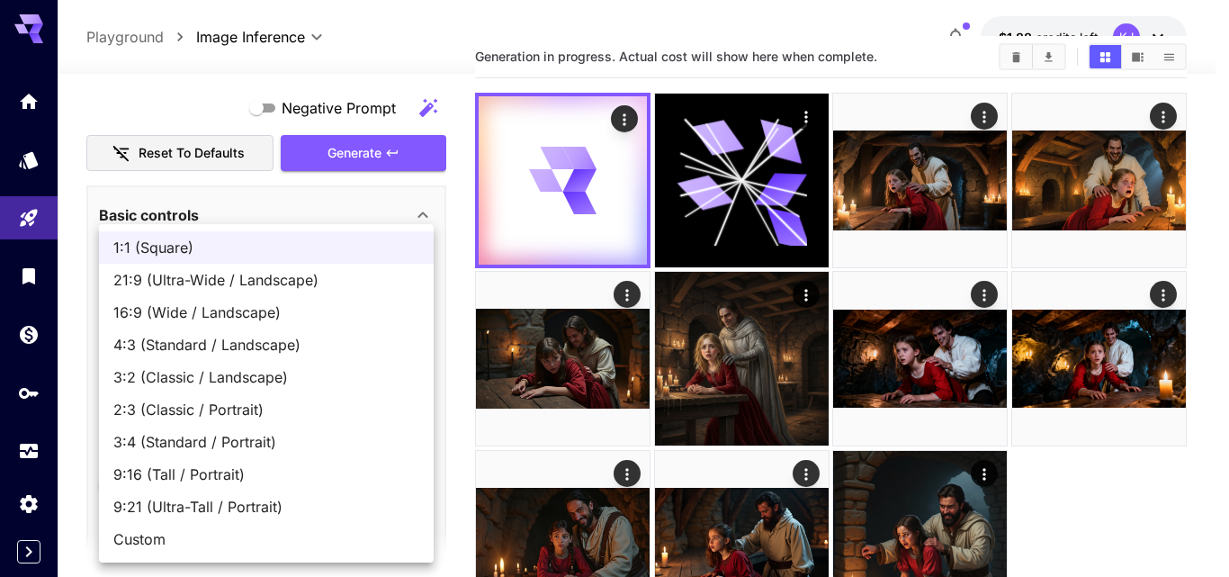
click at [427, 216] on div at bounding box center [614, 288] width 1229 height 577
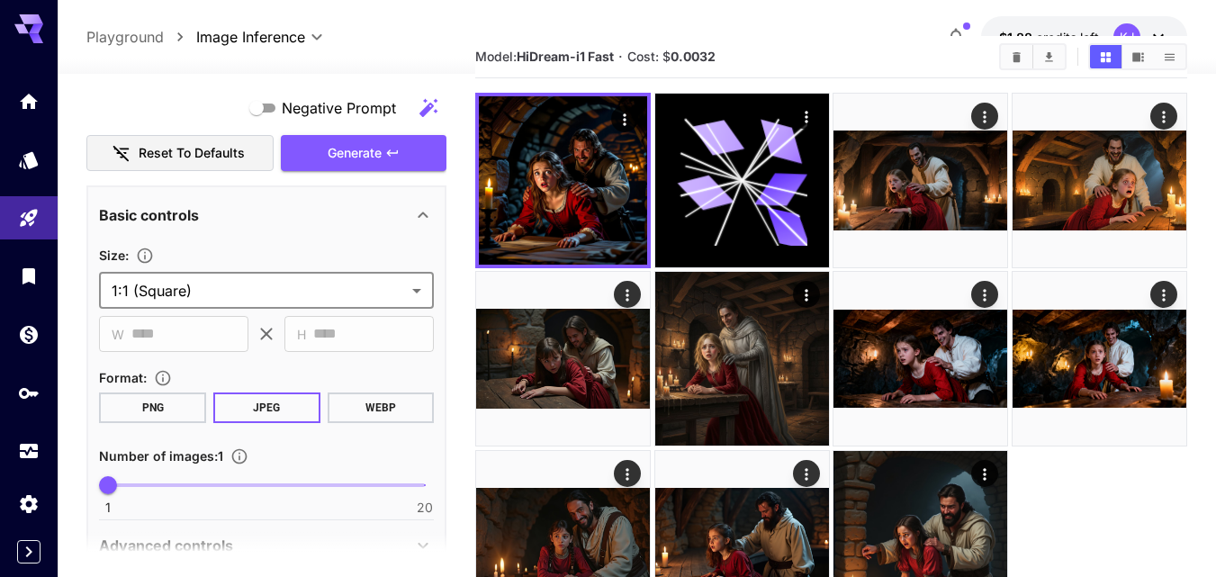
click at [287, 286] on body "**********" at bounding box center [608, 314] width 1216 height 732
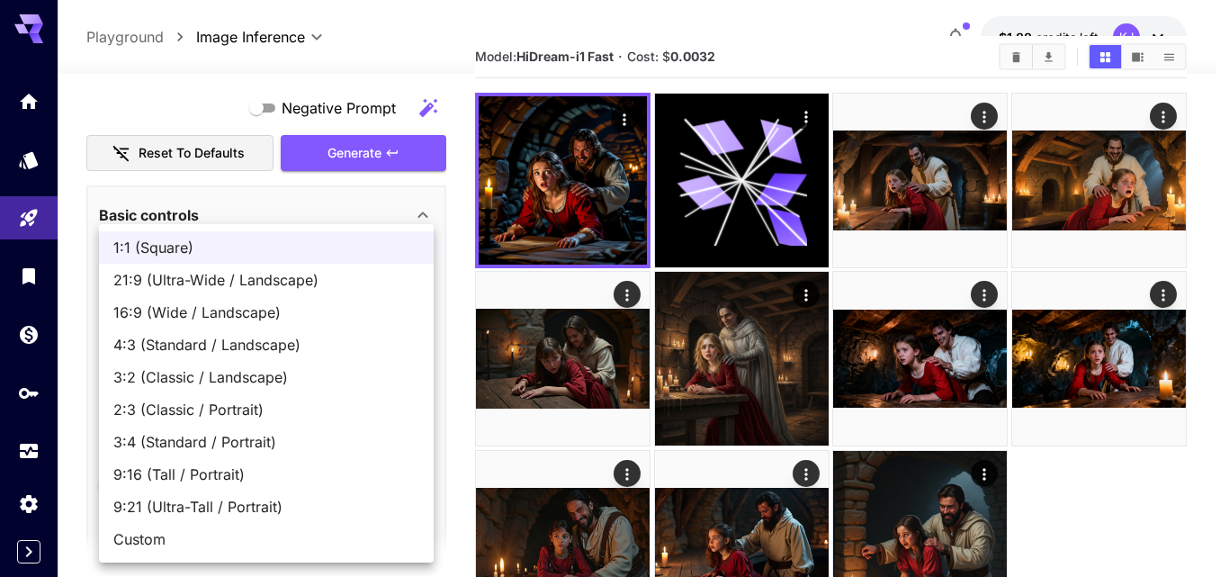
click at [157, 312] on span "16:9 (Wide / Landscape)" at bounding box center [266, 312] width 306 height 22
type input "**********"
type input "****"
type input "***"
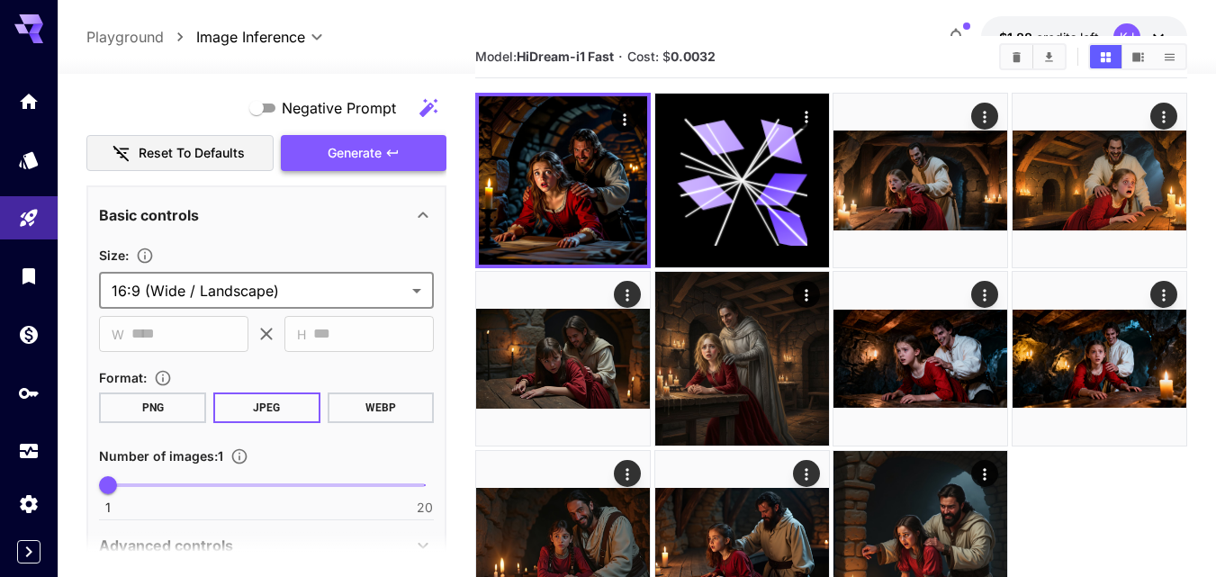
click at [393, 155] on icon "button" at bounding box center [392, 153] width 14 height 14
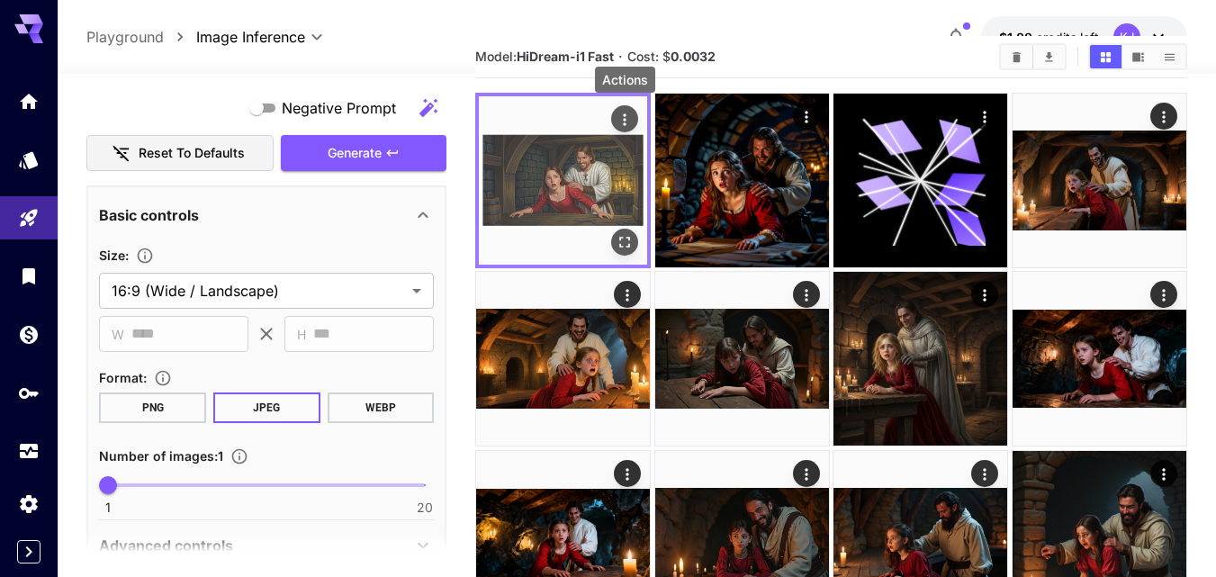
click at [629, 121] on icon "Actions" at bounding box center [624, 120] width 18 height 18
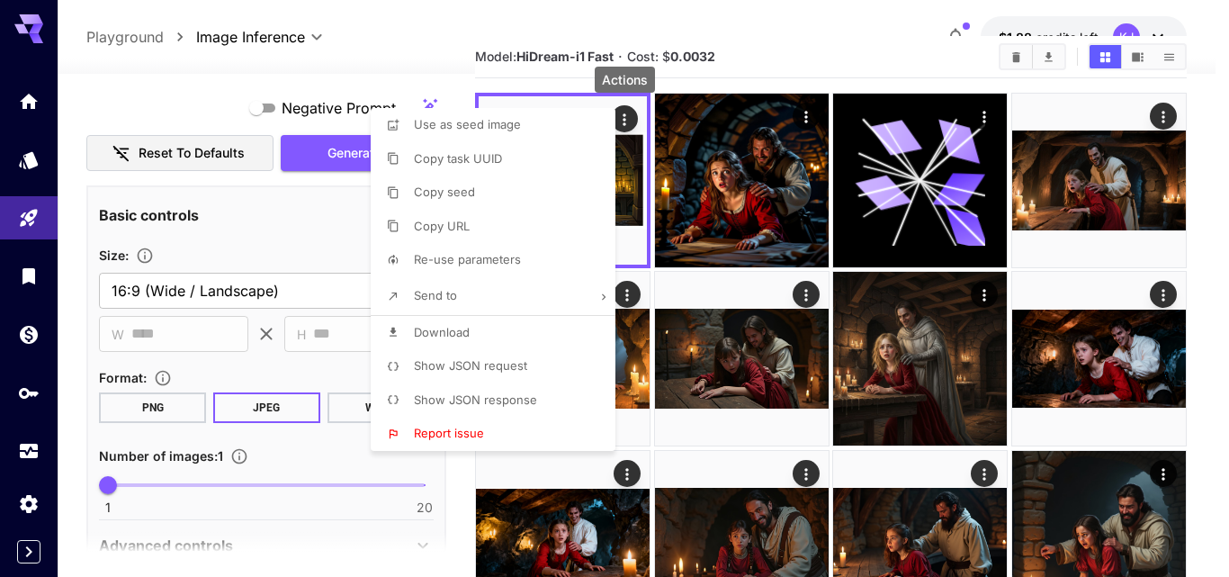
click at [466, 329] on span "Download" at bounding box center [442, 332] width 56 height 14
click at [630, 118] on div at bounding box center [614, 288] width 1229 height 577
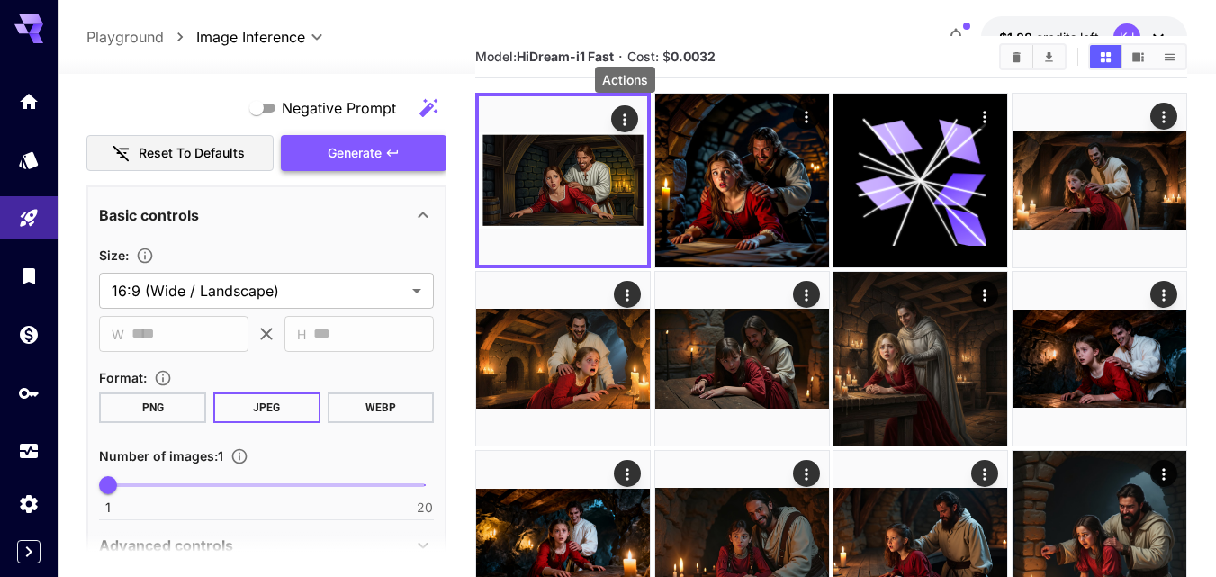
click at [399, 147] on icon "button" at bounding box center [392, 153] width 14 height 14
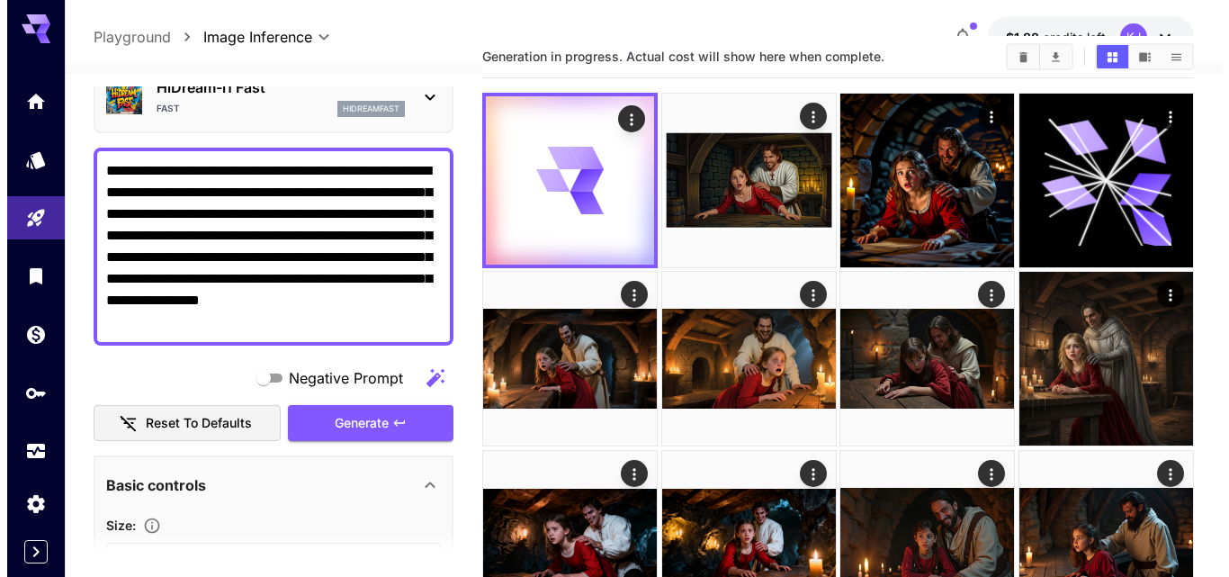
scroll to position [0, 0]
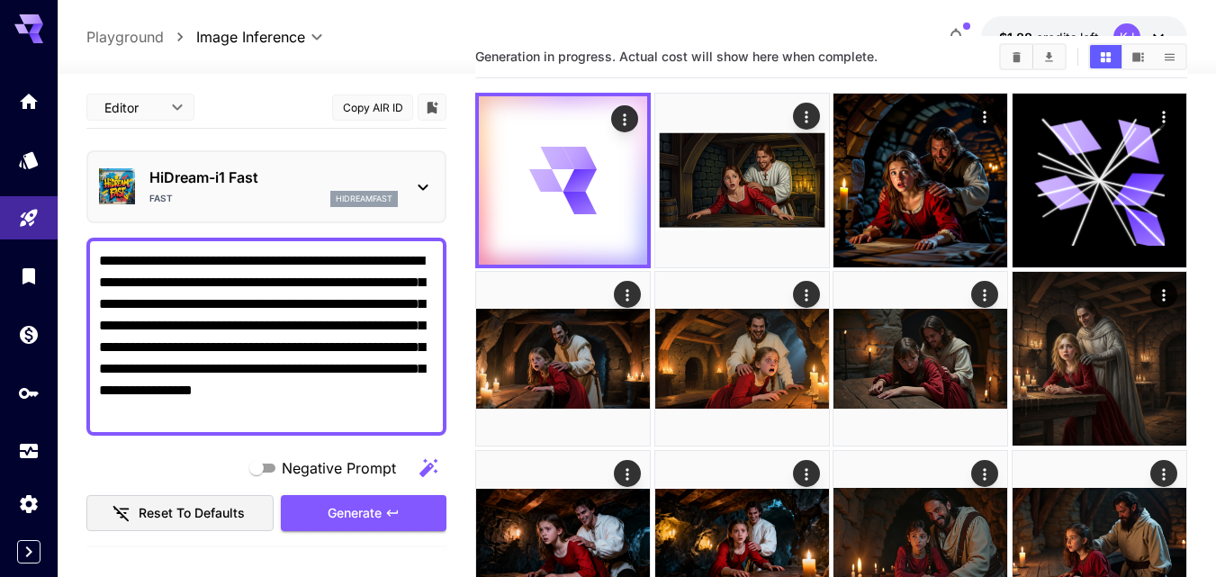
click at [329, 180] on p "HiDream-i1 Fast" at bounding box center [273, 177] width 248 height 22
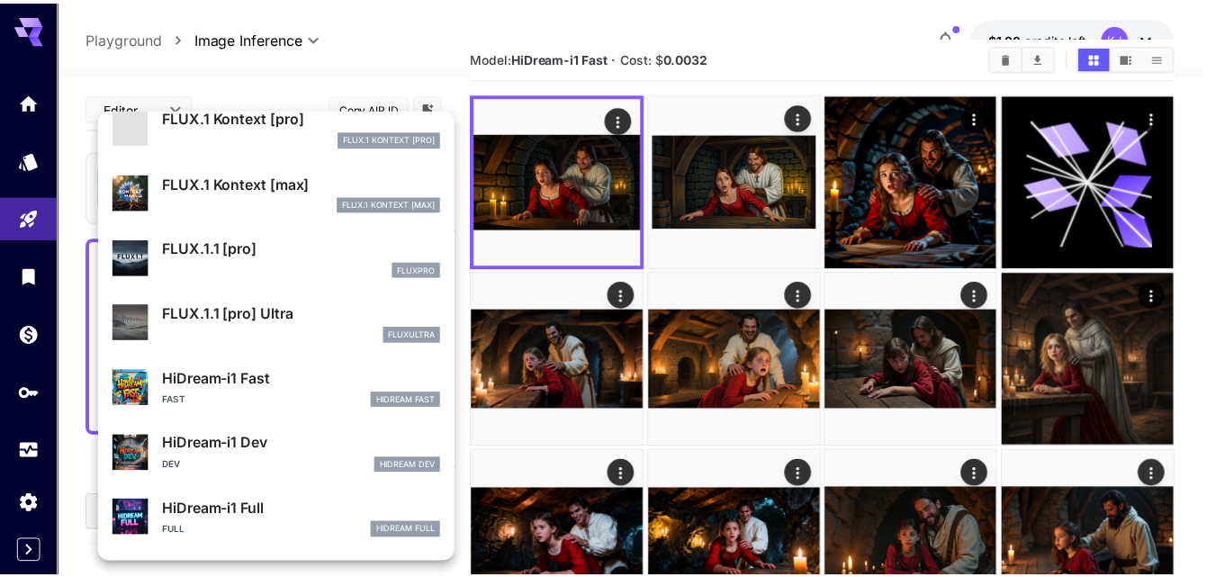
scroll to position [1443, 0]
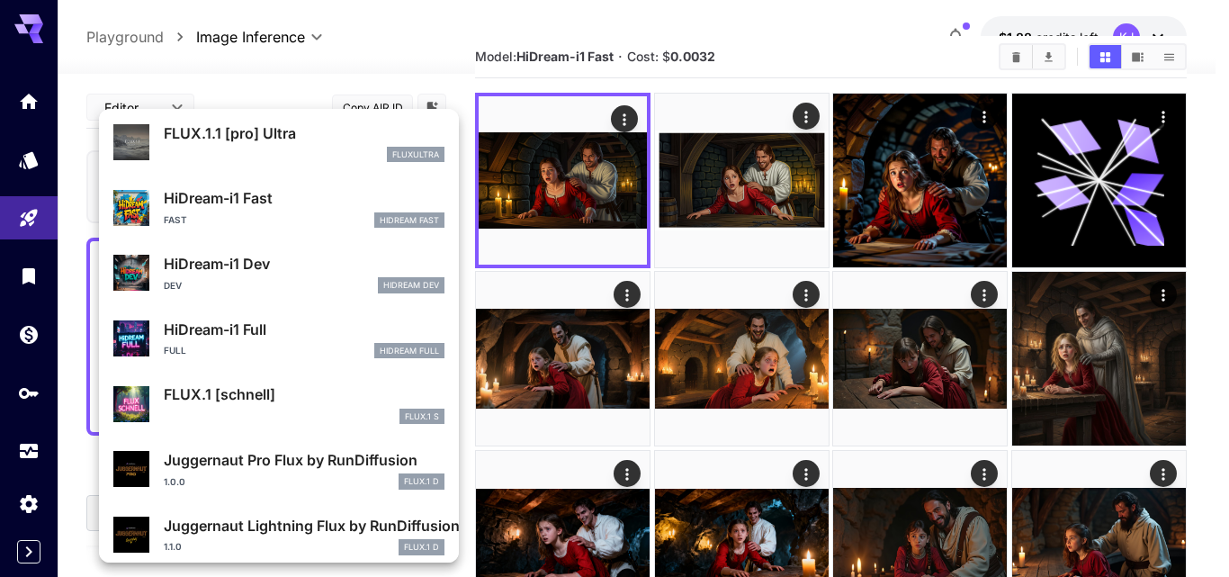
click at [249, 279] on div "Dev HiDream Dev" at bounding box center [304, 285] width 281 height 16
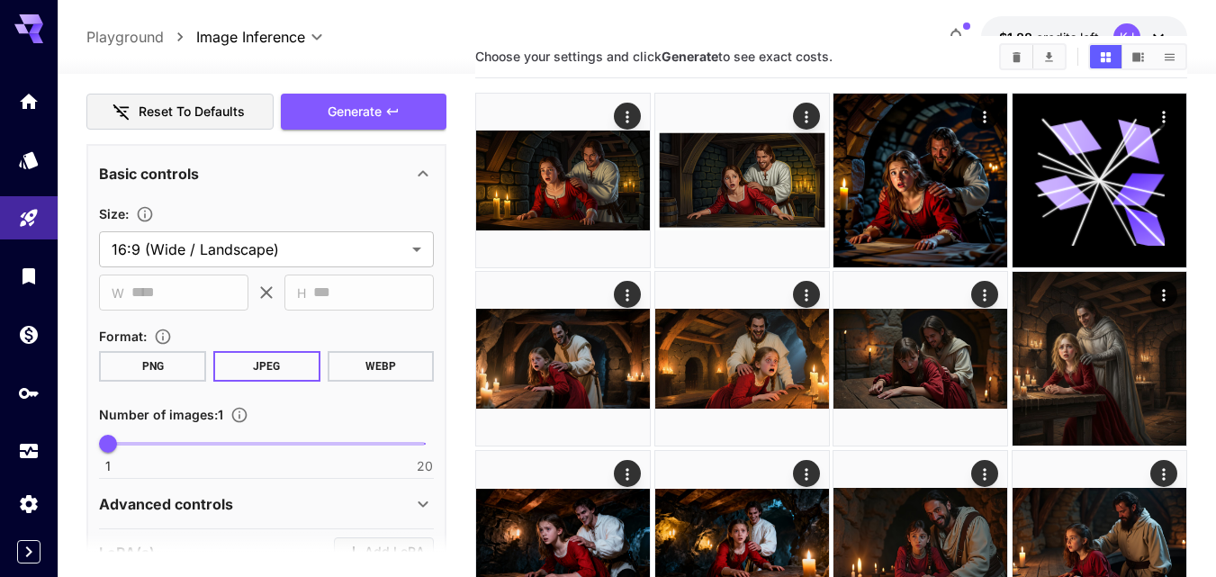
scroll to position [360, 0]
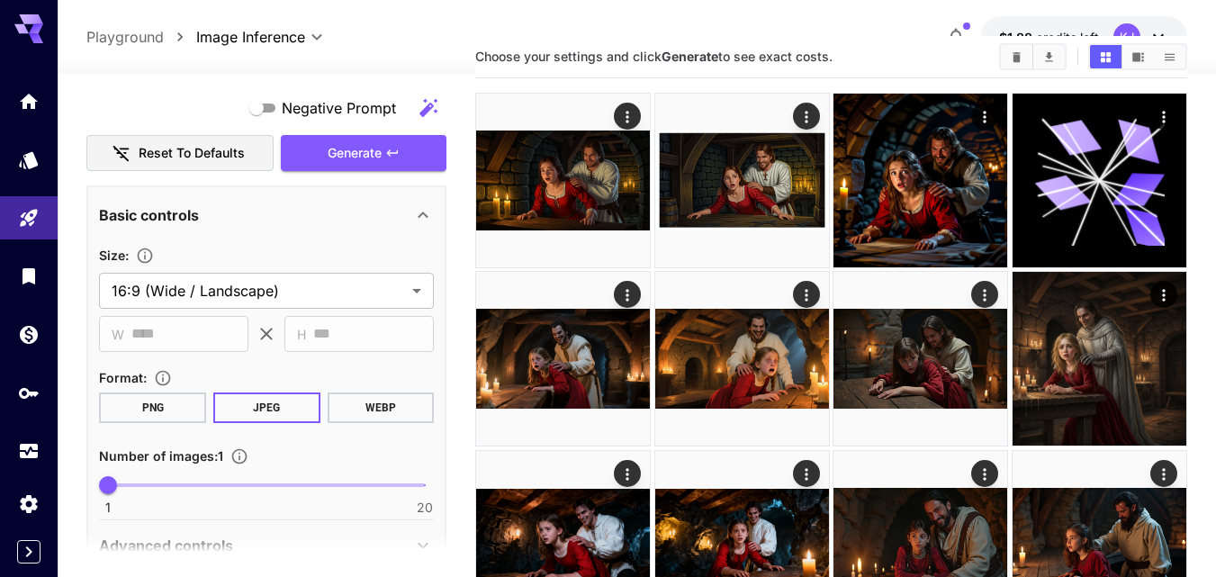
click at [338, 148] on span "Generate" at bounding box center [355, 153] width 54 height 22
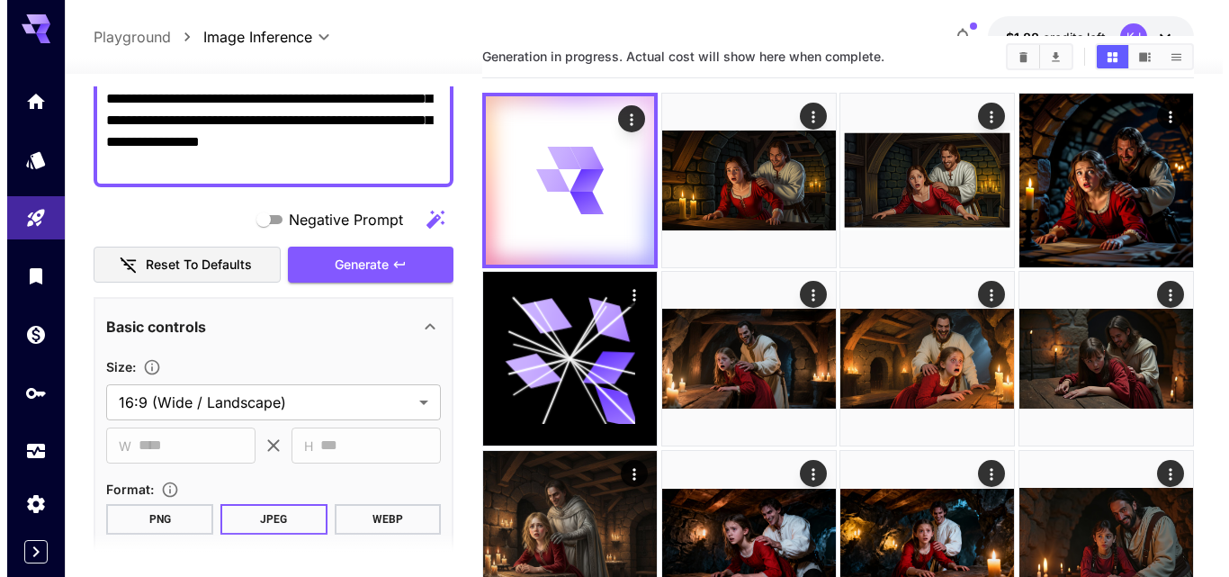
scroll to position [0, 0]
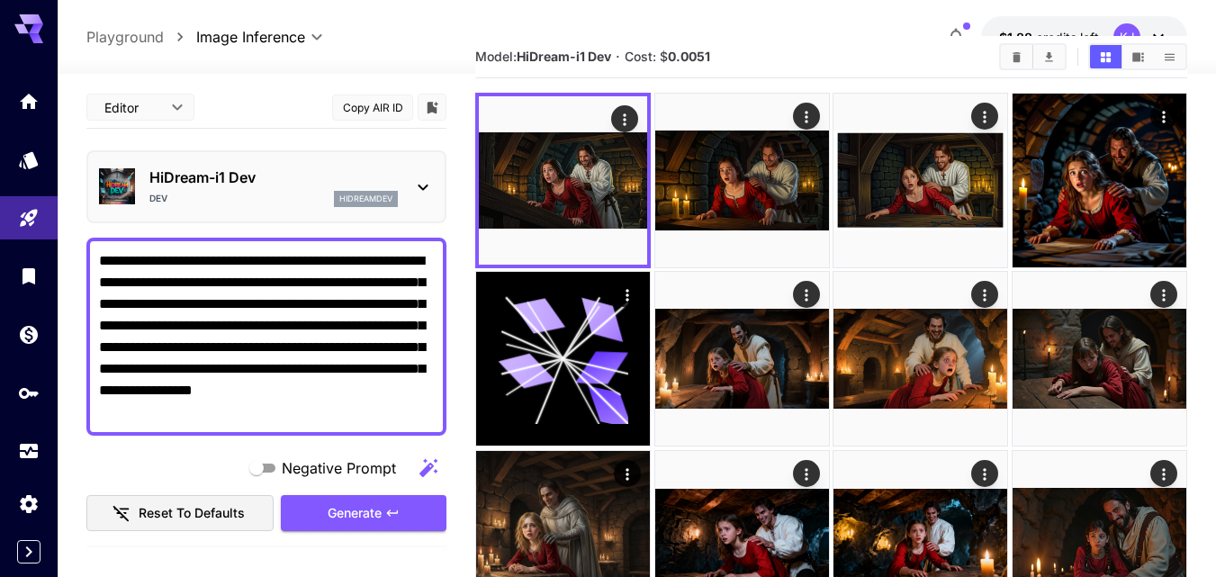
click at [311, 171] on p "HiDream-i1 Dev" at bounding box center [273, 177] width 248 height 22
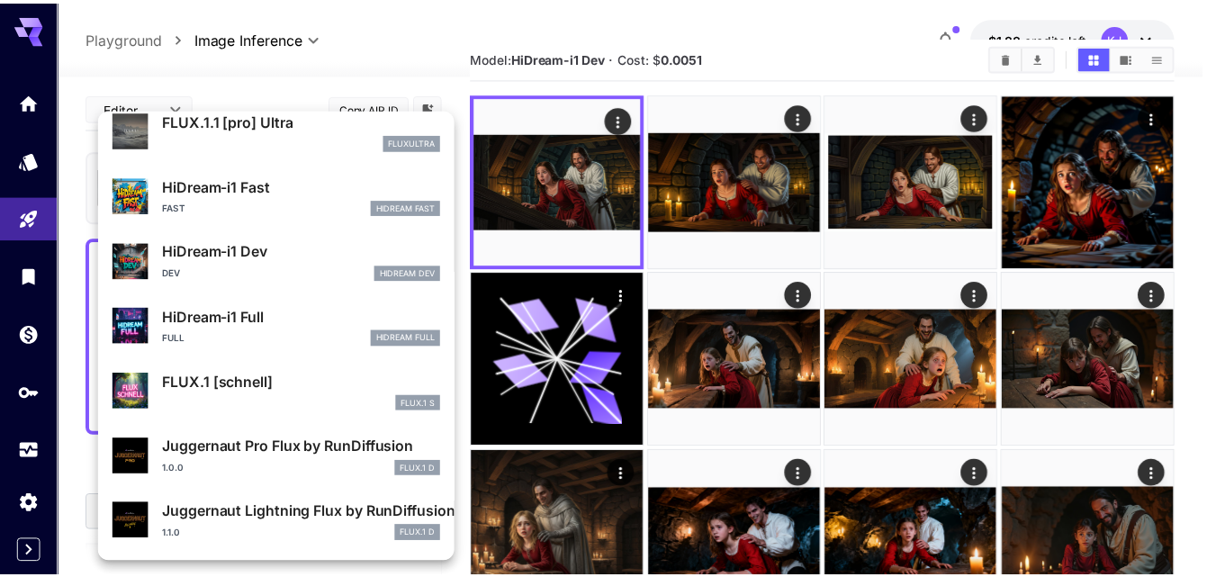
scroll to position [1366, 0]
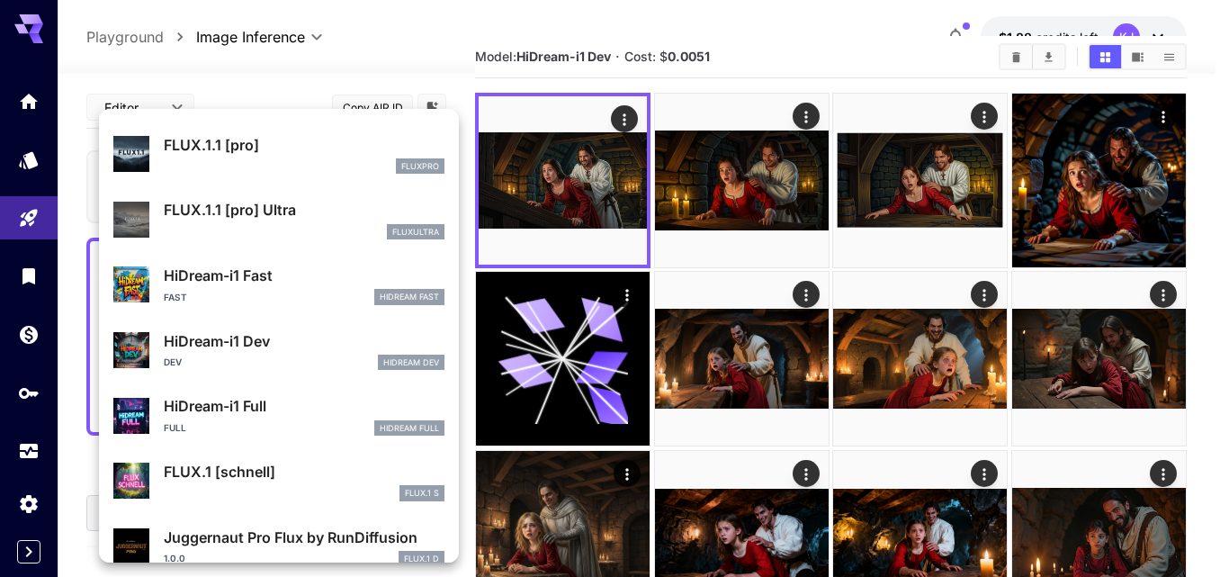
click at [256, 409] on p "HiDream-i1 Full" at bounding box center [304, 406] width 281 height 22
type input "**"
type input "***"
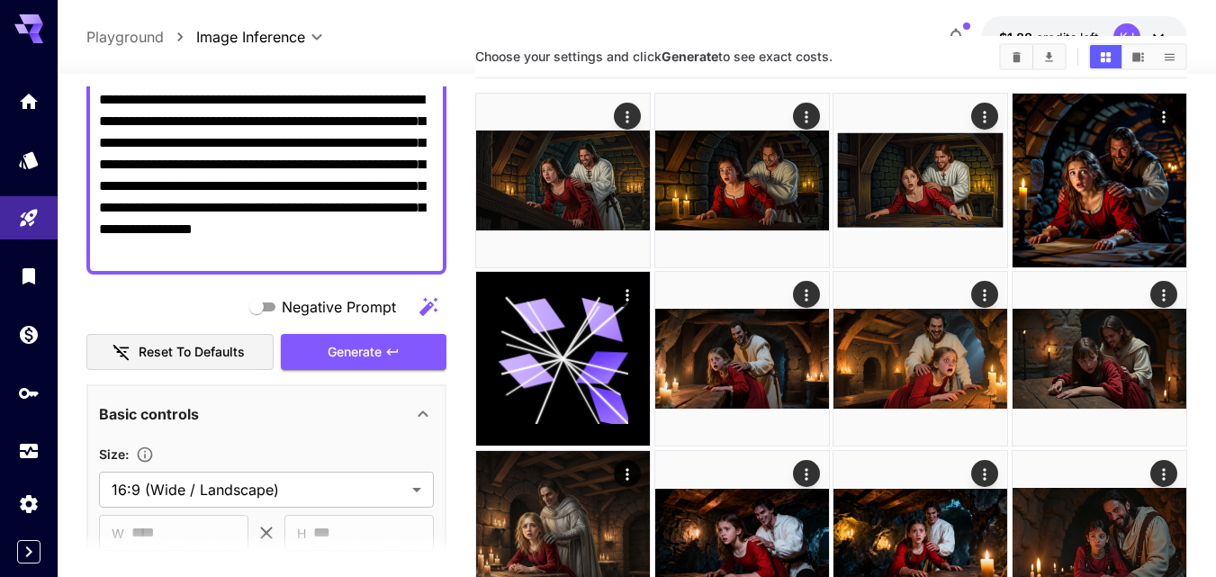
scroll to position [270, 0]
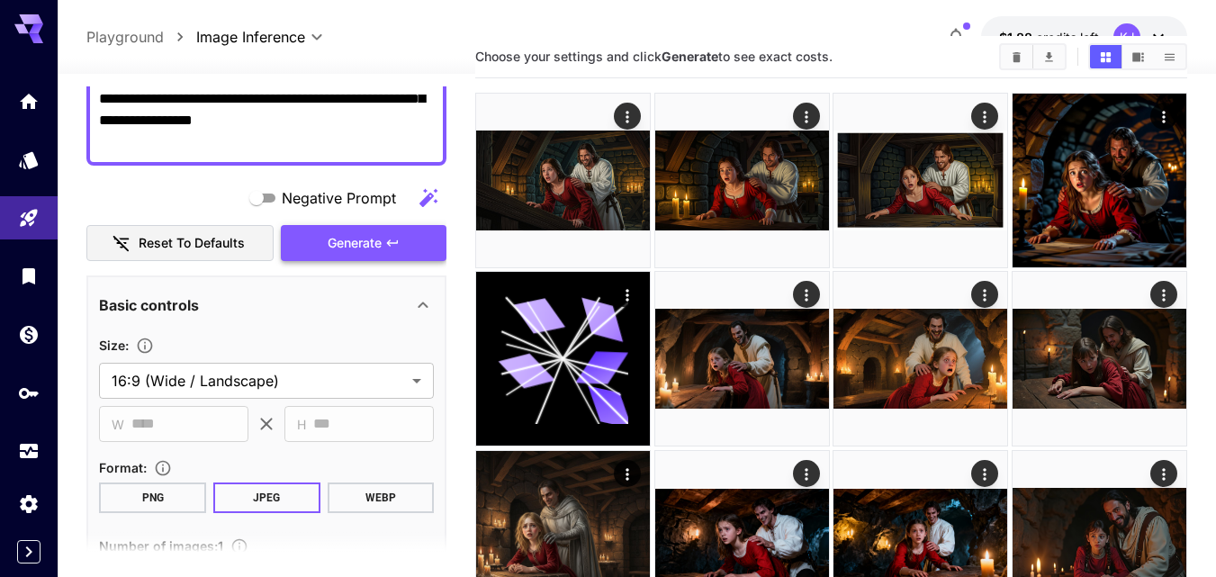
click at [405, 236] on button "Generate" at bounding box center [364, 243] width 166 height 37
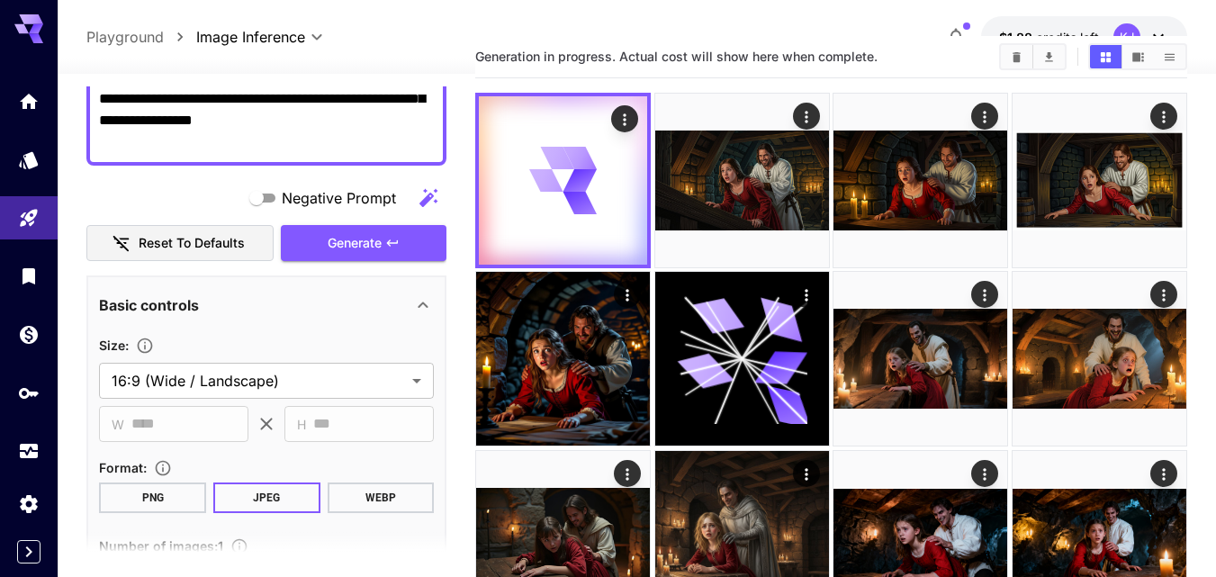
scroll to position [0, 0]
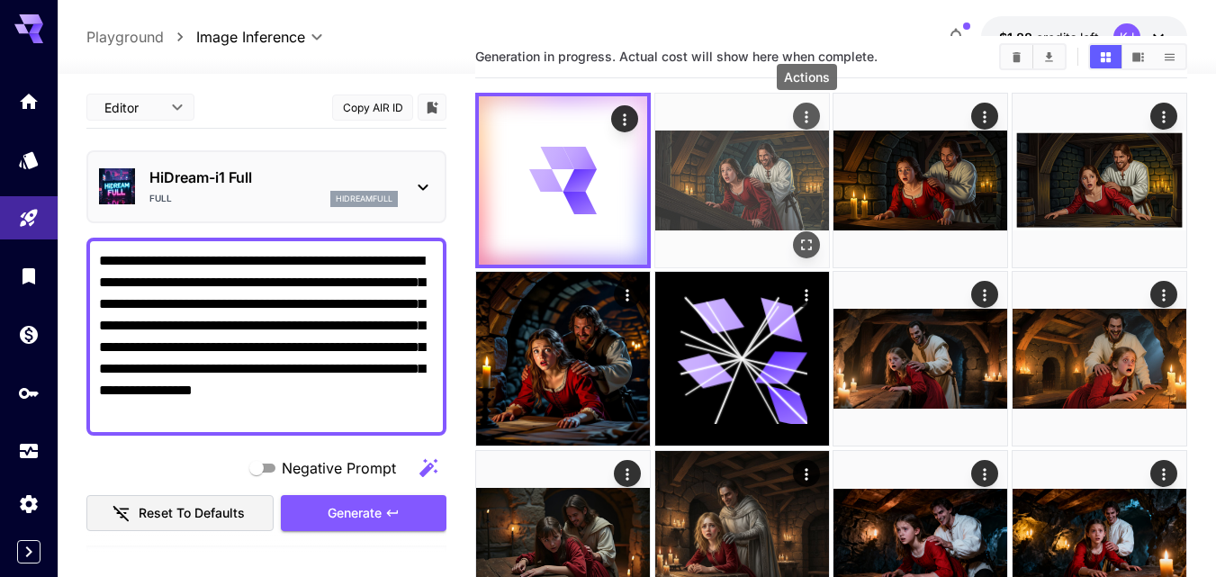
click at [812, 109] on icon "Actions" at bounding box center [806, 117] width 18 height 18
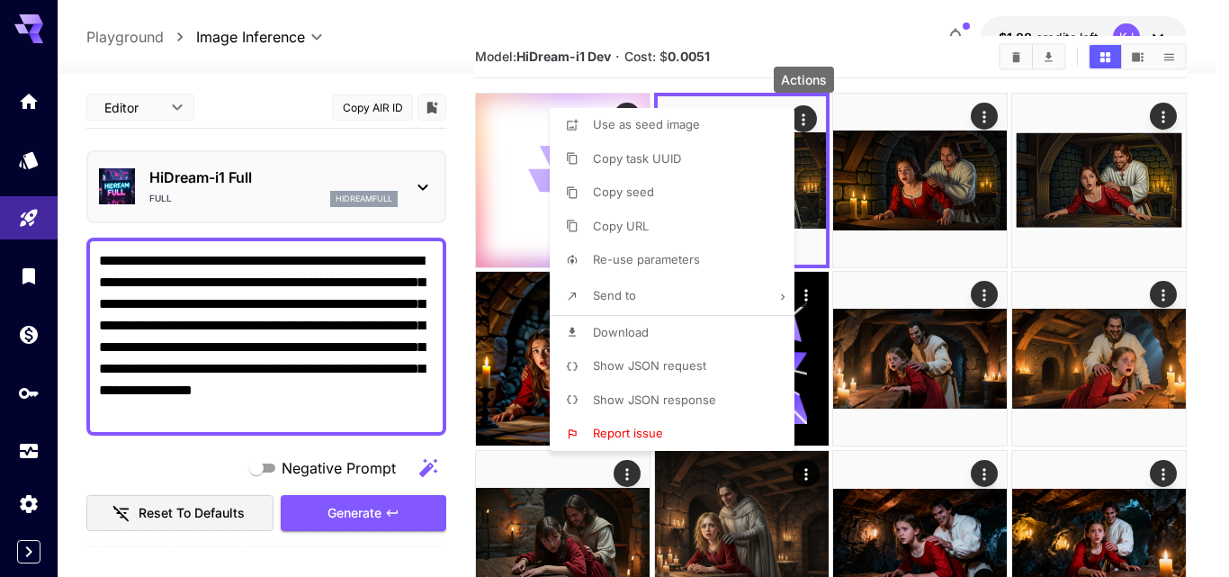
click at [633, 326] on span "Download" at bounding box center [621, 332] width 56 height 14
click at [804, 120] on div at bounding box center [614, 288] width 1229 height 577
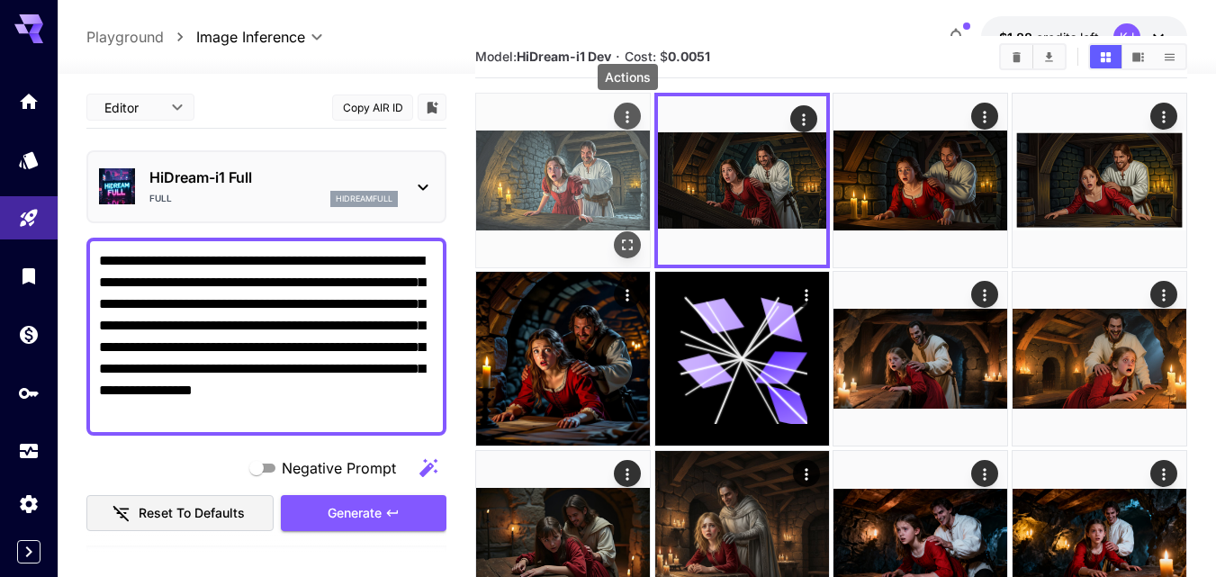
click at [623, 113] on icon "Actions" at bounding box center [627, 117] width 18 height 18
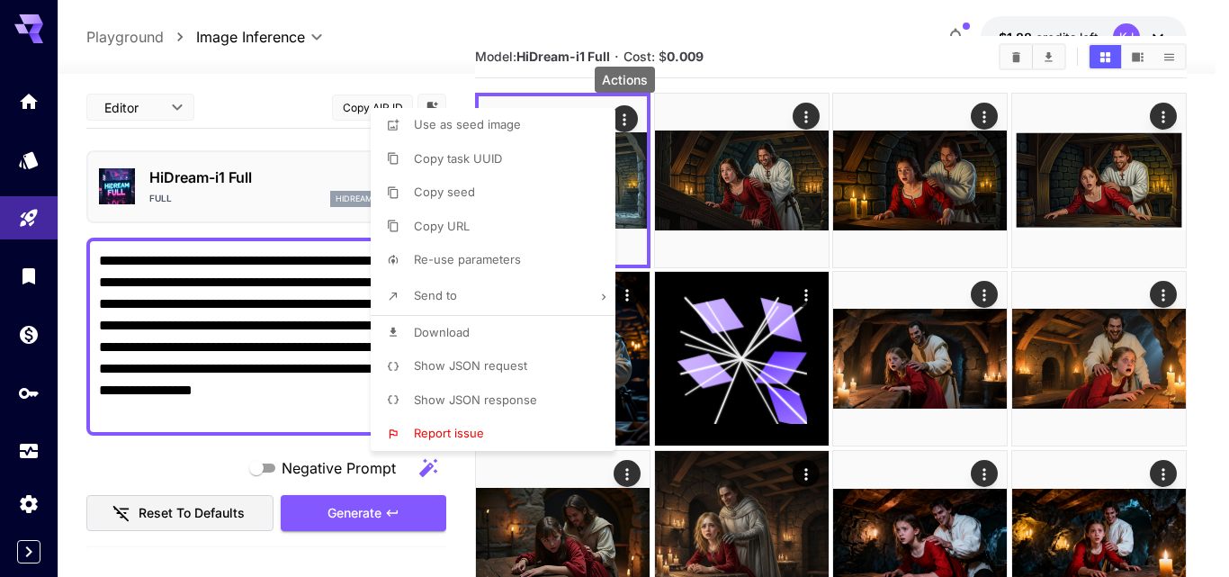
click at [618, 122] on div at bounding box center [614, 288] width 1229 height 577
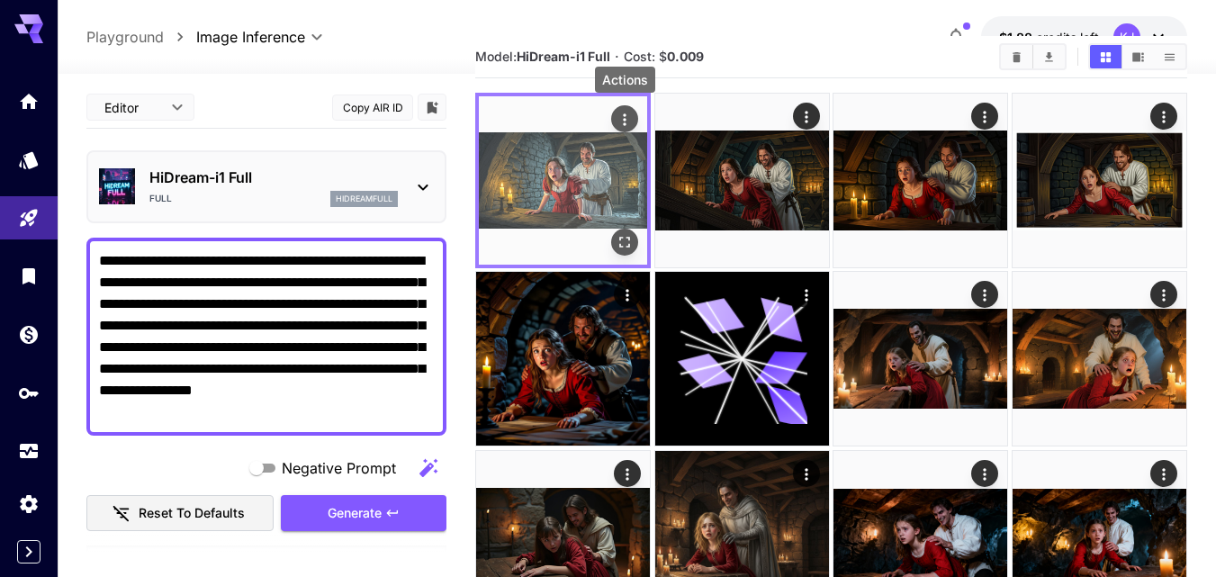
click at [625, 114] on icon "Actions" at bounding box center [625, 119] width 3 height 12
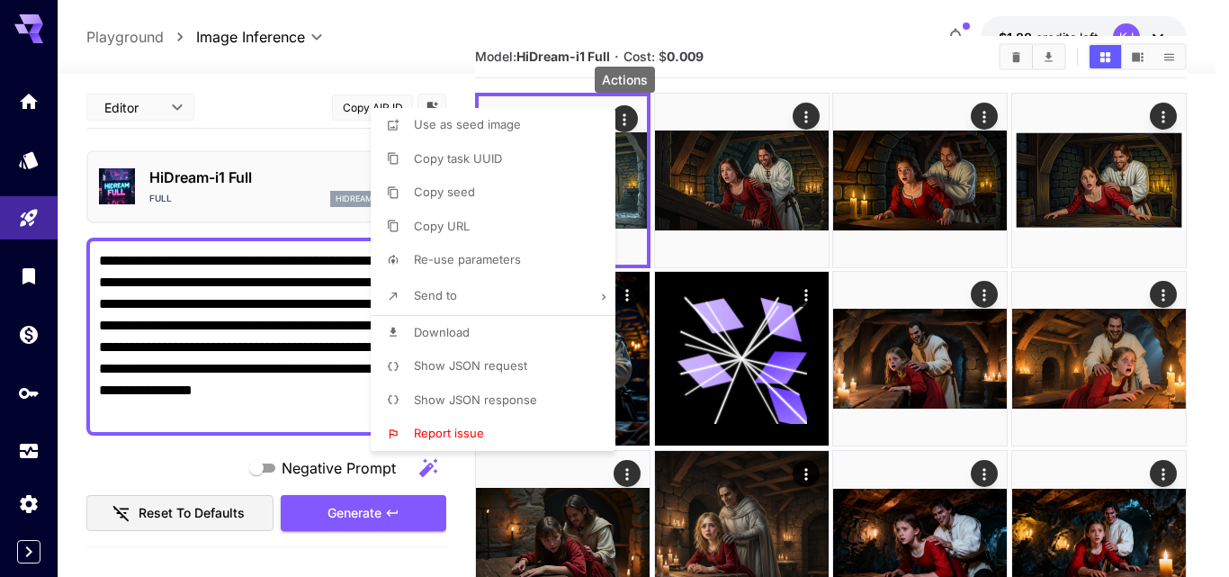
click at [503, 335] on li "Download" at bounding box center [499, 333] width 256 height 34
click at [381, 510] on div at bounding box center [614, 288] width 1229 height 577
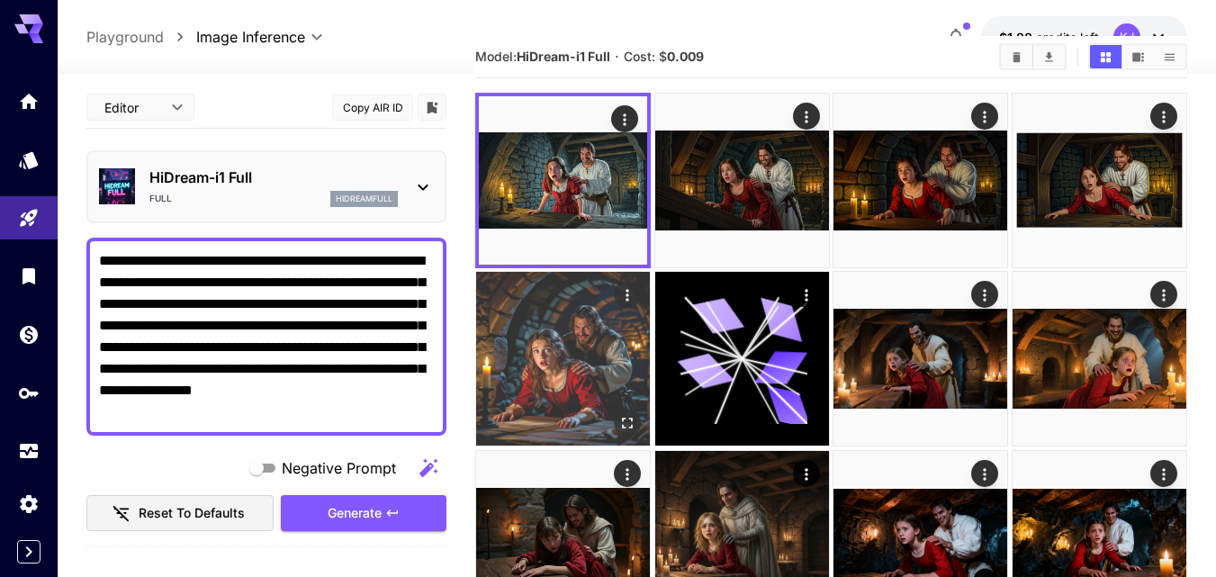
click at [625, 292] on icon "Actions" at bounding box center [627, 295] width 18 height 18
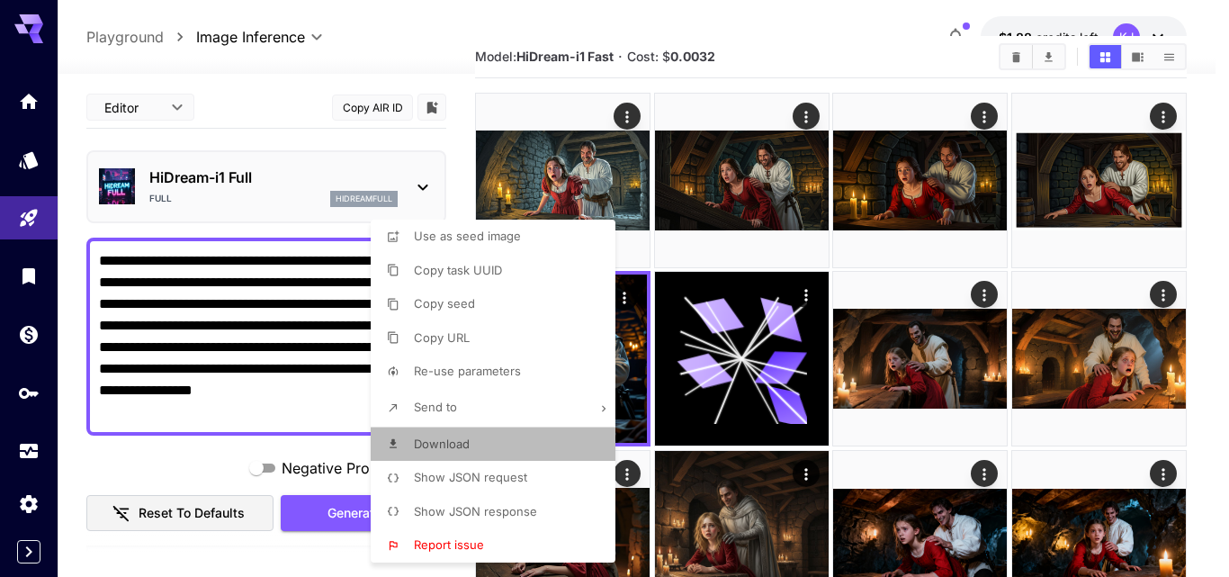
click at [488, 444] on li "Download" at bounding box center [499, 444] width 256 height 34
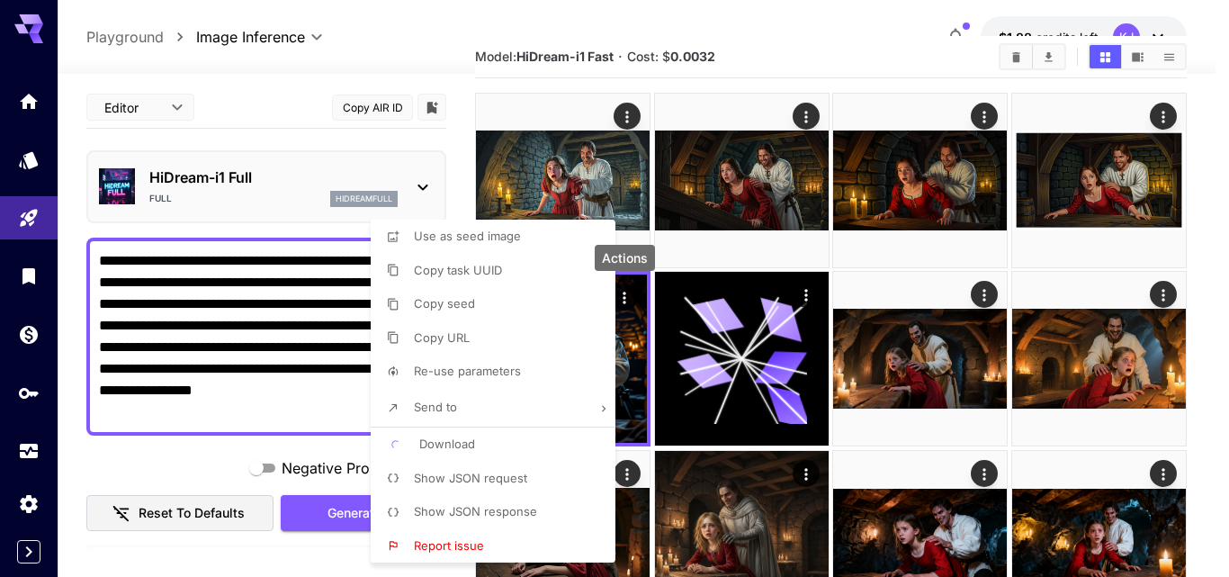
click at [625, 296] on div at bounding box center [614, 288] width 1229 height 577
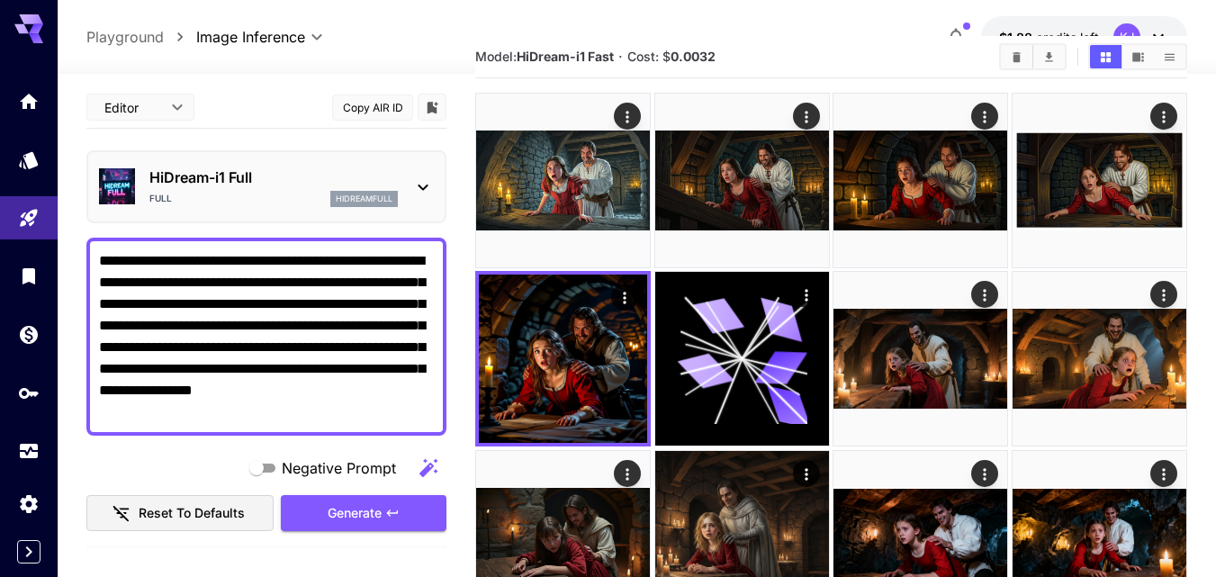
click at [397, 517] on icon "button" at bounding box center [392, 513] width 14 height 14
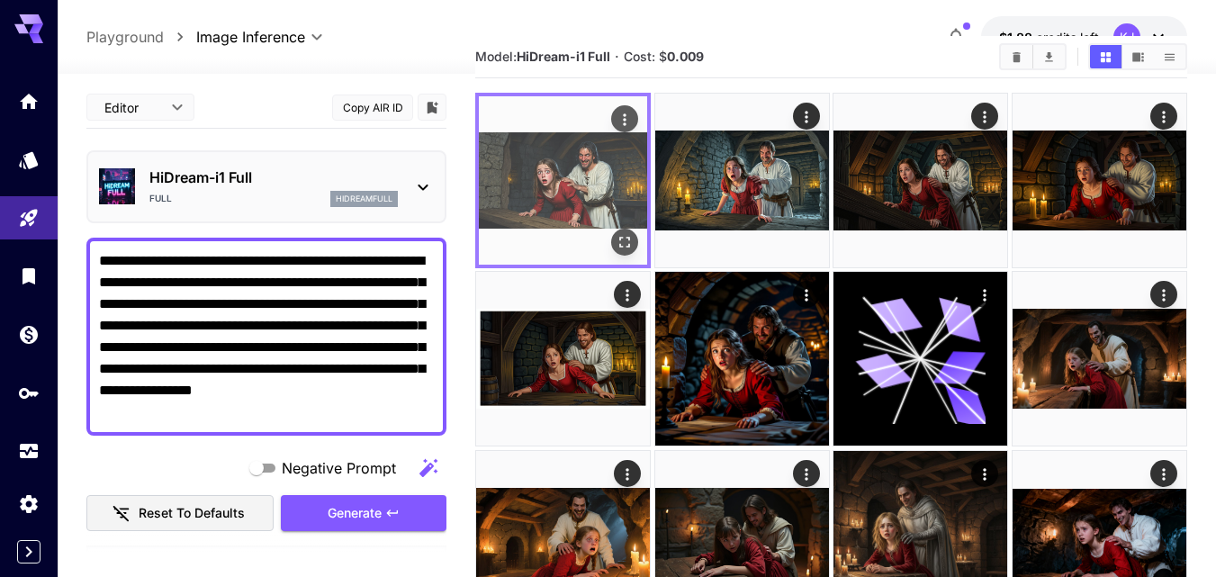
click at [626, 120] on icon "Actions" at bounding box center [624, 120] width 18 height 18
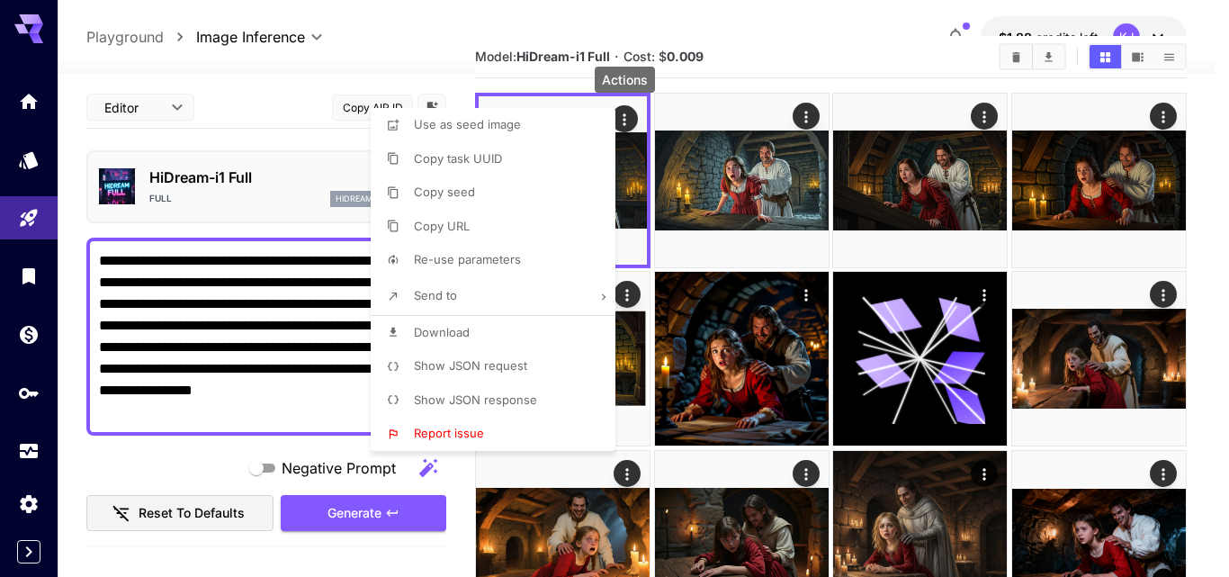
click at [460, 328] on span "Download" at bounding box center [442, 332] width 56 height 14
click at [665, 104] on div at bounding box center [614, 288] width 1229 height 577
